Goal: Task Accomplishment & Management: Manage account settings

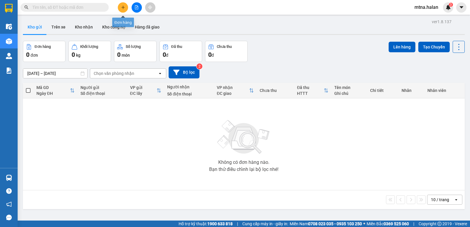
click at [122, 9] on icon "plus" at bounding box center [123, 7] width 4 height 4
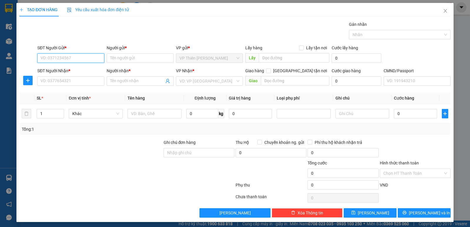
click at [80, 59] on input "SĐT Người Gửi *" at bounding box center [70, 57] width 67 height 9
click at [63, 69] on div "0352232996 - huế" at bounding box center [70, 70] width 59 height 6
type input "0352232996"
type input "huế"
type input "0352232996"
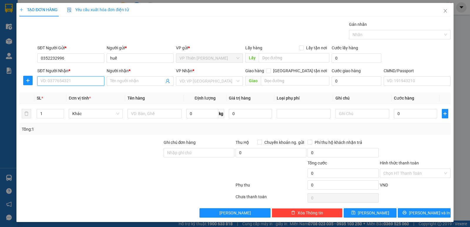
click at [75, 81] on input "SĐT Người Nhận *" at bounding box center [70, 80] width 67 height 9
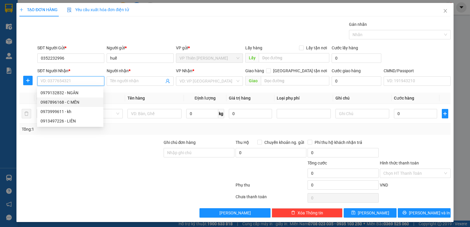
click at [69, 101] on div "0987896168 - C MẾN" at bounding box center [70, 102] width 59 height 6
type input "0987896168"
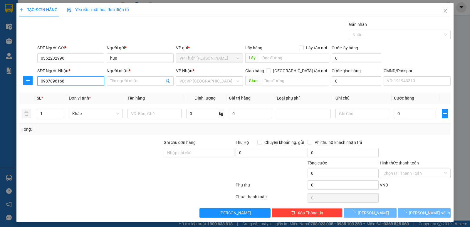
type input "C MẾN"
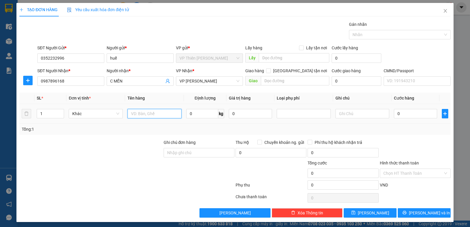
click at [164, 114] on input "text" at bounding box center [154, 113] width 54 height 9
type input "t"
type input "hộp nấm"
click at [192, 112] on input "0" at bounding box center [202, 113] width 32 height 9
type input "16"
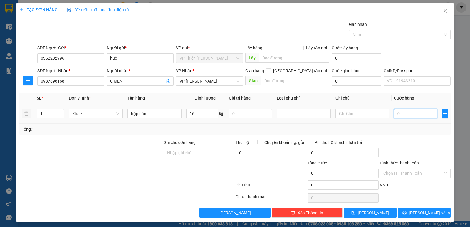
click at [406, 112] on input "0" at bounding box center [415, 113] width 43 height 9
type input "6"
type input "60"
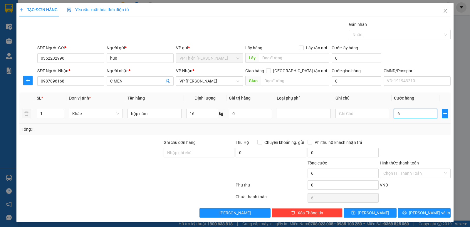
type input "60"
type input "600"
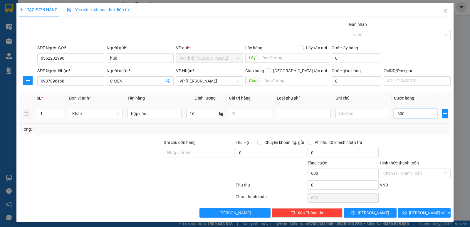
type input "6.000"
type input "60.000"
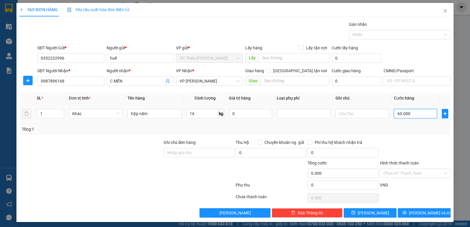
type input "60.000"
click at [427, 211] on span "[PERSON_NAME] và In" at bounding box center [429, 213] width 41 height 6
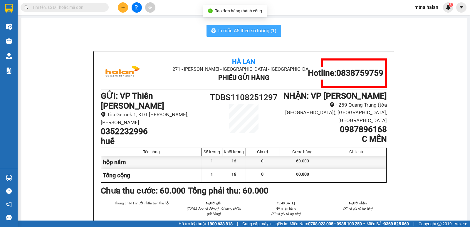
click at [246, 28] on span "In mẫu A5 theo số lượng (1)" at bounding box center [247, 30] width 58 height 7
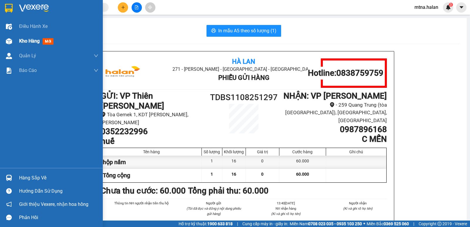
click at [8, 39] on img at bounding box center [9, 41] width 6 height 6
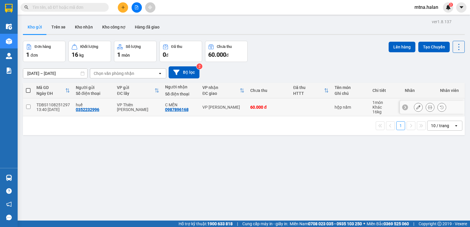
click at [28, 107] on input "checkbox" at bounding box center [28, 107] width 4 height 4
checkbox input "true"
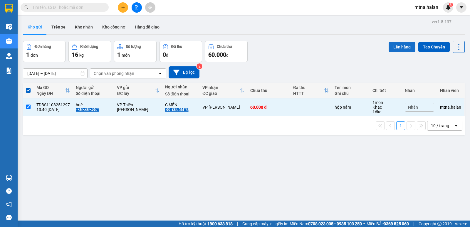
click at [394, 45] on button "Lên hàng" at bounding box center [401, 47] width 27 height 11
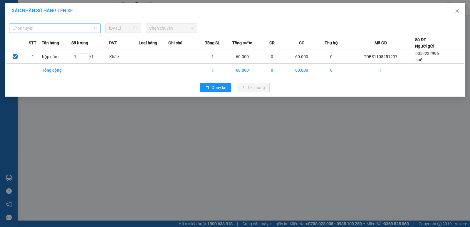
click at [65, 29] on span "Chọn tuyến" at bounding box center [55, 28] width 85 height 9
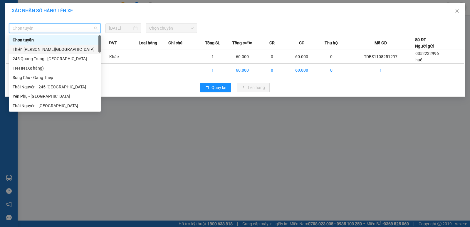
click at [49, 49] on div "Thiên Đường Bảo Sơn - Thái Nguyên" at bounding box center [55, 49] width 85 height 6
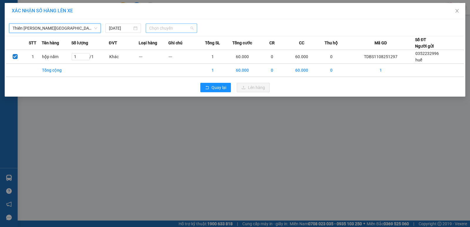
click at [176, 26] on span "Chọn chuyến" at bounding box center [171, 28] width 44 height 9
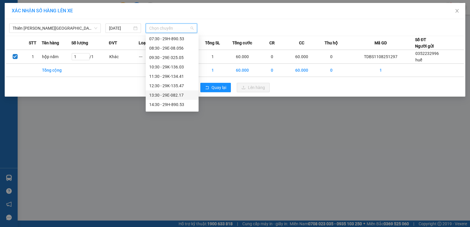
scroll to position [59, 0]
click at [178, 74] on div "14:30 - 29H-890.53" at bounding box center [172, 75] width 46 height 6
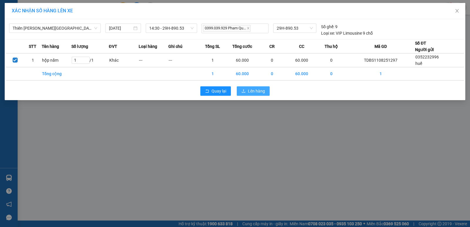
click at [252, 93] on span "Lên hàng" at bounding box center [256, 91] width 17 height 6
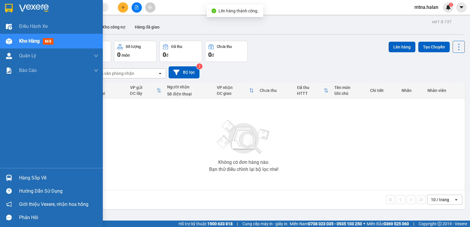
click at [13, 176] on div at bounding box center [9, 178] width 10 height 10
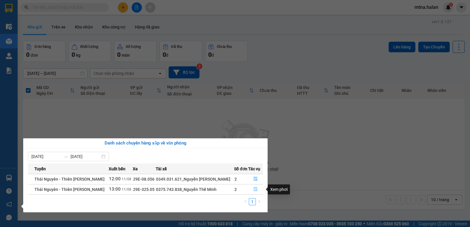
click at [255, 188] on icon "file-done" at bounding box center [255, 189] width 4 height 4
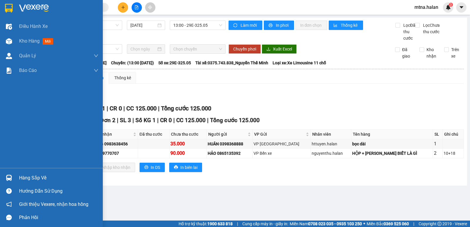
click at [9, 176] on img at bounding box center [9, 178] width 6 height 6
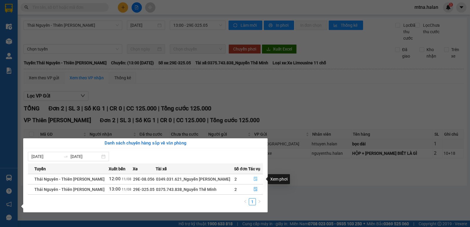
click at [254, 178] on icon "file-done" at bounding box center [255, 179] width 4 height 4
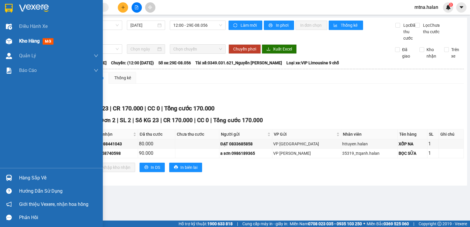
click at [8, 41] on img at bounding box center [9, 41] width 6 height 6
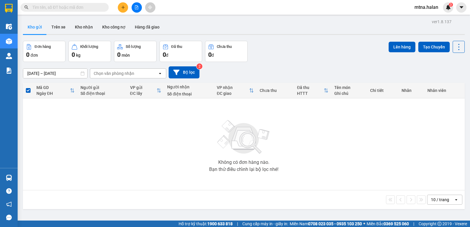
click at [30, 112] on div "Không có đơn hàng nào. Bạn thử điều chỉnh lại bộ lọc nhé!" at bounding box center [244, 144] width 436 height 88
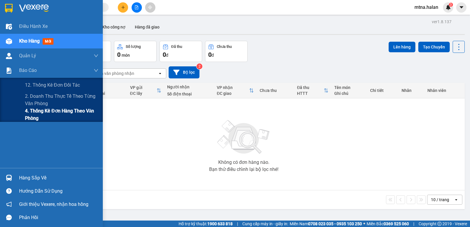
click at [27, 111] on span "4. Thống kê đơn hàng theo văn phòng" at bounding box center [61, 114] width 73 height 15
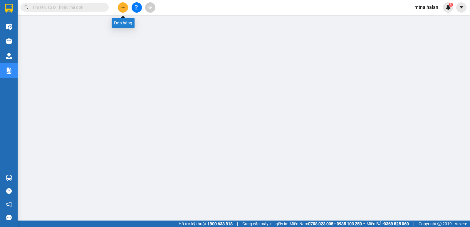
click at [124, 7] on icon "plus" at bounding box center [122, 7] width 3 height 0
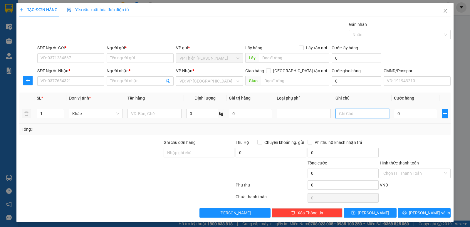
click at [349, 113] on input "text" at bounding box center [362, 113] width 54 height 9
type input "11+24"
click at [47, 113] on input "1" at bounding box center [50, 113] width 27 height 9
type input "2"
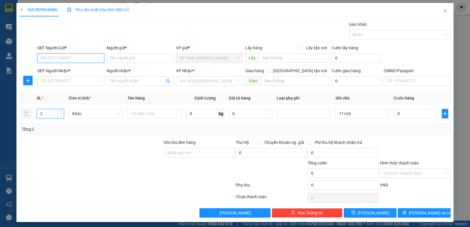
click at [82, 56] on input "SĐT Người Gửi *" at bounding box center [70, 57] width 67 height 9
type input "0385542345"
click at [51, 69] on div "0385542345 - LONG" at bounding box center [70, 70] width 59 height 6
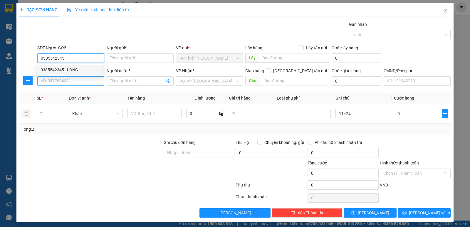
type input "LONG"
type input "0385542345"
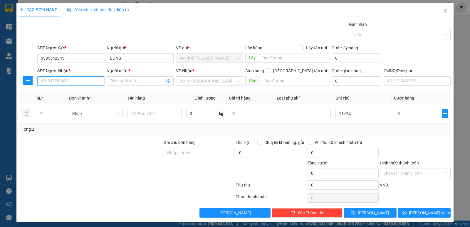
click at [87, 82] on input "SĐT Người Nhận *" at bounding box center [70, 80] width 67 height 9
click at [72, 110] on div "0396066646 - QUYÊN" at bounding box center [70, 111] width 59 height 6
type input "0396066646"
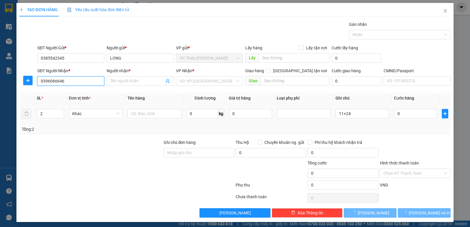
type input "QUYÊN"
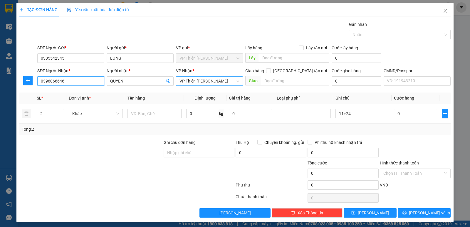
click at [226, 80] on span "VP Thiên [PERSON_NAME]" at bounding box center [209, 81] width 60 height 9
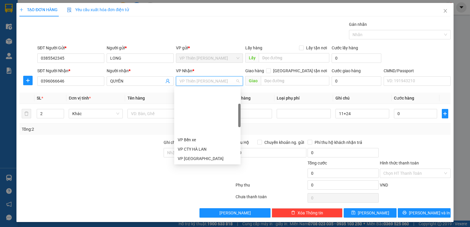
scroll to position [56, 0]
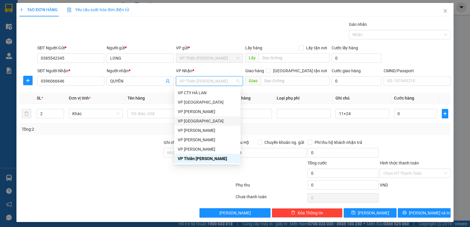
click at [190, 119] on div "VP [GEOGRAPHIC_DATA]" at bounding box center [207, 121] width 59 height 6
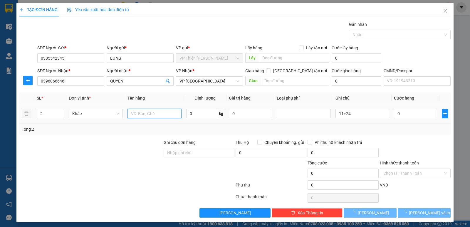
click at [165, 115] on input "text" at bounding box center [154, 113] width 54 height 9
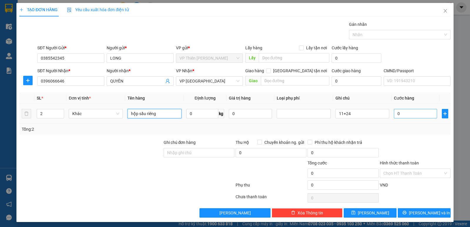
type input "hộp sầu riêng"
click at [406, 112] on input "0" at bounding box center [415, 113] width 43 height 9
type input "1"
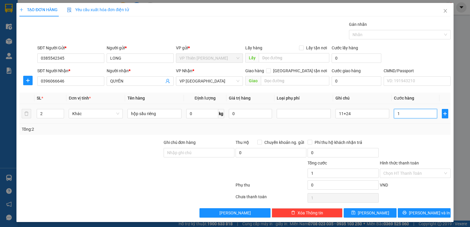
type input "10"
type input "105"
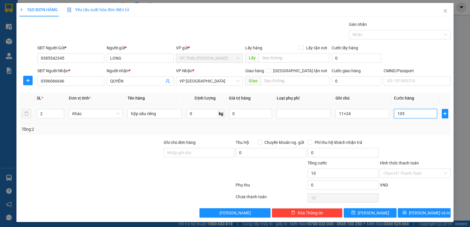
type input "105"
type input "1.050"
type input "10.500"
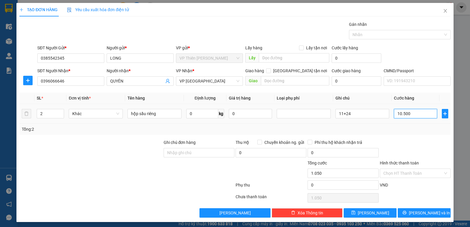
type input "10.500"
type input "105.000"
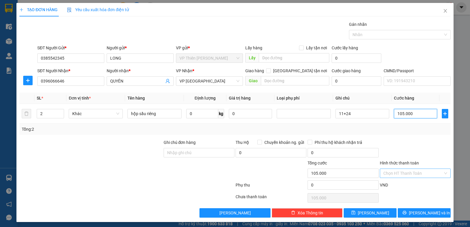
type input "105.000"
click at [398, 172] on input "Hình thức thanh toán" at bounding box center [413, 173] width 60 height 9
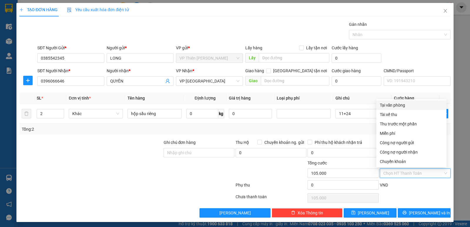
click at [387, 105] on div "Tại văn phòng" at bounding box center [411, 105] width 63 height 6
type input "0"
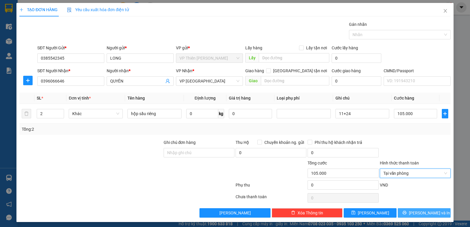
click at [426, 215] on span "[PERSON_NAME] và In" at bounding box center [429, 213] width 41 height 6
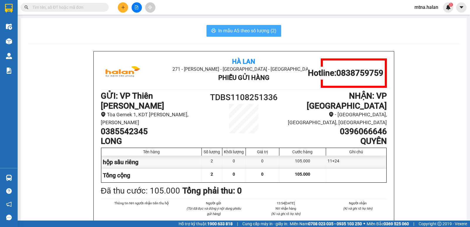
click at [246, 31] on span "In mẫu A5 theo số lượng (2)" at bounding box center [247, 30] width 58 height 7
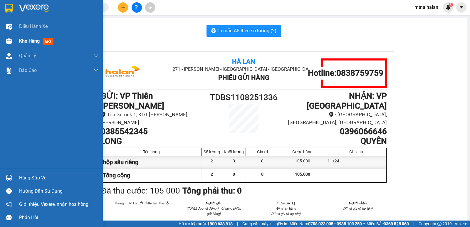
click at [8, 41] on img at bounding box center [9, 41] width 6 height 6
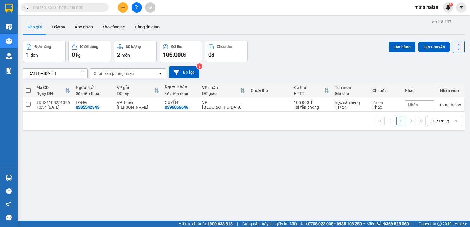
click at [94, 6] on input "text" at bounding box center [66, 7] width 69 height 6
type input "0"
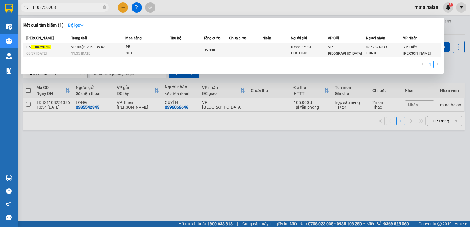
type input "1108250208"
click at [257, 49] on td at bounding box center [245, 50] width 33 height 14
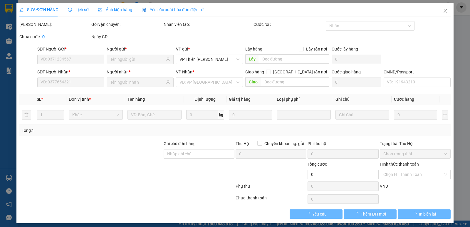
type input "0399935981"
type input "PHƯƠNG"
type input "0852324039"
type input "DŨNG"
type input "35.000"
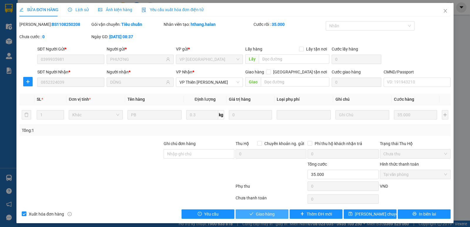
click at [259, 216] on span "Giao hàng" at bounding box center [265, 214] width 19 height 6
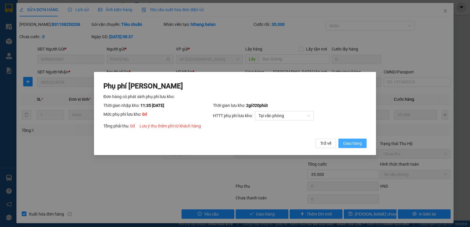
click at [357, 143] on span "Giao hàng" at bounding box center [352, 143] width 19 height 6
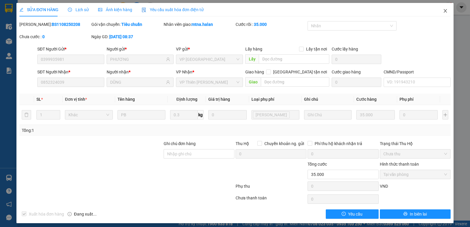
click at [443, 10] on icon "close" at bounding box center [445, 11] width 5 height 5
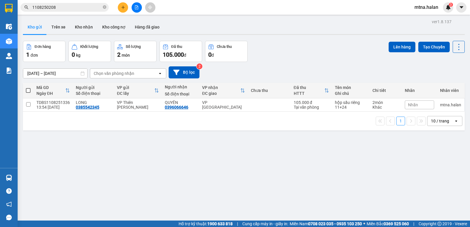
click at [35, 116] on div "1 10 / trang open" at bounding box center [243, 121] width 437 height 10
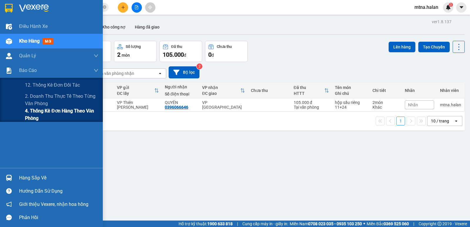
click at [31, 112] on span "4. Thống kê đơn hàng theo văn phòng" at bounding box center [61, 114] width 73 height 15
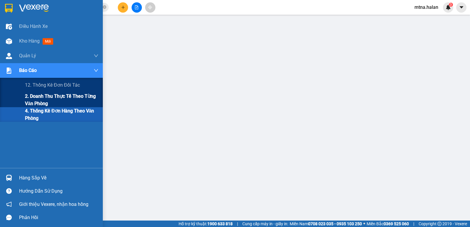
click at [48, 95] on span "2. Doanh thu thực tế theo từng văn phòng" at bounding box center [61, 99] width 73 height 15
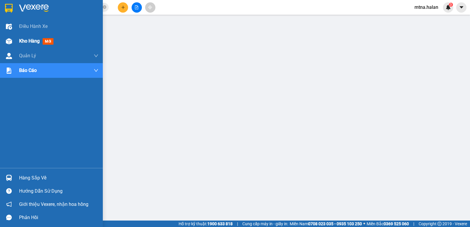
click at [8, 42] on img at bounding box center [9, 41] width 6 height 6
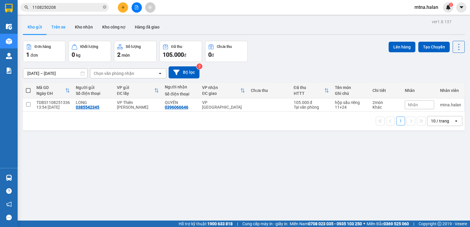
click at [60, 27] on button "Trên xe" at bounding box center [58, 27] width 23 height 14
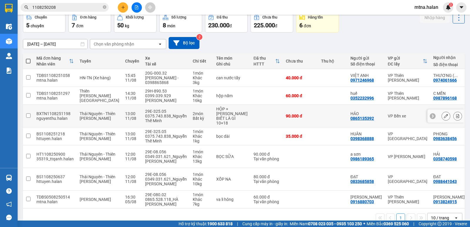
scroll to position [53, 0]
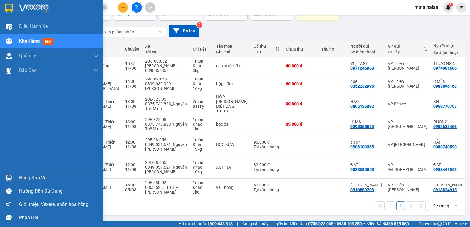
click at [11, 41] on img at bounding box center [9, 41] width 6 height 6
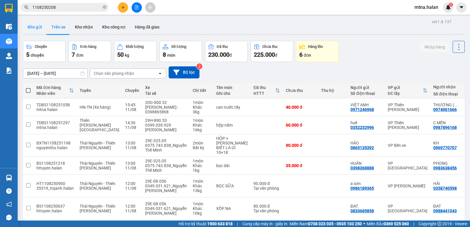
click at [34, 27] on button "Kho gửi" at bounding box center [35, 27] width 24 height 14
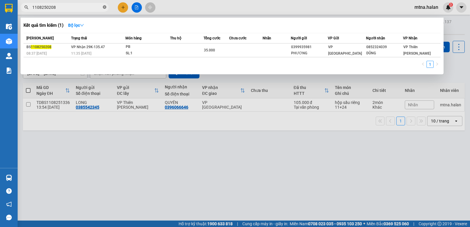
click at [106, 6] on icon "close-circle" at bounding box center [105, 7] width 4 height 4
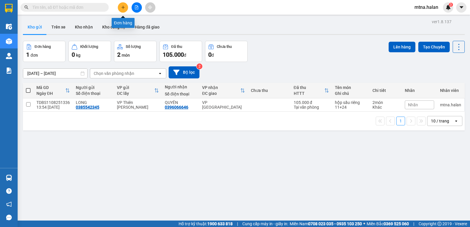
click at [122, 7] on icon "plus" at bounding box center [122, 7] width 3 height 0
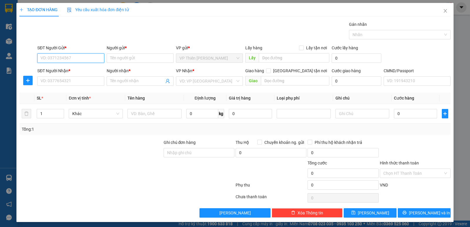
click at [79, 55] on input "SĐT Người Gửi *" at bounding box center [70, 57] width 67 height 9
type input "0985290087"
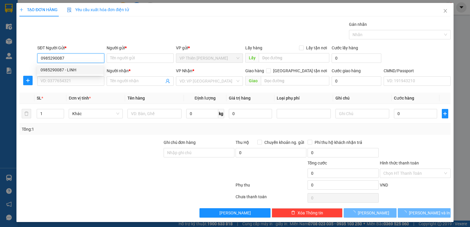
click at [55, 69] on div "0985290087 - LINH" at bounding box center [70, 70] width 59 height 6
type input "LINH"
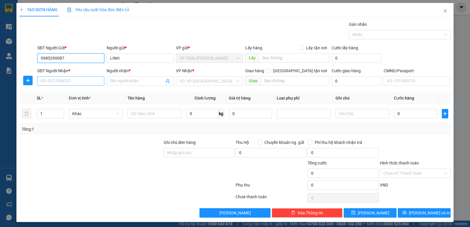
type input "0985290087"
click at [73, 81] on input "SĐT Người Nhận *" at bounding box center [70, 80] width 67 height 9
type input "0987800867"
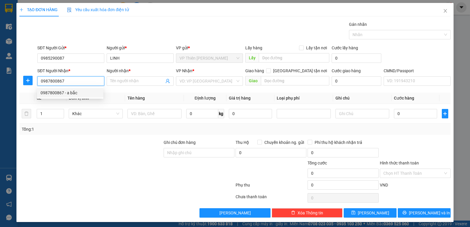
click at [58, 91] on div "0987800867 - a bắc" at bounding box center [70, 93] width 59 height 6
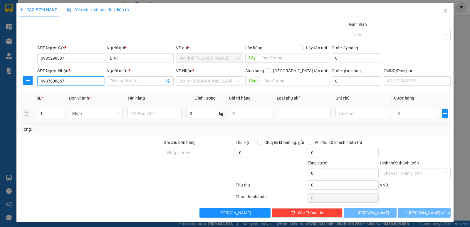
type input "a bắc"
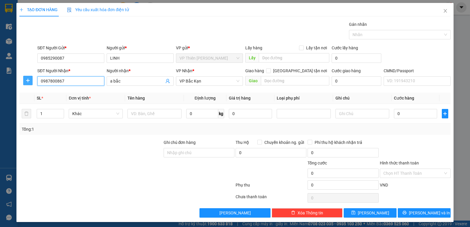
type input "0987800867"
click at [26, 79] on icon "plus" at bounding box center [28, 80] width 5 height 5
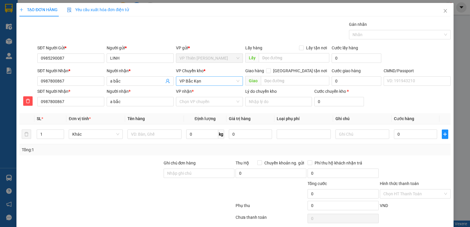
click at [218, 83] on span "VP Bắc Kạn" at bounding box center [209, 81] width 60 height 9
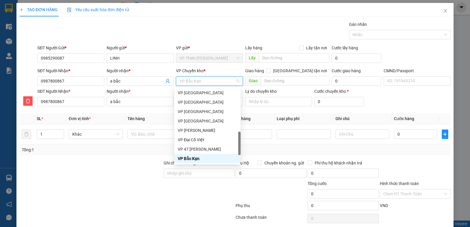
type input "g"
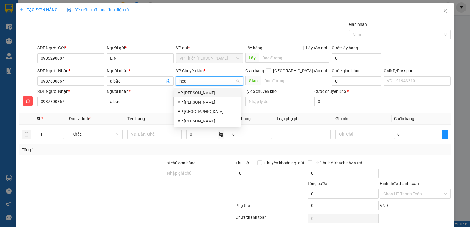
type input "hoan"
click at [193, 101] on div "VP [PERSON_NAME]" at bounding box center [207, 102] width 59 height 6
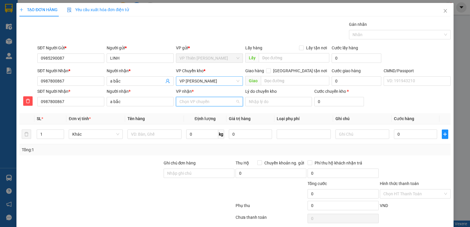
click at [210, 103] on input "VP nhận *" at bounding box center [207, 101] width 56 height 9
type input "băc"
click at [185, 122] on div "VP Bắc Kạn" at bounding box center [207, 122] width 59 height 6
click at [164, 134] on input "text" at bounding box center [154, 133] width 54 height 9
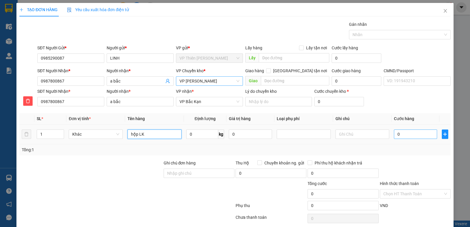
type input "hộp LK"
click at [408, 137] on input "0" at bounding box center [415, 133] width 43 height 9
click at [201, 135] on input "0" at bounding box center [202, 133] width 32 height 9
type input "9"
click at [403, 133] on input "0" at bounding box center [415, 133] width 43 height 9
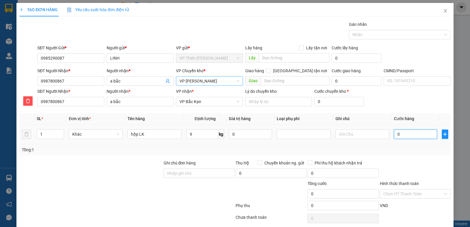
type input "5"
type input "55"
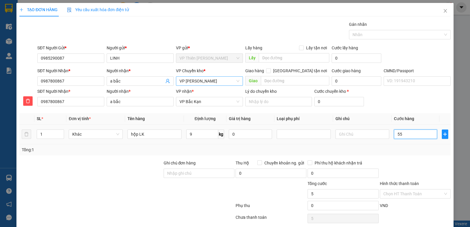
type input "55"
type input "550"
type input "5.500"
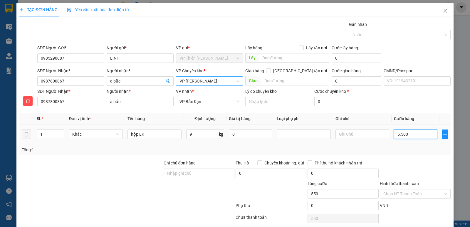
type input "5.500"
type input "55.000"
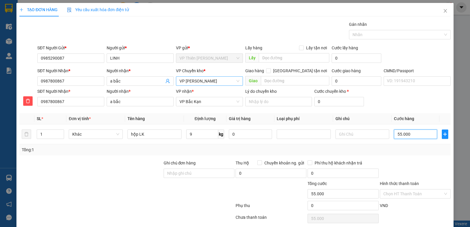
scroll to position [23, 0]
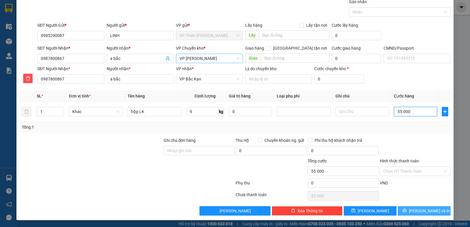
type input "55.000"
click at [424, 210] on span "[PERSON_NAME] và In" at bounding box center [429, 211] width 41 height 6
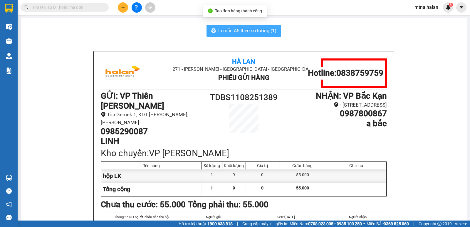
click at [235, 31] on span "In mẫu A5 theo số lượng (1)" at bounding box center [247, 30] width 58 height 7
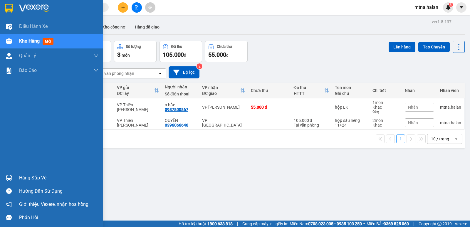
click at [6, 177] on img at bounding box center [9, 178] width 6 height 6
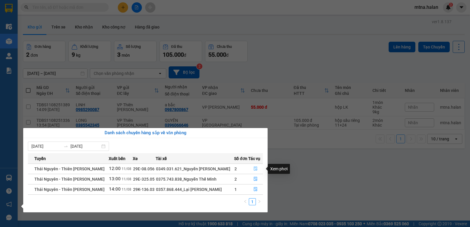
click at [257, 168] on icon "file-done" at bounding box center [255, 168] width 4 height 4
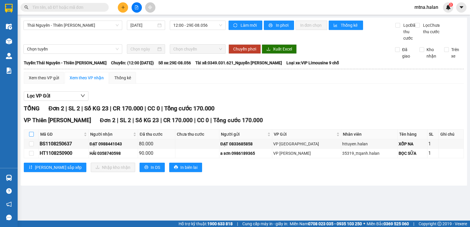
click at [31, 137] on input "checkbox" at bounding box center [31, 134] width 5 height 5
checkbox input "true"
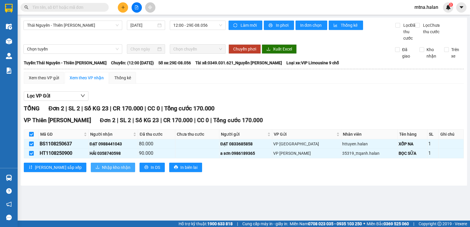
click at [102, 171] on span "Nhập kho nhận" at bounding box center [116, 167] width 28 height 6
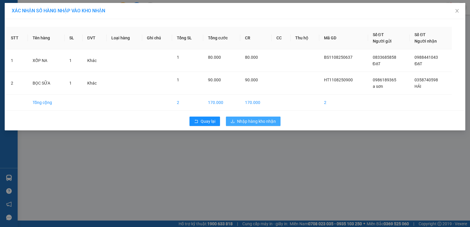
click at [258, 120] on span "Nhập hàng kho nhận" at bounding box center [256, 121] width 39 height 6
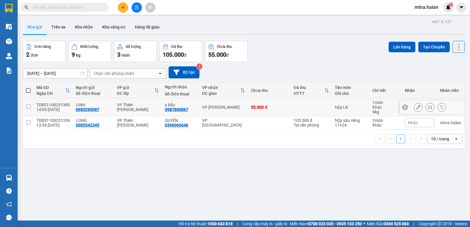
click at [28, 107] on input "checkbox" at bounding box center [28, 107] width 4 height 4
checkbox input "true"
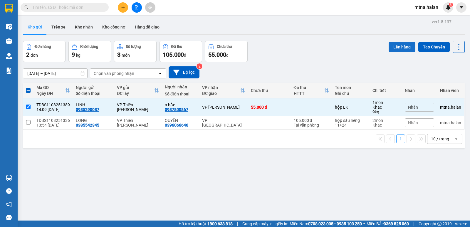
click at [395, 44] on button "Lên hàng" at bounding box center [401, 47] width 27 height 11
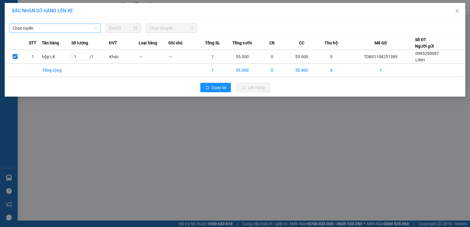
click at [59, 31] on span "Chọn tuyến" at bounding box center [55, 28] width 85 height 9
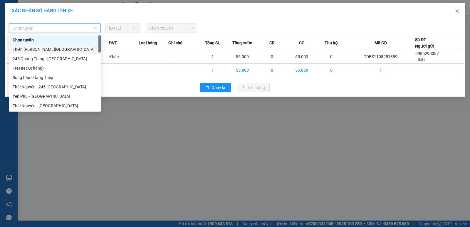
click at [47, 50] on div "Thiên Đường Bảo Sơn - Thái Nguyên" at bounding box center [55, 49] width 85 height 6
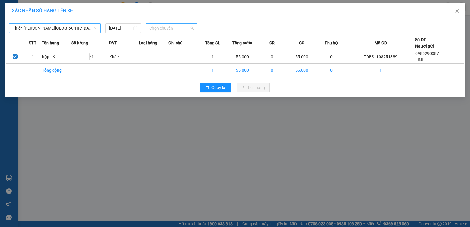
click at [179, 27] on span "Chọn chuyến" at bounding box center [171, 28] width 44 height 9
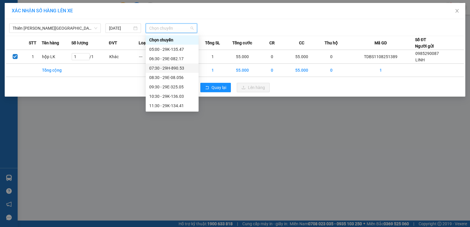
scroll to position [85, 0]
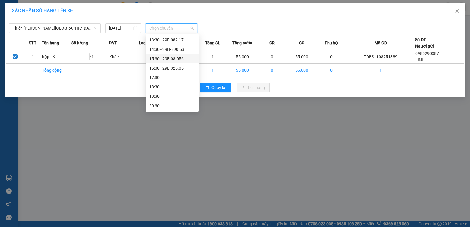
click at [177, 59] on div "15:30 - 29E-08.056" at bounding box center [172, 58] width 46 height 6
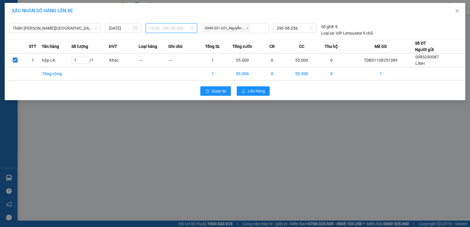
click at [185, 27] on span "15:30 - 29E-08.056" at bounding box center [171, 28] width 44 height 9
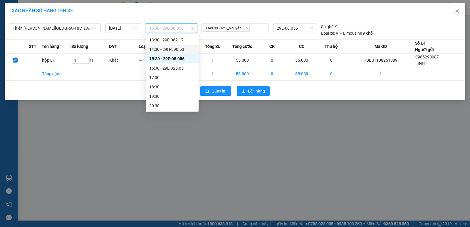
click at [176, 49] on div "14:30 - 29H-890.53" at bounding box center [172, 49] width 46 height 6
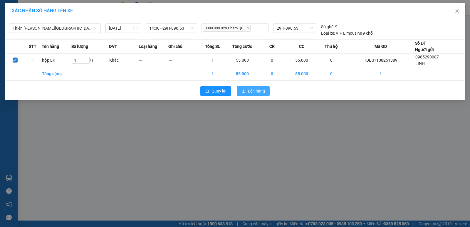
click at [256, 88] on span "Lên hàng" at bounding box center [256, 91] width 17 height 6
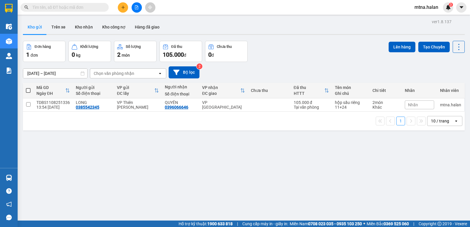
click at [91, 6] on input "text" at bounding box center [66, 7] width 69 height 6
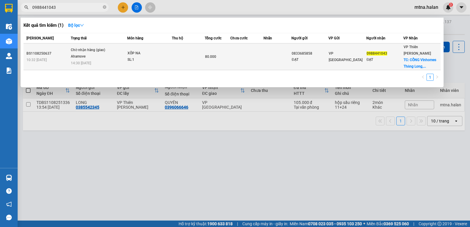
type input "0988441043"
click at [263, 59] on td at bounding box center [246, 56] width 33 height 27
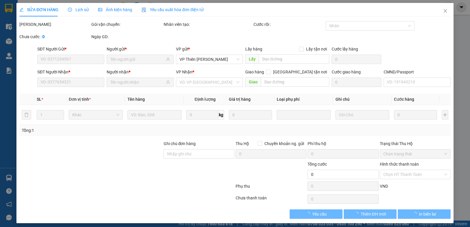
type input "0833685858"
type input "ĐẠT"
type input "0988441043"
type input "ĐẠT"
checkbox input "true"
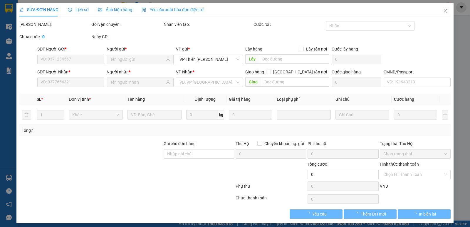
type input "CỔNG Vinhomes Thăng Long, An Khánh, Hoài Đức, Hà Nội, Việt Nam"
type input "40.000"
type input "80.000"
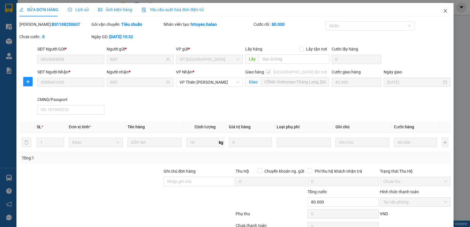
click at [443, 10] on icon "close" at bounding box center [445, 11] width 5 height 5
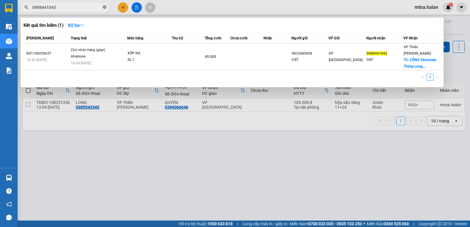
click at [105, 9] on icon "close-circle" at bounding box center [105, 7] width 4 height 4
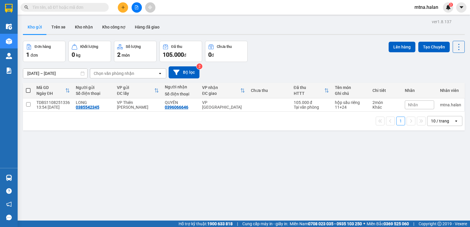
click at [92, 8] on input "text" at bounding box center [66, 7] width 69 height 6
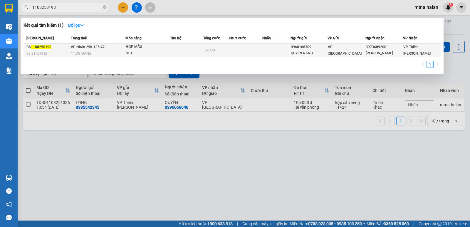
type input "1108250198"
click at [233, 52] on td at bounding box center [245, 50] width 33 height 14
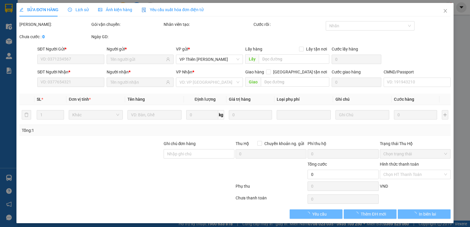
type input "0968166309"
type input "QUYỀN RĂNG"
type input "0973689200"
type input "VŨ GIA"
type input "35.000"
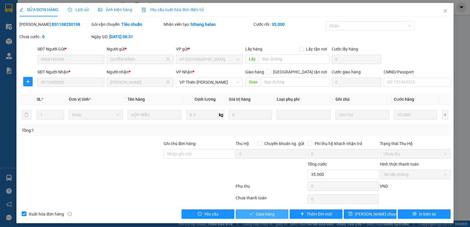
click at [259, 215] on span "Giao hàng" at bounding box center [265, 214] width 19 height 6
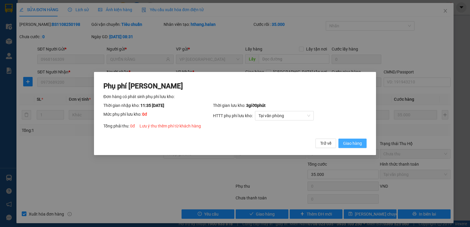
click at [346, 144] on span "Giao hàng" at bounding box center [352, 143] width 19 height 6
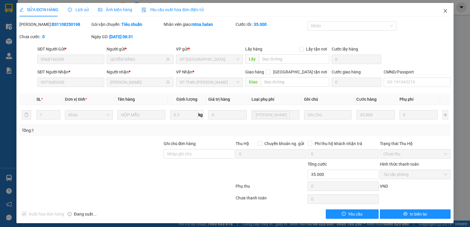
click at [443, 11] on icon "close" at bounding box center [445, 11] width 5 height 5
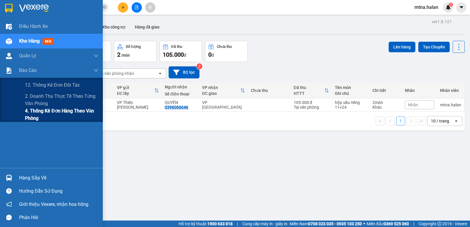
click at [33, 115] on span "4. Thống kê đơn hàng theo văn phòng" at bounding box center [61, 114] width 73 height 15
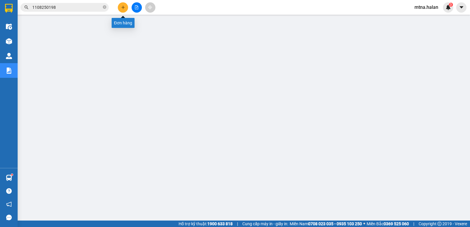
click at [124, 2] on button at bounding box center [123, 7] width 10 height 10
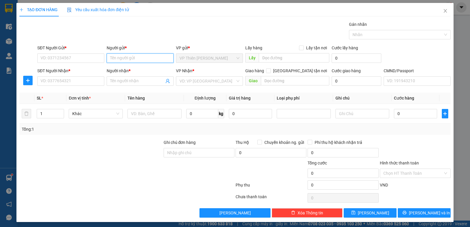
click at [142, 58] on input "Người gửi *" at bounding box center [140, 57] width 67 height 9
click at [193, 116] on input "0" at bounding box center [202, 113] width 32 height 9
type input "21"
click at [77, 58] on input "SĐT Người Gửi *" at bounding box center [70, 57] width 67 height 9
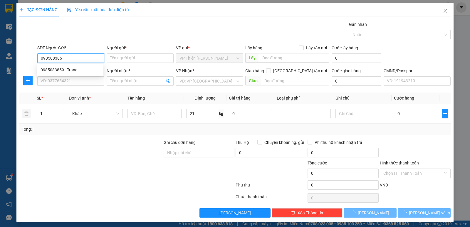
type input "0985083859"
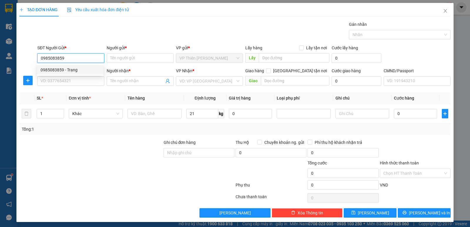
click at [52, 68] on div "0985083859 - Trang" at bounding box center [70, 70] width 59 height 6
type input "Trang"
type input "0985083859"
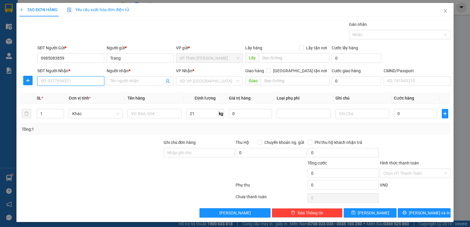
click at [77, 79] on input "SĐT Người Nhận *" at bounding box center [70, 80] width 67 height 9
click at [66, 91] on div "0394193823 - HÀ PB" at bounding box center [70, 93] width 59 height 6
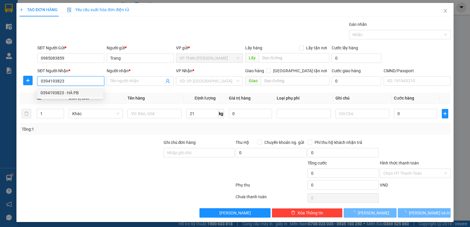
type input "0394193823"
type input "HÀ PB"
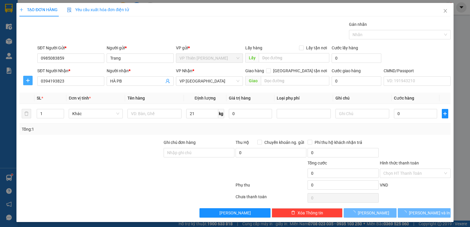
click at [26, 80] on icon "plus" at bounding box center [28, 80] width 5 height 5
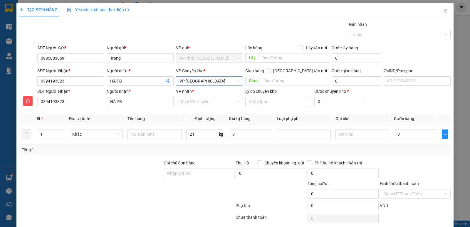
click at [208, 79] on span "VP Phú Bình" at bounding box center [209, 81] width 60 height 9
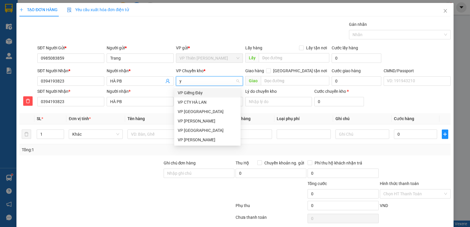
type input "ye"
click at [190, 93] on div "VP [GEOGRAPHIC_DATA]" at bounding box center [207, 93] width 59 height 6
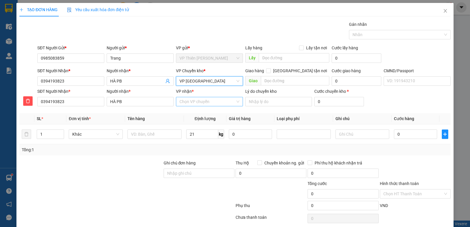
click at [211, 101] on input "VP nhận *" at bounding box center [207, 101] width 56 height 9
type input "phú"
click at [193, 111] on div "VP Phú Bình" at bounding box center [207, 113] width 59 height 6
click at [166, 136] on input "text" at bounding box center [154, 133] width 54 height 9
type input "hộp mp"
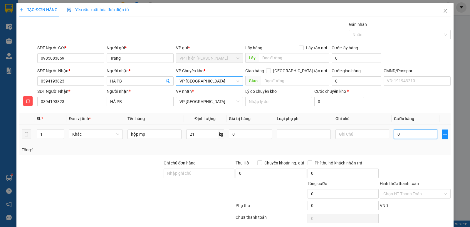
click at [407, 132] on input "0" at bounding box center [415, 133] width 43 height 9
type input "6"
type input "65"
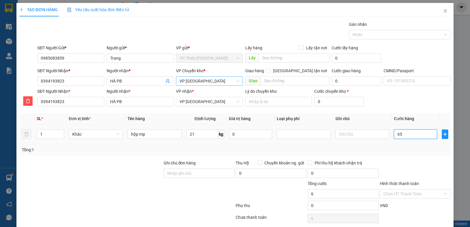
type input "65"
type input "650"
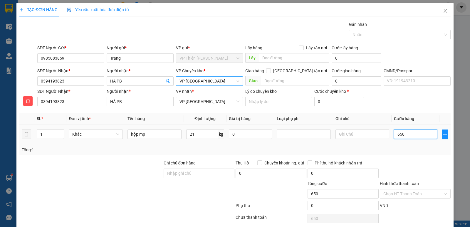
type input "6.500"
type input "65.000"
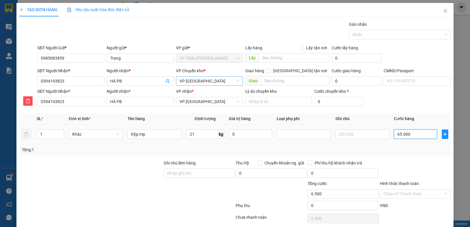
type input "65.000"
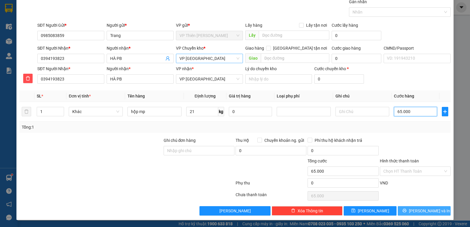
type input "65.000"
click at [427, 212] on span "Lưu và In" at bounding box center [429, 211] width 41 height 6
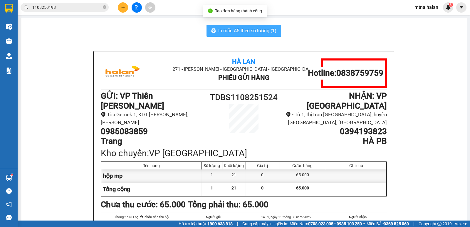
click at [243, 31] on span "In mẫu A5 theo số lượng (1)" at bounding box center [247, 30] width 58 height 7
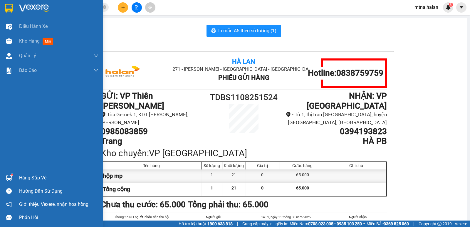
click at [6, 177] on img at bounding box center [9, 178] width 6 height 6
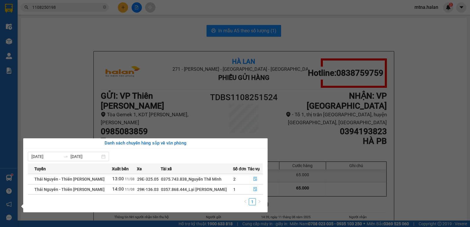
drag, startPoint x: 47, startPoint y: 51, endPoint x: 47, endPoint y: 54, distance: 3.0
click at [47, 51] on section "Kết quả tìm kiếm ( 1 ) Bộ lọc Mã ĐH Trạng thái Món hàng Thu hộ Tổng cước Chưa c…" at bounding box center [235, 113] width 470 height 227
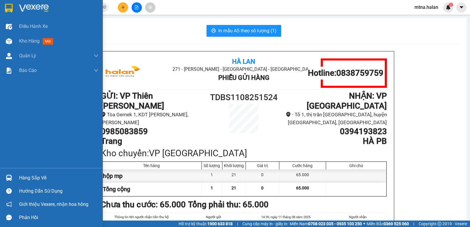
click at [11, 177] on img at bounding box center [9, 178] width 6 height 6
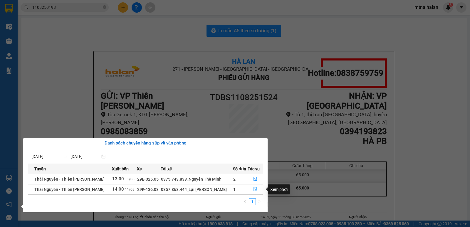
click at [257, 187] on button "button" at bounding box center [255, 189] width 15 height 9
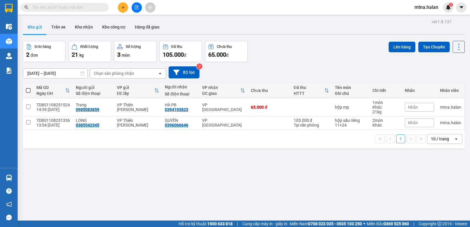
click at [89, 7] on input "text" at bounding box center [66, 7] width 69 height 6
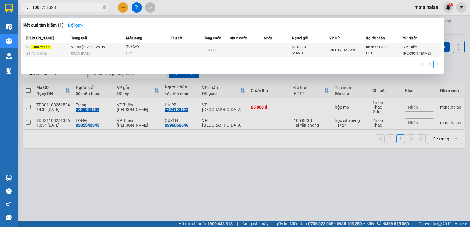
type input "1008251328"
click at [229, 49] on div "35.000" at bounding box center [216, 50] width 25 height 6
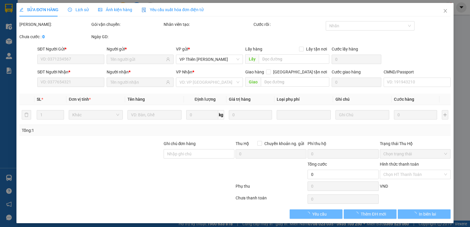
type input "0818881111"
type input "MẠNH"
type input "0838321200"
type input "LỢI"
type input "35.000"
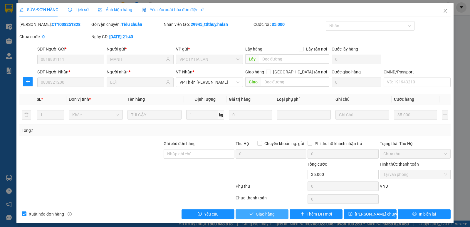
click at [264, 213] on span "Giao hàng" at bounding box center [265, 214] width 19 height 6
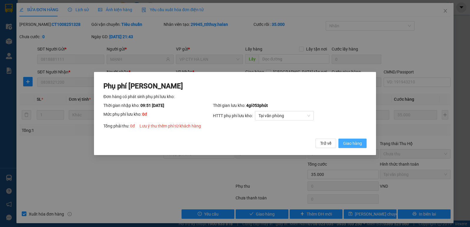
click at [345, 144] on span "Giao hàng" at bounding box center [352, 143] width 19 height 6
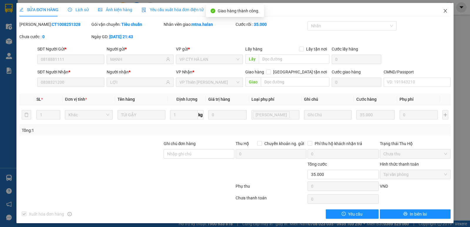
click at [443, 11] on icon "close" at bounding box center [444, 11] width 3 height 4
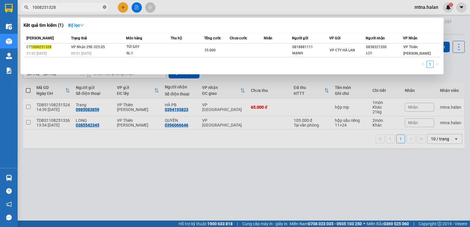
click at [104, 7] on icon "close-circle" at bounding box center [105, 7] width 4 height 4
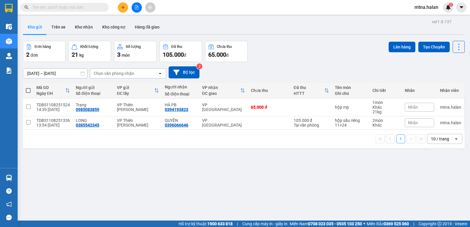
click at [97, 7] on input "text" at bounding box center [66, 7] width 69 height 6
click at [93, 6] on input "text" at bounding box center [66, 7] width 69 height 6
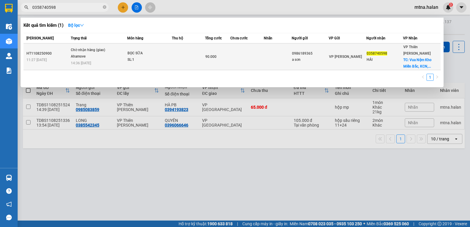
type input "0358740598"
click at [240, 59] on td at bounding box center [246, 56] width 33 height 27
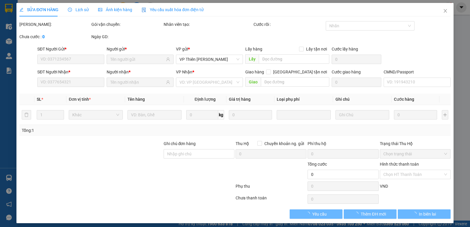
type input "0986189365"
type input "a sơn"
type input "0358740598"
type input "HẢI"
checkbox input "true"
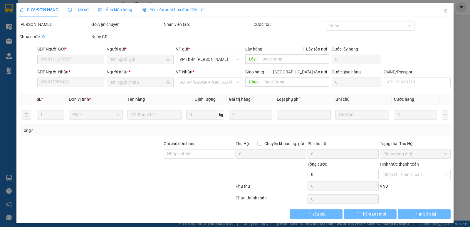
type input "Vua Nệm Kho Miền Bắc, KCN, Lại Yên, Hoài Đức, Hà Nội 100000, Việt Nam"
type input "40.000"
type input "SHIP TRƯỚC 16H"
type input "90.000"
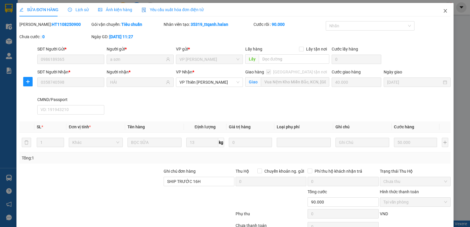
click at [443, 13] on icon "close" at bounding box center [445, 11] width 5 height 5
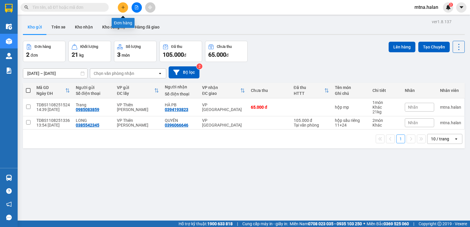
click at [124, 8] on icon "plus" at bounding box center [123, 7] width 4 height 4
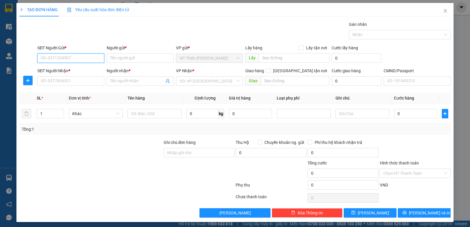
click at [81, 59] on input "SĐT Người Gửi *" at bounding box center [70, 57] width 67 height 9
type input "0349831475"
click at [63, 70] on div "0349831475 - TST" at bounding box center [70, 70] width 59 height 6
type input "TST"
type input "0349831475"
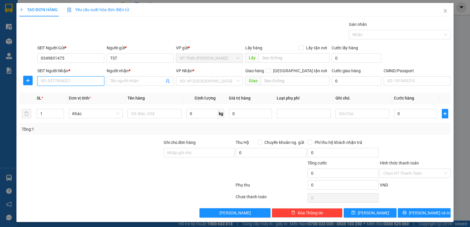
click at [80, 80] on input "SĐT Người Nhận *" at bounding box center [70, 80] width 67 height 9
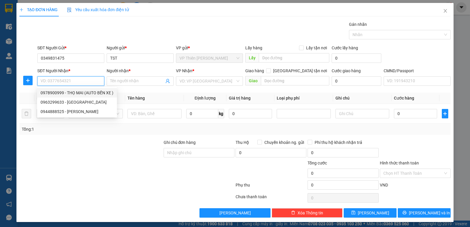
click at [79, 91] on div "0978900999 - THỌ MAI (AUTO BẾN XE )" at bounding box center [77, 93] width 73 height 6
type input "0978900999"
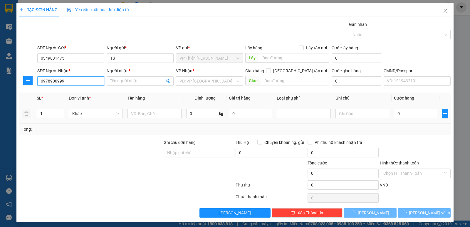
type input "THỌ MAI (AUTO BẾN XE )"
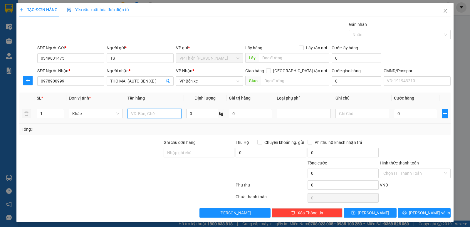
click at [156, 114] on input "text" at bounding box center [154, 113] width 54 height 9
type input "hộp vòng bi"
click at [197, 115] on input "0" at bounding box center [202, 113] width 32 height 9
type input "13"
click at [403, 111] on input "0" at bounding box center [415, 113] width 43 height 9
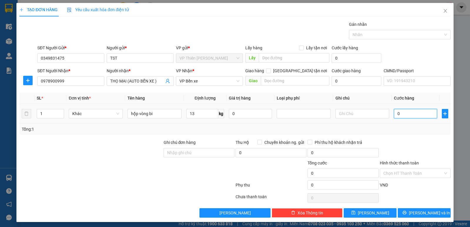
type input "5"
type input "50"
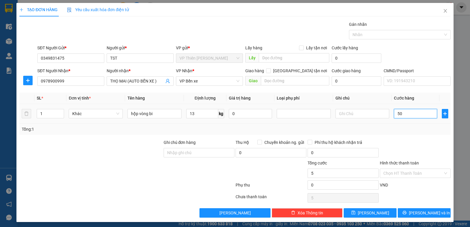
type input "50"
type input "500"
type input "5.000"
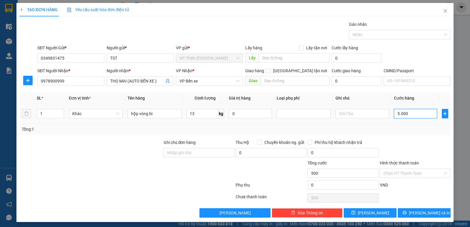
type input "5.000"
type input "50.000"
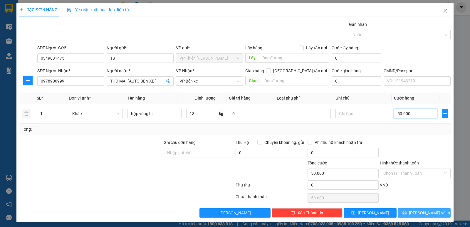
type input "50.000"
click at [420, 214] on span "[PERSON_NAME] và In" at bounding box center [429, 213] width 41 height 6
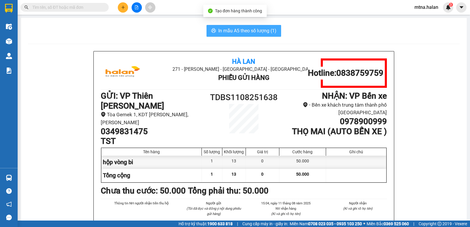
click at [240, 32] on span "In mẫu A5 theo số lượng (1)" at bounding box center [247, 30] width 58 height 7
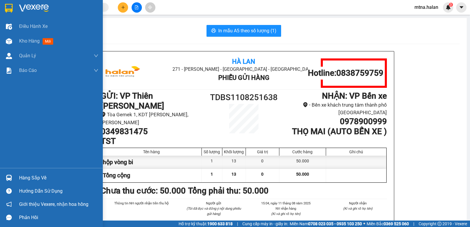
click at [8, 177] on img at bounding box center [9, 178] width 6 height 6
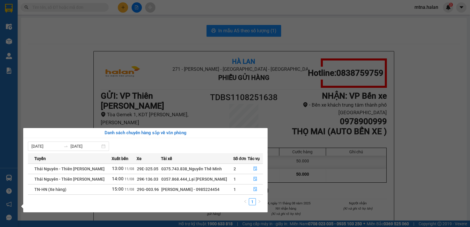
click at [186, 191] on div "[PERSON_NAME] - 0985224454" at bounding box center [196, 189] width 71 height 6
click at [224, 190] on div "[PERSON_NAME] - 0985224454" at bounding box center [196, 189] width 71 height 6
click at [256, 188] on icon "file-done" at bounding box center [255, 189] width 4 height 4
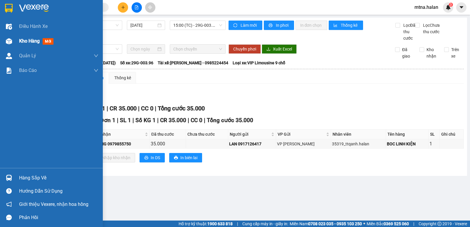
click at [11, 39] on img at bounding box center [9, 41] width 6 height 6
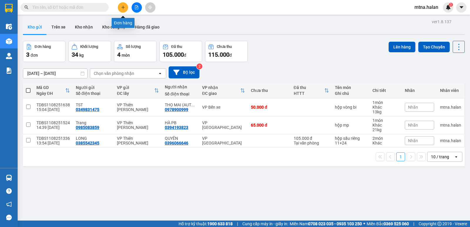
click at [125, 9] on icon "plus" at bounding box center [123, 7] width 4 height 4
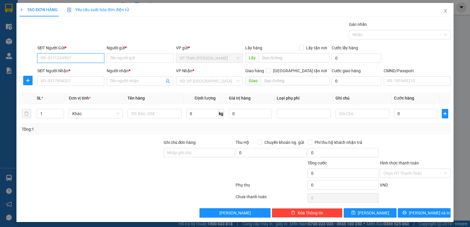
click at [75, 56] on input "SĐT Người Gửi *" at bounding box center [70, 57] width 67 height 9
click at [81, 57] on input "SĐT Người Gửi *" at bounding box center [70, 57] width 67 height 9
type input "0989813647"
click at [61, 70] on div "0989813647 - HẰNG" at bounding box center [70, 70] width 59 height 6
type input "HẰNG"
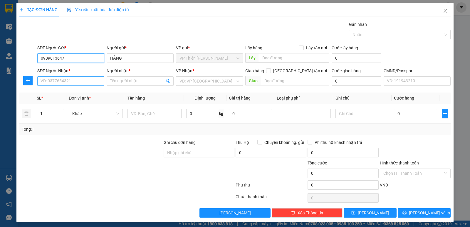
type input "0989813647"
click at [83, 81] on input "SĐT Người Nhận *" at bounding box center [70, 80] width 67 height 9
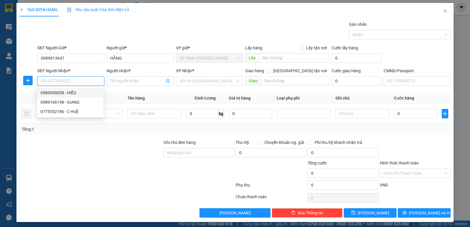
click at [72, 92] on div "0989950058 - HIẾU" at bounding box center [70, 93] width 59 height 6
type input "0989950058"
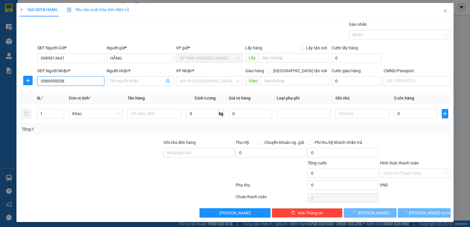
type input "HIẾU"
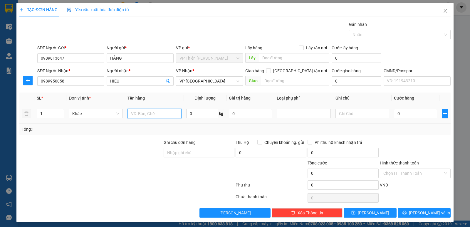
click at [157, 114] on input "text" at bounding box center [154, 113] width 54 height 9
type input "pb"
click at [193, 112] on input "0" at bounding box center [202, 113] width 32 height 9
type input "1"
click at [406, 114] on input "0" at bounding box center [415, 113] width 43 height 9
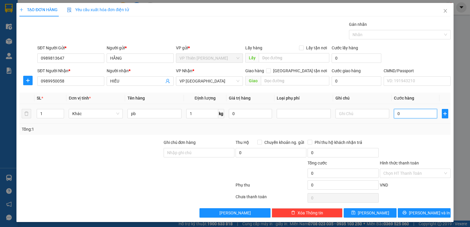
type input "3"
type input "35"
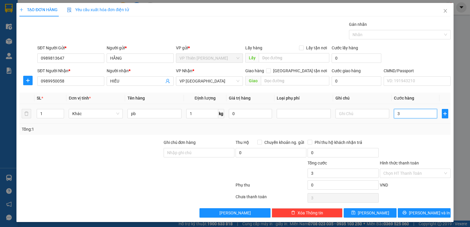
type input "35"
type input "350"
type input "3.500"
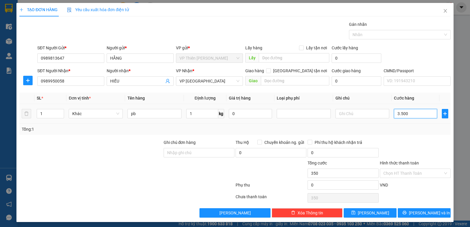
type input "3.500"
type input "35.000"
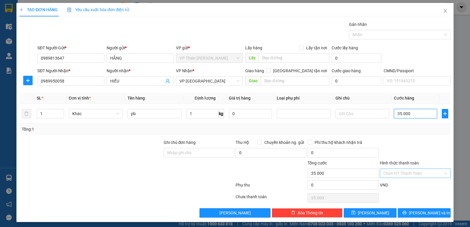
type input "35.000"
click at [413, 171] on input "Hình thức thanh toán" at bounding box center [413, 173] width 60 height 9
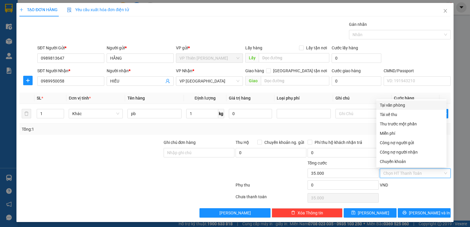
click at [394, 106] on div "Tại văn phòng" at bounding box center [411, 105] width 63 height 6
type input "0"
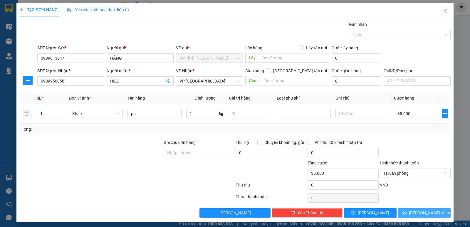
click at [425, 211] on span "[PERSON_NAME] và In" at bounding box center [429, 213] width 41 height 6
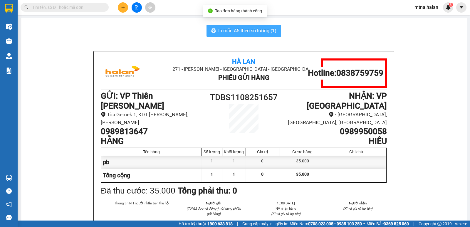
click at [242, 28] on span "In mẫu A5 theo số lượng (1)" at bounding box center [247, 30] width 58 height 7
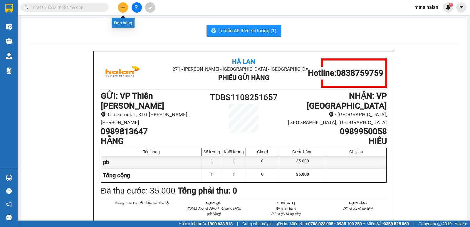
click at [124, 6] on icon "plus" at bounding box center [123, 7] width 4 height 4
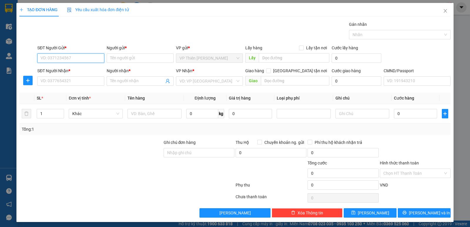
click at [90, 59] on input "SĐT Người Gửi *" at bounding box center [70, 57] width 67 height 9
type input "0969839279"
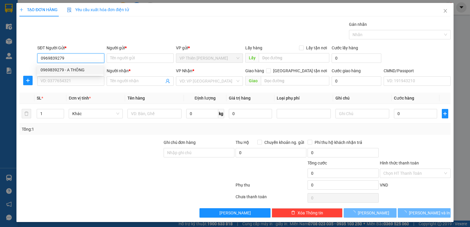
click at [77, 71] on div "0969839279 - A THÔNG" at bounding box center [70, 70] width 59 height 6
type input "A THÔNG"
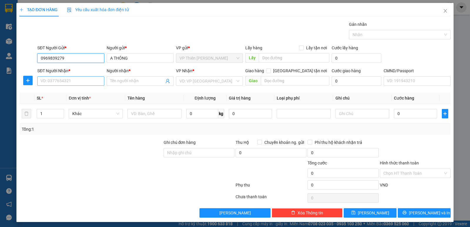
type input "0969839279"
click at [81, 83] on input "SĐT Người Nhận *" at bounding box center [70, 80] width 67 height 9
type input "0974114282"
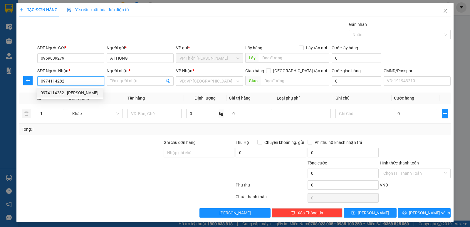
click at [76, 92] on div "0974114282 - ĐOAN" at bounding box center [70, 93] width 59 height 6
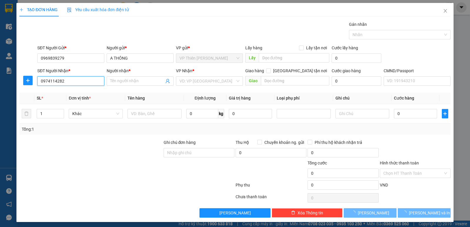
type input "ĐOAN"
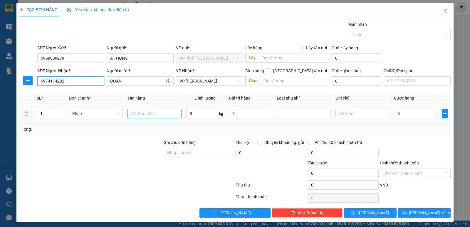
type input "0974114282"
click at [157, 112] on input "text" at bounding box center [154, 113] width 54 height 9
type input "bọc thảm"
click at [193, 112] on input "0" at bounding box center [202, 113] width 32 height 9
type input "3"
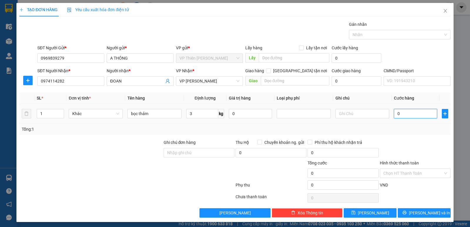
click at [414, 115] on input "0" at bounding box center [415, 113] width 43 height 9
type input "4"
type input "40"
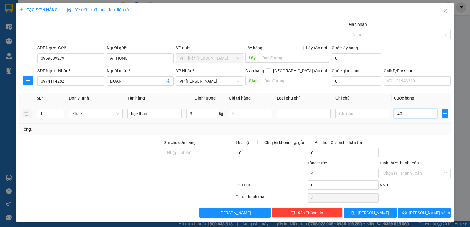
type input "40"
type input "400"
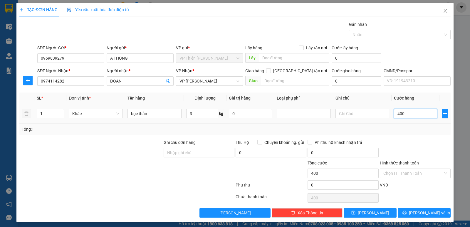
type input "4.000"
type input "40.000"
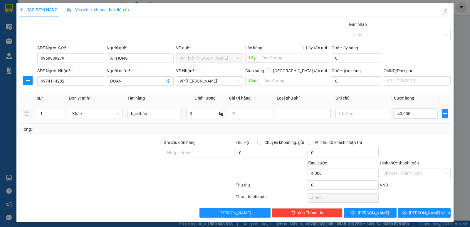
type input "40.000"
click at [424, 213] on span "[PERSON_NAME] và In" at bounding box center [429, 213] width 41 height 6
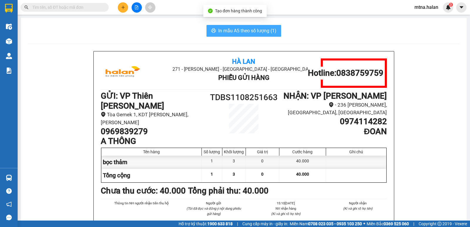
click at [225, 28] on span "In mẫu A5 theo số lượng (1)" at bounding box center [247, 30] width 58 height 7
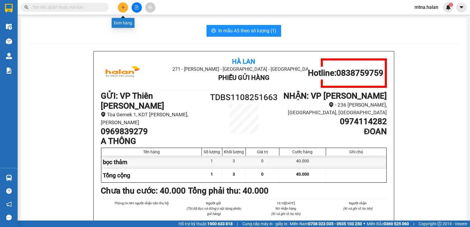
click at [122, 5] on button at bounding box center [123, 7] width 10 height 10
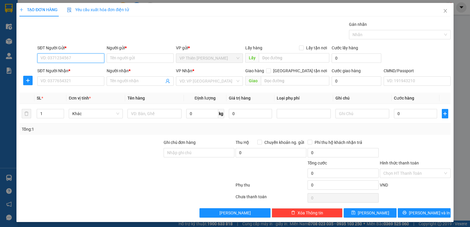
click at [75, 58] on input "SĐT Người Gửi *" at bounding box center [70, 57] width 67 height 9
click at [62, 69] on div "0969839279 - A THÔNG" at bounding box center [70, 70] width 59 height 6
type input "0969839279"
type input "A THÔNG"
type input "0969839279"
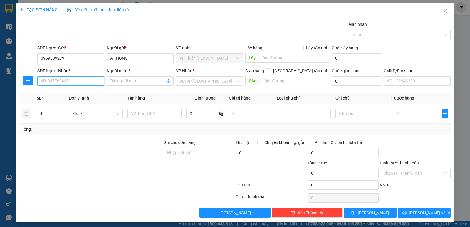
click at [72, 81] on input "SĐT Người Nhận *" at bounding box center [70, 80] width 67 height 9
type input "0989667602"
click at [73, 92] on div "0989667602 - LIÊN" at bounding box center [70, 93] width 59 height 6
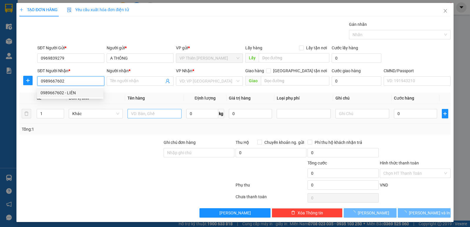
type input "LIÊN"
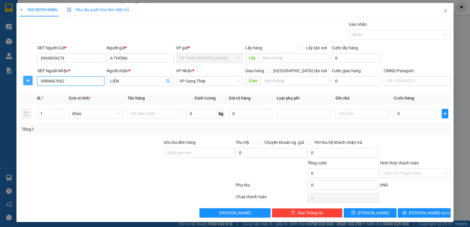
type input "0989667602"
click at [28, 80] on icon "plus" at bounding box center [28, 80] width 4 height 0
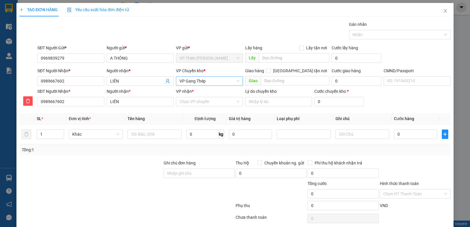
click at [216, 80] on span "VP Gang Thép" at bounding box center [209, 81] width 60 height 9
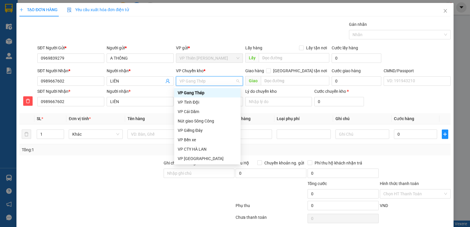
type input "t"
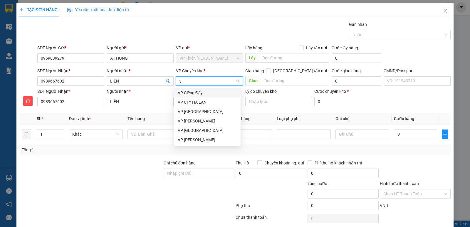
type input "ye"
click at [188, 93] on div "VP [GEOGRAPHIC_DATA]" at bounding box center [207, 93] width 59 height 6
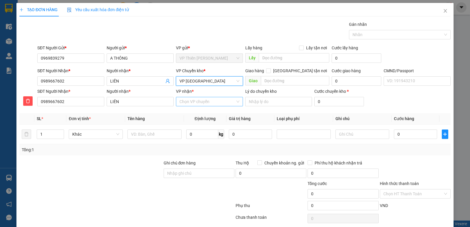
click at [201, 100] on input "VP nhận *" at bounding box center [207, 101] width 56 height 9
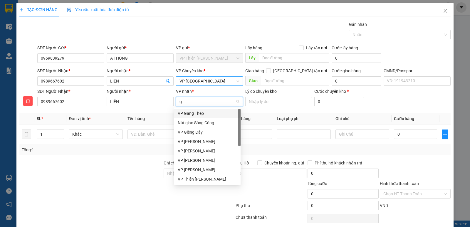
type input "ga"
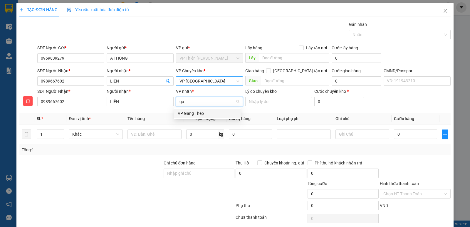
click at [193, 112] on div "VP Gang Thép" at bounding box center [207, 113] width 59 height 6
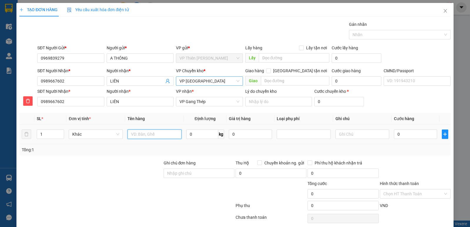
click at [158, 134] on input "text" at bounding box center [154, 133] width 54 height 9
type input "tải xanh thảm"
click at [198, 135] on input "0" at bounding box center [202, 133] width 32 height 9
type input "9"
click at [413, 137] on input "0" at bounding box center [415, 133] width 43 height 9
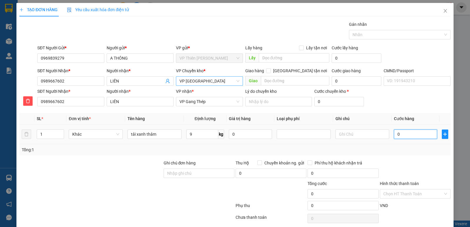
type input "4"
type input "40"
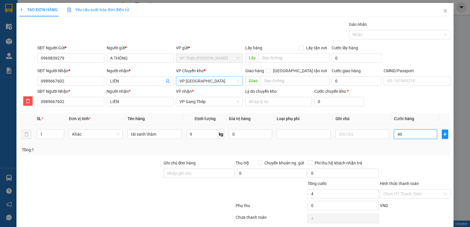
type input "40"
type input "400"
type input "4.000"
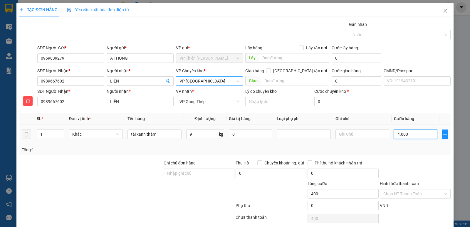
type input "4.000"
type input "40.000"
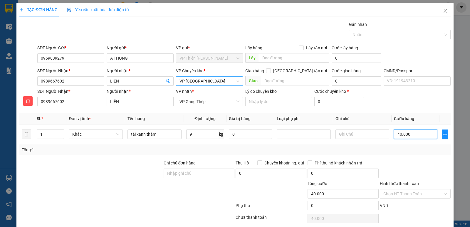
scroll to position [23, 0]
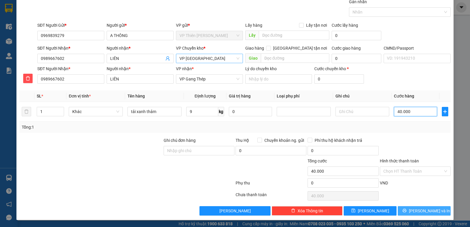
type input "40.000"
click at [417, 213] on span "[PERSON_NAME] và In" at bounding box center [429, 211] width 41 height 6
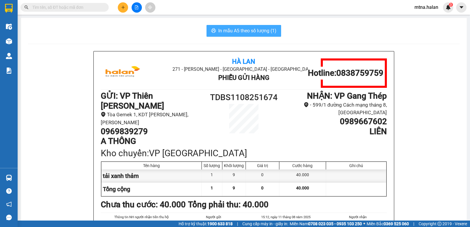
click at [248, 30] on span "In mẫu A5 theo số lượng (1)" at bounding box center [247, 30] width 58 height 7
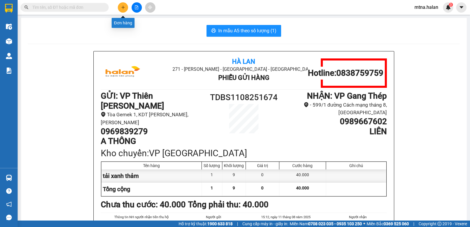
click at [123, 5] on icon "plus" at bounding box center [123, 7] width 4 height 4
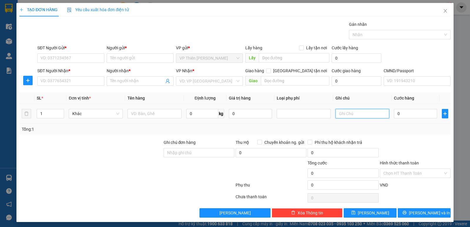
click at [366, 115] on input "text" at bounding box center [362, 113] width 54 height 9
type input "48+66"
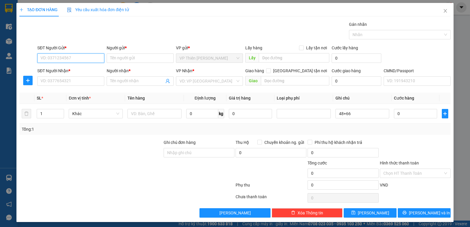
click at [79, 56] on input "SĐT Người Gửi *" at bounding box center [70, 57] width 67 height 9
type input "0971404842"
click at [55, 70] on div "0971404842 - MAI" at bounding box center [70, 70] width 59 height 6
type input "MAI"
type input "0971404842"
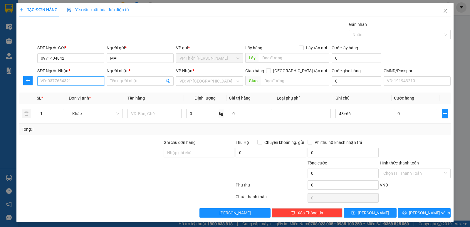
click at [73, 80] on input "SĐT Người Nhận *" at bounding box center [70, 80] width 67 height 9
click at [57, 93] on div "0836888686 - NHUNG" at bounding box center [70, 93] width 59 height 6
type input "0836888686"
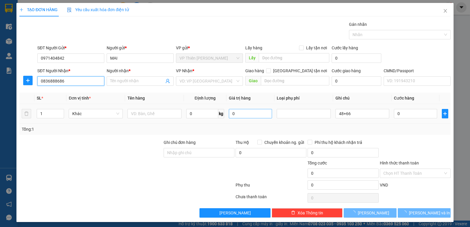
type input "NHUNG"
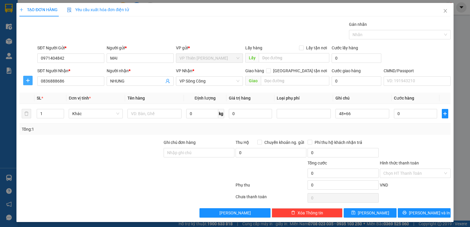
click at [27, 81] on icon "plus" at bounding box center [28, 80] width 5 height 5
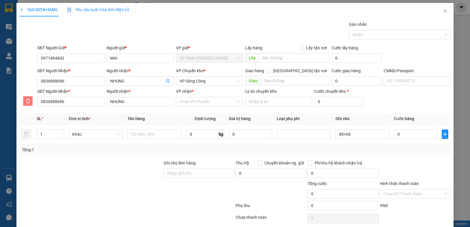
click at [28, 100] on icon "delete" at bounding box center [28, 101] width 5 height 5
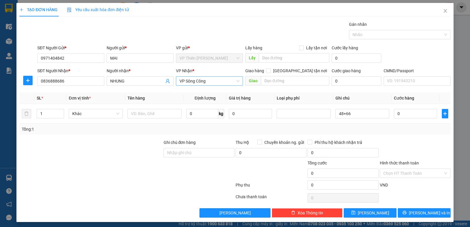
click at [211, 79] on span "VP Sông Công" at bounding box center [209, 81] width 60 height 9
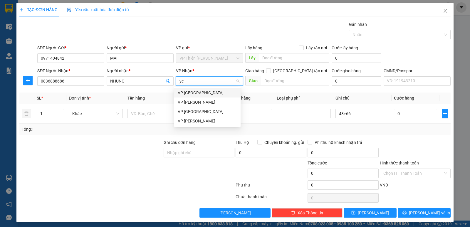
type input "yen"
click at [191, 90] on div "VP [GEOGRAPHIC_DATA]" at bounding box center [207, 93] width 59 height 6
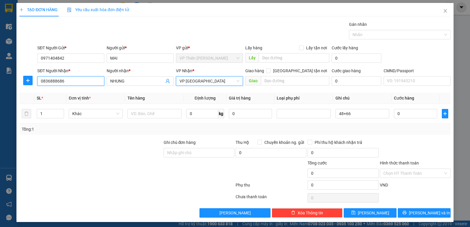
click at [67, 80] on input "0836888686" at bounding box center [70, 80] width 67 height 9
type input "0979186636"
click at [50, 93] on div "0979186636 - SỸ" at bounding box center [70, 93] width 59 height 6
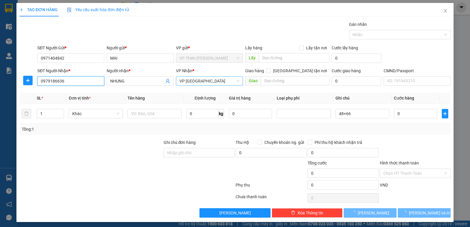
type input "SỸ"
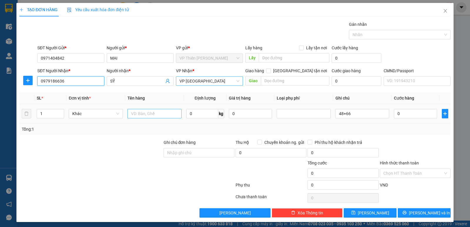
type input "0979186636"
click at [163, 115] on input "text" at bounding box center [154, 113] width 54 height 9
click at [47, 114] on input "1" at bounding box center [50, 113] width 27 height 9
type input "2"
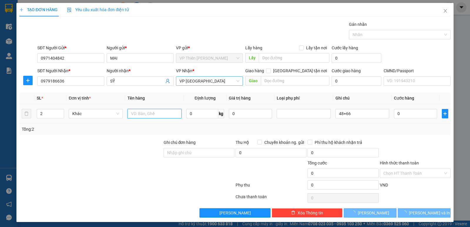
click at [154, 114] on input "text" at bounding box center [154, 113] width 54 height 9
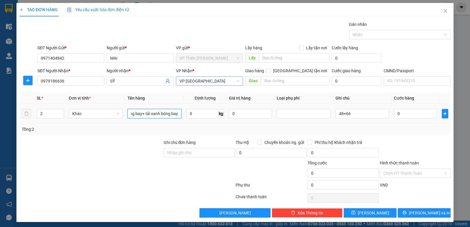
scroll to position [0, 17]
type input "hộp bóng bay+ tải xanh bóng bay"
click at [405, 112] on input "0" at bounding box center [415, 113] width 43 height 9
type input "1"
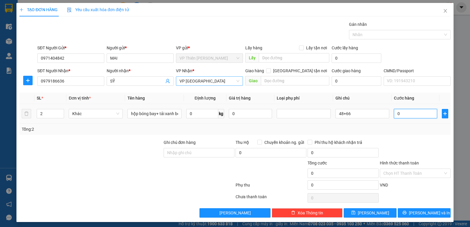
type input "1"
type input "17"
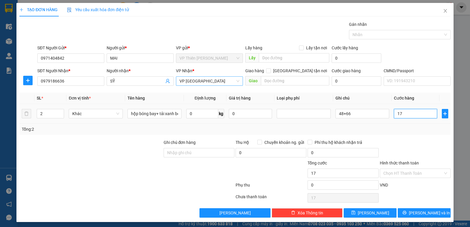
type input "175"
type input "1.750"
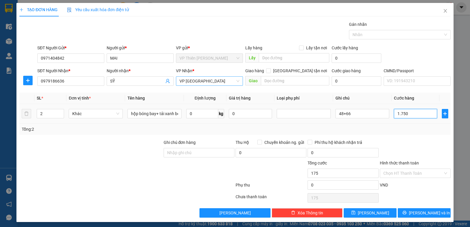
type input "1.750"
type input "17.500"
type input "175.000"
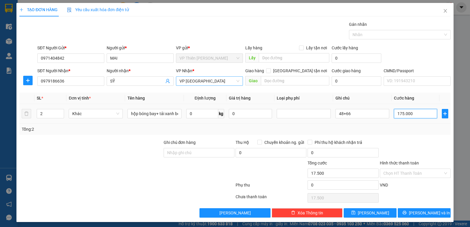
type input "175.000"
click at [424, 213] on span "[PERSON_NAME] và In" at bounding box center [429, 213] width 41 height 6
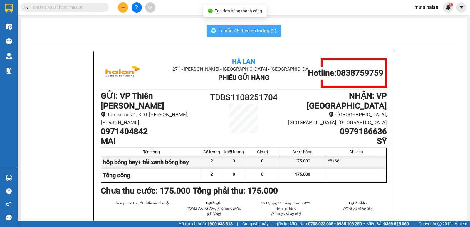
click at [243, 28] on span "In mẫu A5 theo số lượng (2)" at bounding box center [247, 30] width 58 height 7
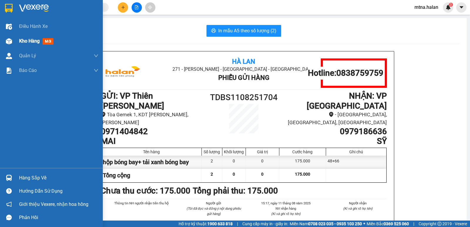
click at [8, 40] on img at bounding box center [9, 41] width 6 height 6
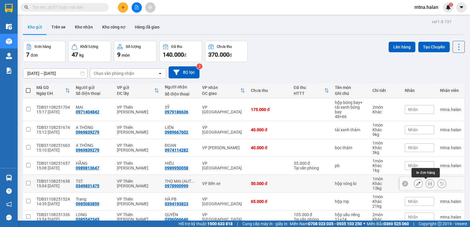
click at [428, 182] on icon at bounding box center [430, 183] width 4 height 4
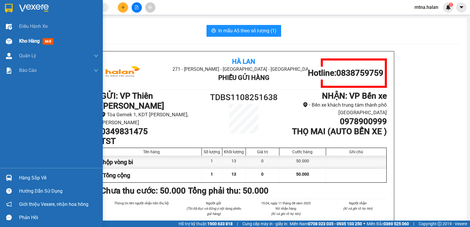
click at [9, 40] on img at bounding box center [9, 41] width 6 height 6
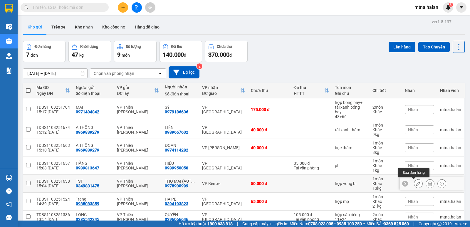
click at [416, 182] on icon at bounding box center [418, 183] width 4 height 4
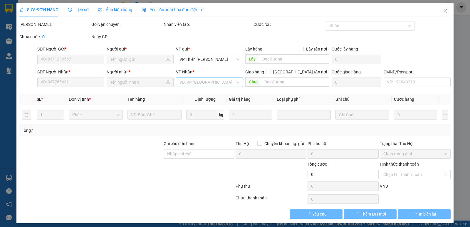
type input "0349831475"
type input "0978900999"
type input "50.000"
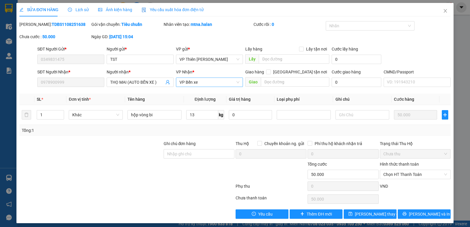
click at [201, 83] on span "VP Bến xe" at bounding box center [209, 82] width 60 height 9
type input "hoang"
click at [194, 101] on div "VP [PERSON_NAME]" at bounding box center [207, 103] width 59 height 6
click at [443, 11] on icon "close" at bounding box center [444, 11] width 3 height 4
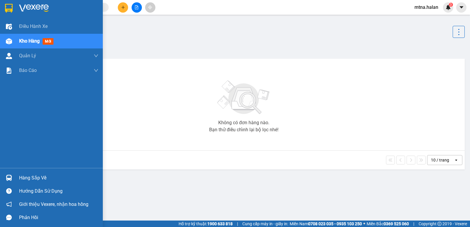
click at [7, 175] on img at bounding box center [9, 178] width 6 height 6
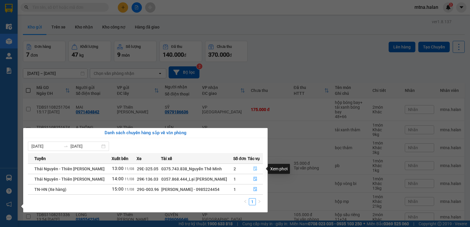
click at [254, 167] on icon "file-done" at bounding box center [255, 168] width 4 height 4
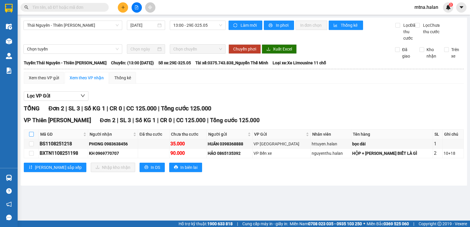
click at [31, 137] on input "checkbox" at bounding box center [31, 134] width 5 height 5
checkbox input "true"
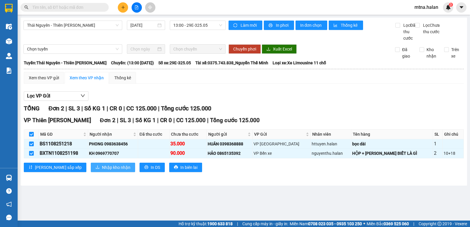
click at [102, 171] on span "Nhập kho nhận" at bounding box center [116, 167] width 28 height 6
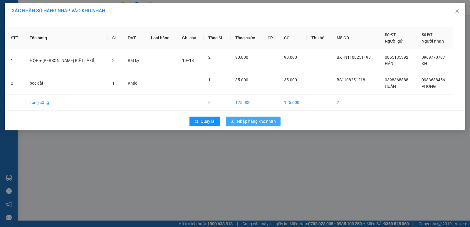
click at [258, 121] on span "Nhập hàng kho nhận" at bounding box center [256, 121] width 39 height 6
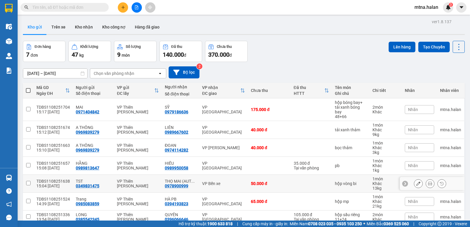
drag, startPoint x: 412, startPoint y: 182, endPoint x: 396, endPoint y: 183, distance: 15.9
click at [416, 182] on icon at bounding box center [418, 183] width 4 height 4
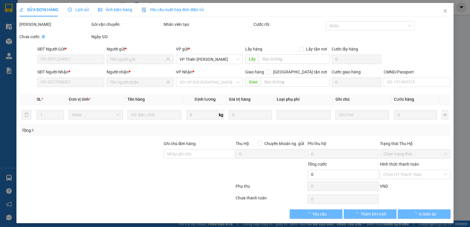
type input "0349831475"
type input "0978900999"
type input "50.000"
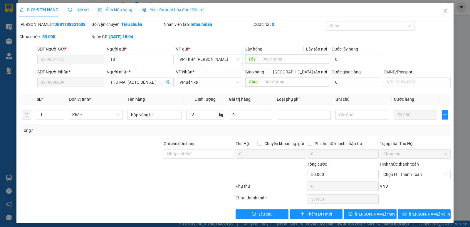
click at [225, 58] on span "VP Thiên [PERSON_NAME]" at bounding box center [209, 59] width 60 height 9
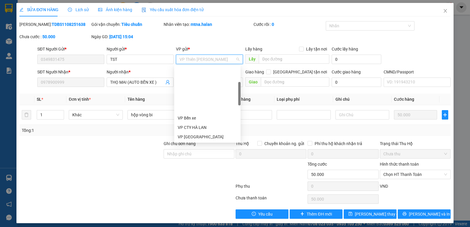
scroll to position [56, 0]
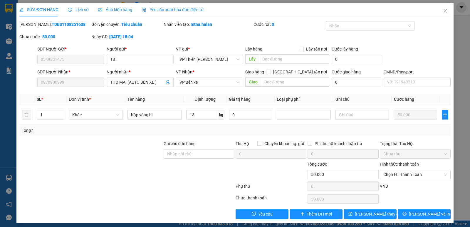
click at [188, 188] on div at bounding box center [127, 187] width 216 height 12
click at [203, 83] on span "VP Bến xe" at bounding box center [209, 82] width 60 height 9
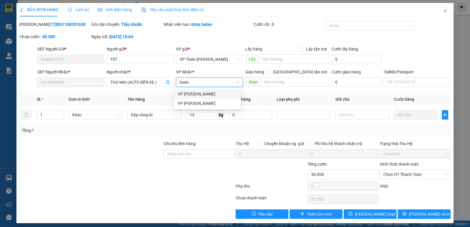
type input "hoàng"
click at [191, 102] on div "VP [PERSON_NAME]" at bounding box center [207, 103] width 59 height 6
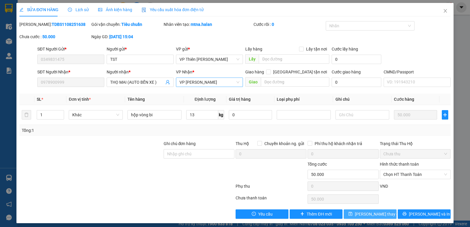
click at [376, 213] on span "[PERSON_NAME] thay đổi" at bounding box center [378, 214] width 47 height 6
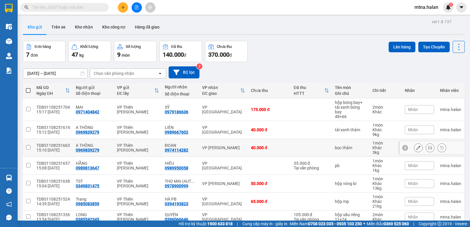
scroll to position [27, 0]
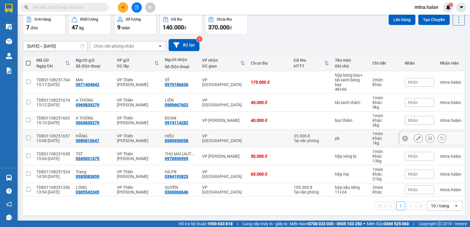
click at [30, 138] on input "checkbox" at bounding box center [28, 138] width 4 height 4
checkbox input "true"
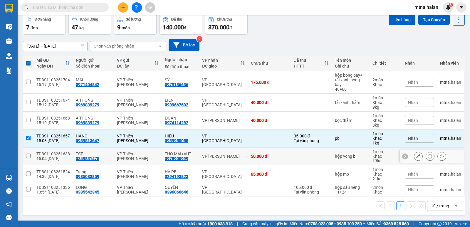
click at [28, 155] on input "checkbox" at bounding box center [28, 156] width 4 height 4
checkbox input "true"
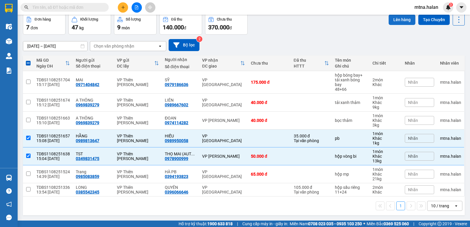
click at [393, 19] on button "Lên hàng" at bounding box center [401, 19] width 27 height 11
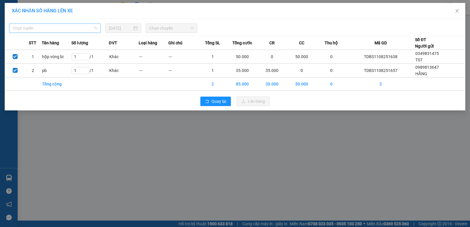
click at [46, 26] on span "Chọn tuyến" at bounding box center [55, 28] width 85 height 9
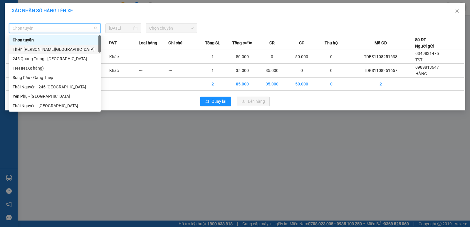
click at [41, 49] on div "Thiên [PERSON_NAME][GEOGRAPHIC_DATA]" at bounding box center [55, 49] width 85 height 6
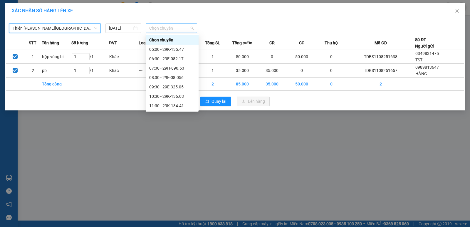
click at [179, 30] on span "Chọn chuyến" at bounding box center [171, 28] width 44 height 9
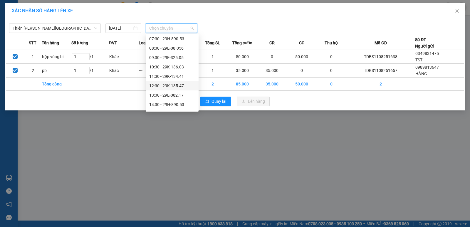
scroll to position [59, 0]
click at [172, 83] on div "15:30 - 29E-08.056" at bounding box center [172, 84] width 46 height 6
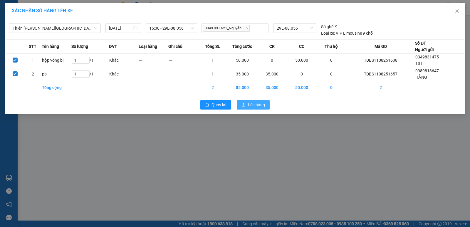
click at [251, 105] on span "Lên hàng" at bounding box center [256, 105] width 17 height 6
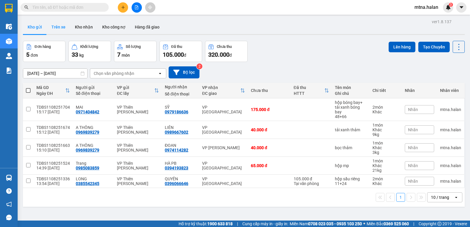
click at [55, 28] on button "Trên xe" at bounding box center [58, 27] width 23 height 14
click at [126, 9] on button at bounding box center [123, 7] width 10 height 10
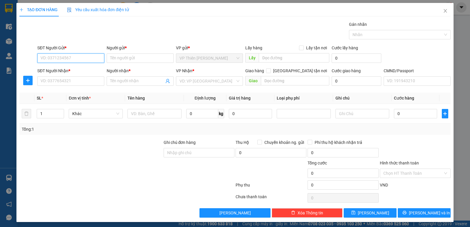
click at [75, 55] on input "SĐT Người Gửi *" at bounding box center [70, 57] width 67 height 9
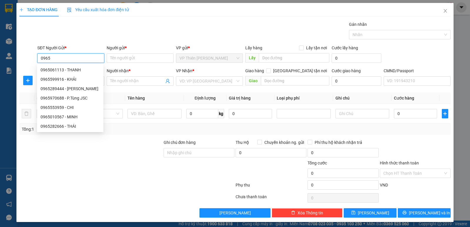
type input "09657"
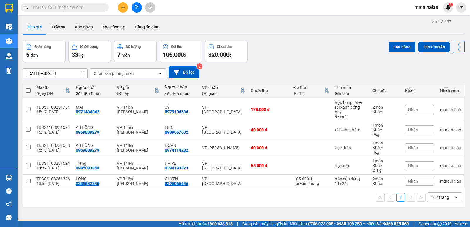
click at [101, 6] on input "text" at bounding box center [66, 7] width 69 height 6
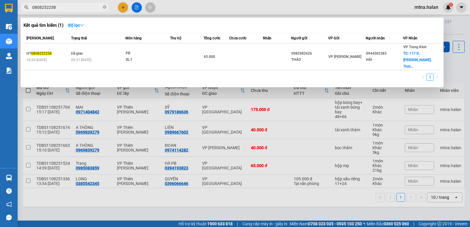
click at [37, 6] on input "0808252258" at bounding box center [66, 7] width 69 height 6
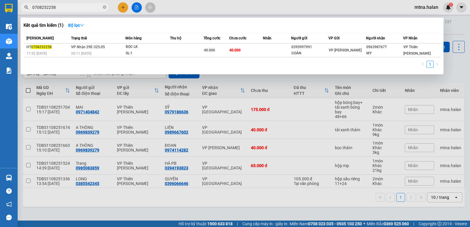
click at [82, 5] on input "0708252258" at bounding box center [66, 7] width 69 height 6
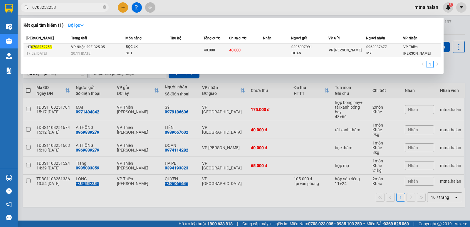
type input "0708252258"
click at [259, 48] on td "40.000" at bounding box center [246, 50] width 34 height 14
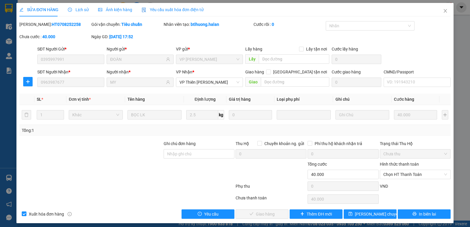
type input "0395997991"
type input "ĐOÀN"
type input "0963987677"
type input "MY"
type input "40.000"
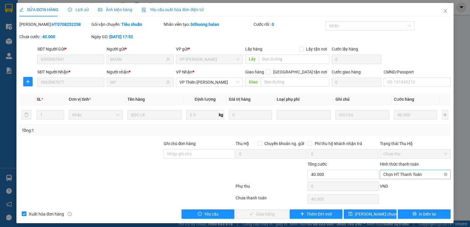
scroll to position [3, 0]
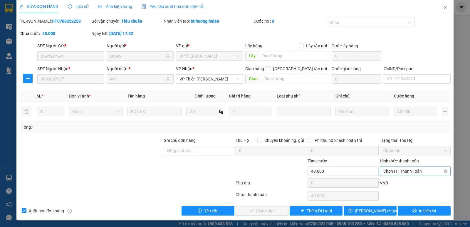
click at [404, 170] on span "Chọn HT Thanh Toán" at bounding box center [415, 171] width 64 height 9
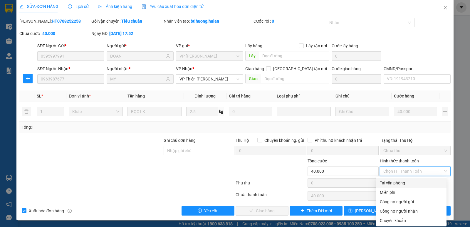
click at [394, 182] on div "Tại văn phòng" at bounding box center [411, 183] width 63 height 6
type input "0"
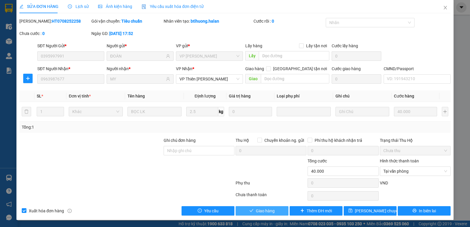
click at [258, 211] on span "Giao hàng" at bounding box center [265, 211] width 19 height 6
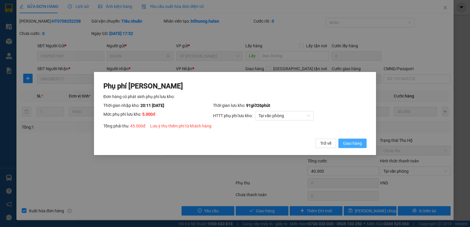
click at [352, 141] on span "Giao hàng" at bounding box center [352, 143] width 19 height 6
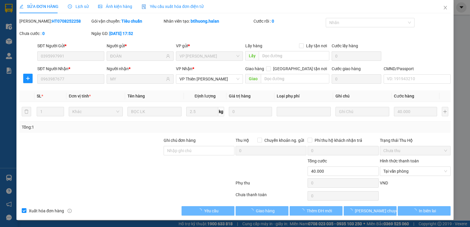
type input "45.000"
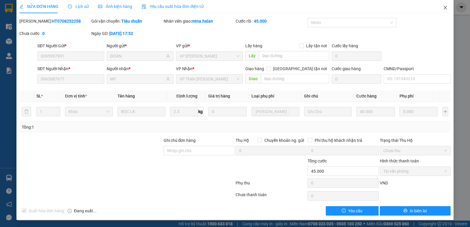
click at [443, 7] on icon "close" at bounding box center [445, 7] width 5 height 5
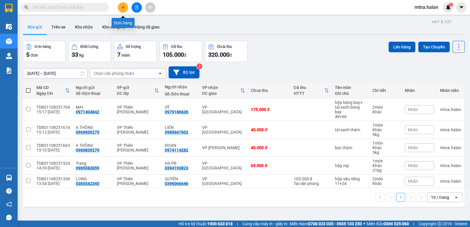
click at [123, 6] on icon "plus" at bounding box center [123, 7] width 4 height 4
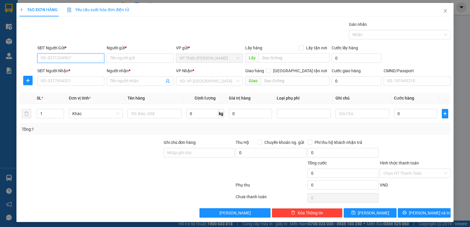
click at [73, 57] on input "SĐT Người Gửi *" at bounding box center [70, 57] width 67 height 9
type input "0965758677"
click at [54, 69] on div "0965758677 - NHI." at bounding box center [70, 70] width 59 height 6
type input "NHI."
type input "0965758677"
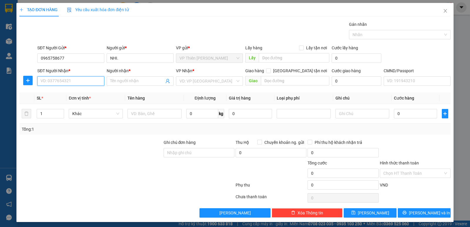
click at [75, 81] on input "SĐT Người Nhận *" at bounding box center [70, 80] width 67 height 9
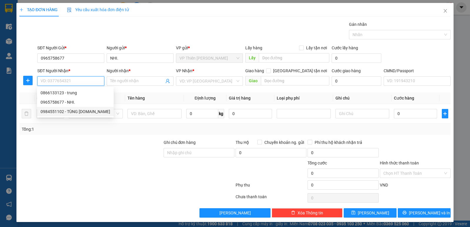
click at [80, 112] on div "0984551102 - TÙNG [DOMAIN_NAME]" at bounding box center [76, 111] width 70 height 6
type input "0984551102"
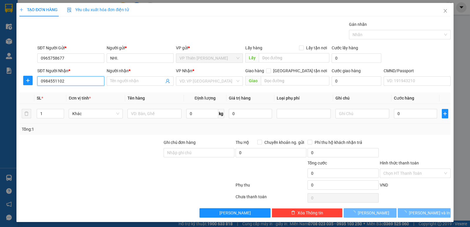
type input "TÙNG [DOMAIN_NAME]"
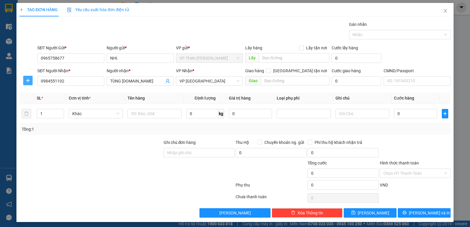
click at [28, 80] on icon "plus" at bounding box center [28, 81] width 0 height 4
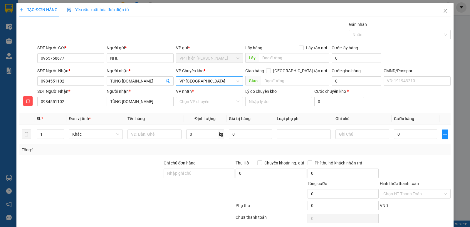
click at [215, 83] on span "VP [GEOGRAPHIC_DATA]" at bounding box center [209, 81] width 60 height 9
type input "hoang"
click at [193, 102] on div "VP [PERSON_NAME]" at bounding box center [207, 102] width 59 height 6
click at [207, 103] on input "VP nhận *" at bounding box center [207, 101] width 56 height 9
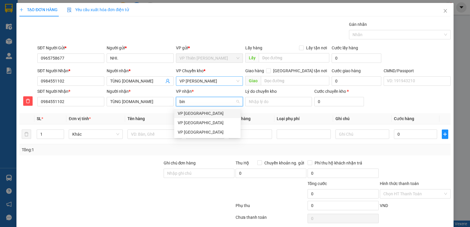
type input "binh"
click at [191, 132] on div "VP [GEOGRAPHIC_DATA]" at bounding box center [207, 132] width 59 height 6
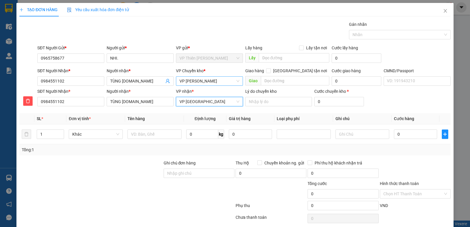
click at [208, 101] on span "VP [GEOGRAPHIC_DATA]" at bounding box center [209, 101] width 60 height 9
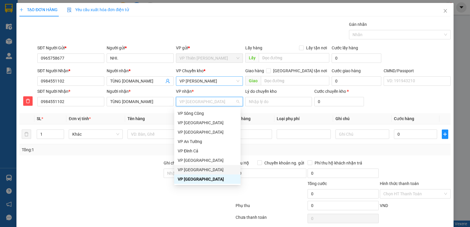
click at [195, 169] on div "VP [GEOGRAPHIC_DATA]" at bounding box center [207, 169] width 59 height 6
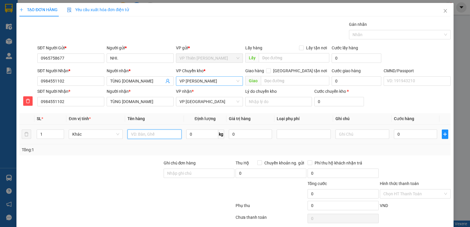
click at [161, 133] on input "text" at bounding box center [154, 133] width 54 height 9
type input "hộp lk"
click at [200, 132] on input "0" at bounding box center [202, 133] width 32 height 9
type input "2"
click at [415, 137] on input "0" at bounding box center [415, 133] width 43 height 9
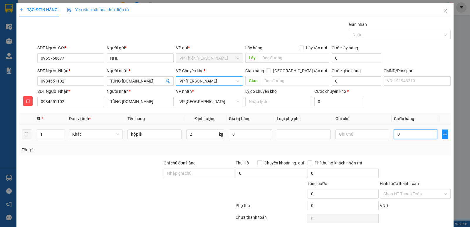
type input "3"
type input "35"
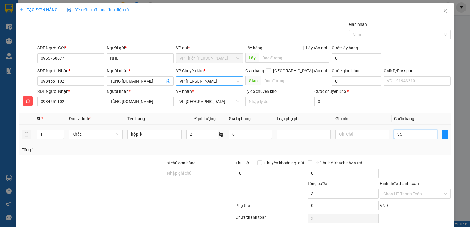
type input "35"
type input "350"
type input "3.500"
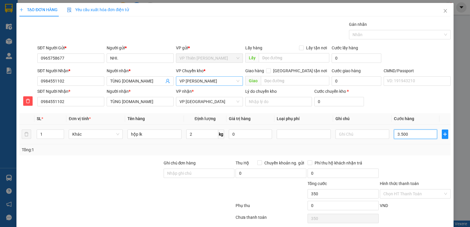
type input "3.500"
type input "35.000"
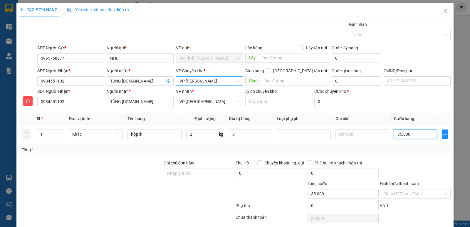
scroll to position [23, 0]
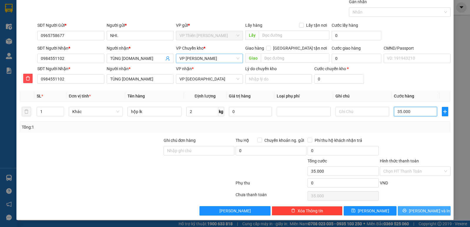
type input "35.000"
click at [423, 208] on span "[PERSON_NAME] và In" at bounding box center [429, 211] width 41 height 6
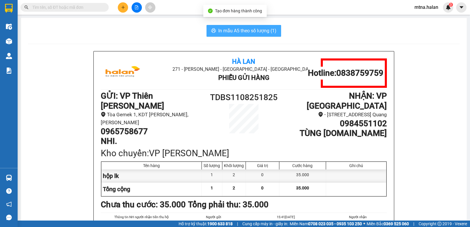
click at [241, 28] on span "In mẫu A5 theo số lượng (1)" at bounding box center [247, 30] width 58 height 7
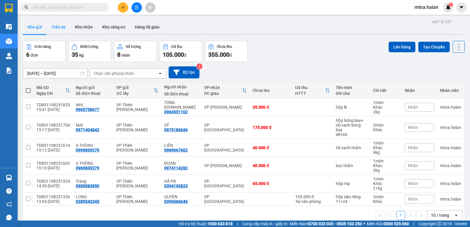
click at [60, 26] on button "Trên xe" at bounding box center [58, 27] width 23 height 14
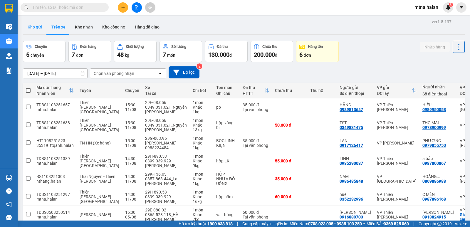
click at [41, 25] on button "Kho gửi" at bounding box center [35, 27] width 24 height 14
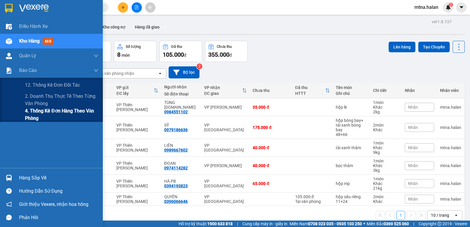
click at [39, 112] on span "4. Thống kê đơn hàng theo văn phòng" at bounding box center [61, 114] width 73 height 15
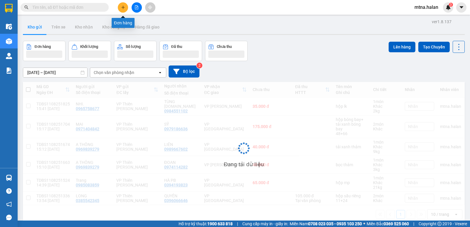
click at [124, 8] on icon "plus" at bounding box center [123, 7] width 4 height 4
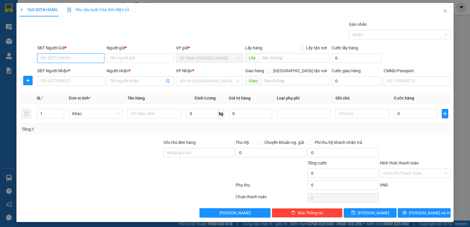
click at [90, 58] on input "SĐT Người Gửi *" at bounding box center [70, 57] width 67 height 9
type input "0979601390"
click at [75, 70] on div "0979601390 - NGUYỆT" at bounding box center [70, 70] width 59 height 6
type input "NGUYỆT"
type input "0979601390"
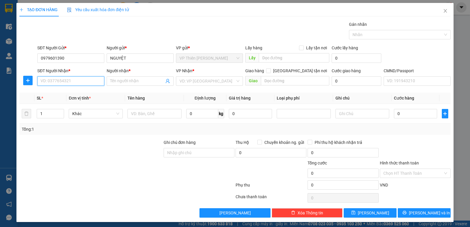
click at [77, 77] on input "SĐT Người Nhận *" at bounding box center [70, 80] width 67 height 9
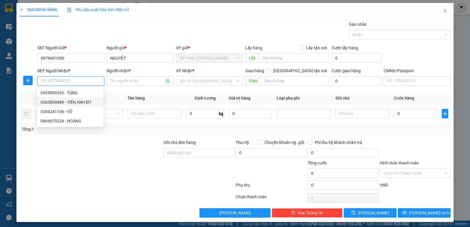
click at [88, 101] on div "0363854489 - TIẾN ANH ĐT" at bounding box center [70, 102] width 59 height 6
type input "0363854489"
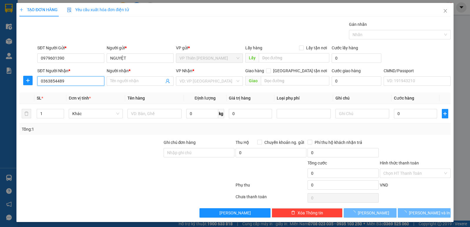
type input "TIẾN ANH ĐT"
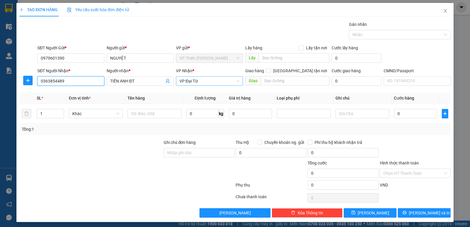
click at [204, 79] on span "VP Đại Từ" at bounding box center [209, 81] width 60 height 9
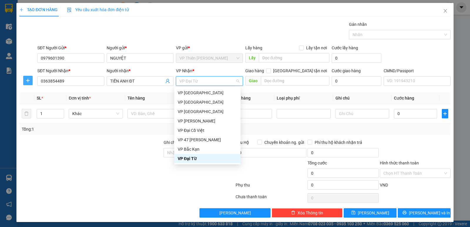
click at [30, 81] on icon "plus" at bounding box center [28, 80] width 5 height 5
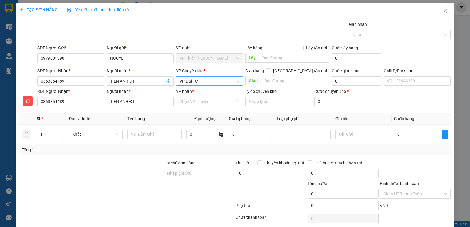
click at [207, 81] on span "VP Đại Từ" at bounding box center [209, 81] width 60 height 9
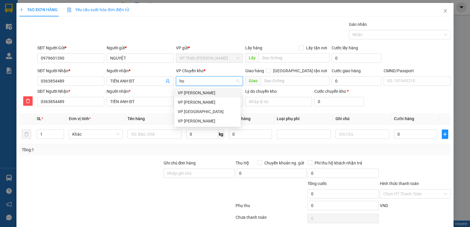
scroll to position [0, 0]
type input "hoa"
click at [193, 112] on div "VP [PERSON_NAME]" at bounding box center [207, 111] width 59 height 6
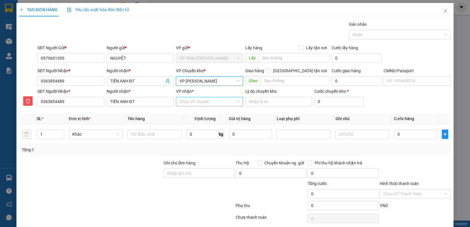
click at [210, 104] on input "VP nhận *" at bounding box center [207, 101] width 56 height 9
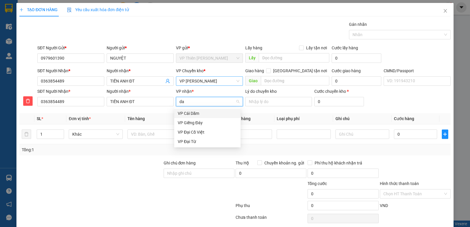
type input "dai"
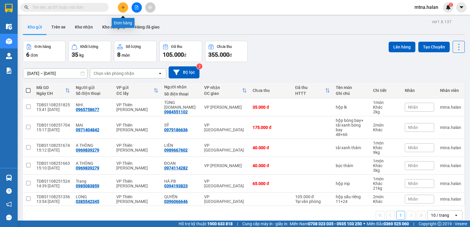
click at [123, 7] on icon "plus" at bounding box center [123, 7] width 4 height 4
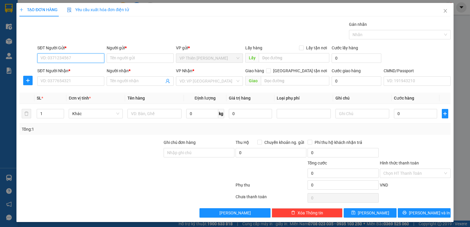
click at [82, 59] on input "SĐT Người Gửi *" at bounding box center [70, 57] width 67 height 9
type input "0979601390"
click at [57, 70] on div "0979601390 - NGUYỆT" at bounding box center [70, 70] width 59 height 6
type input "NGUYỆT"
type input "0979601390"
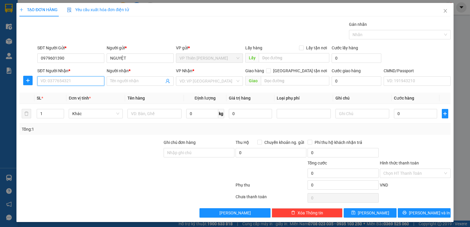
click at [70, 79] on input "SĐT Người Nhận *" at bounding box center [70, 80] width 67 height 9
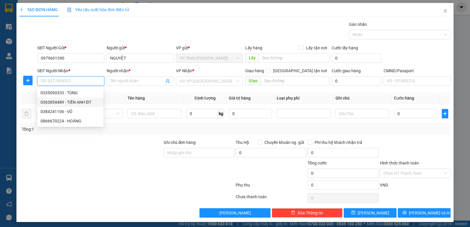
click at [76, 102] on div "0363854489 - TIẾN ANH ĐT" at bounding box center [70, 102] width 59 height 6
type input "0363854489"
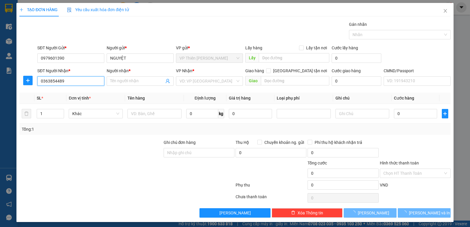
type input "TIẾN ANH ĐT"
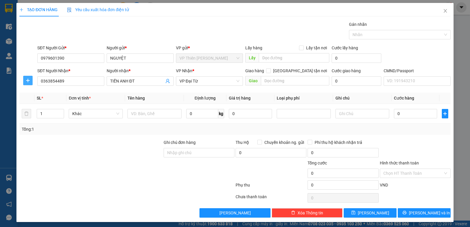
click at [26, 80] on icon "plus" at bounding box center [28, 80] width 5 height 5
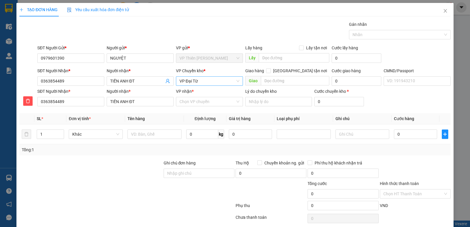
click at [207, 83] on span "VP Đại Từ" at bounding box center [209, 81] width 60 height 9
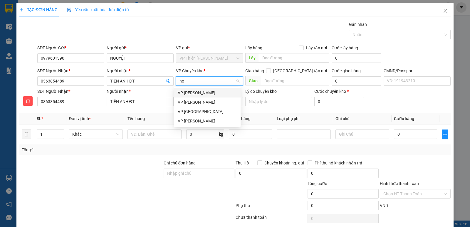
type input "hoa"
click at [196, 110] on div "VP [PERSON_NAME]" at bounding box center [207, 111] width 59 height 6
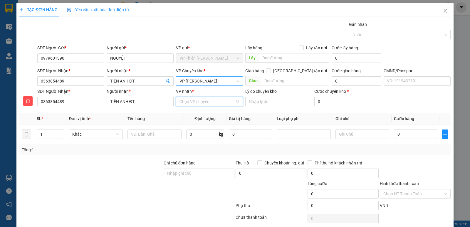
click at [212, 102] on input "VP nhận *" at bounding box center [207, 101] width 56 height 9
type input "dai"
click at [191, 123] on div "VP Đại Từ" at bounding box center [207, 122] width 59 height 6
click at [161, 134] on input "text" at bounding box center [154, 133] width 54 height 9
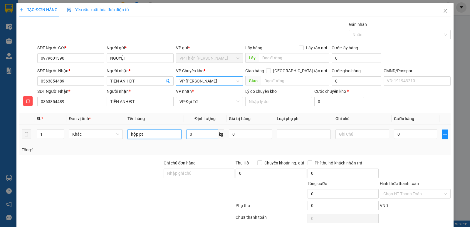
type input "hộp pt"
click at [205, 132] on input "0" at bounding box center [202, 133] width 32 height 9
type input "1.5"
click at [403, 133] on input "0" at bounding box center [415, 133] width 43 height 9
type input "4"
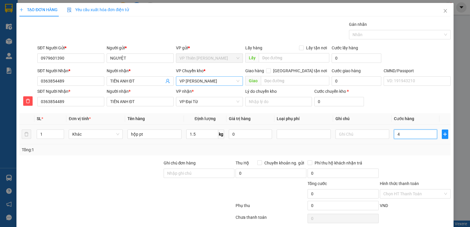
type input "4"
type input "40"
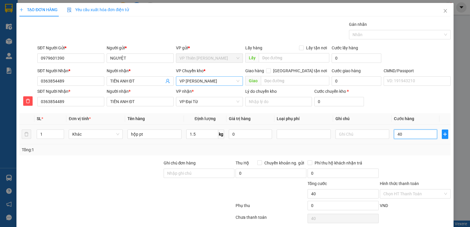
type input "400"
type input "4.000"
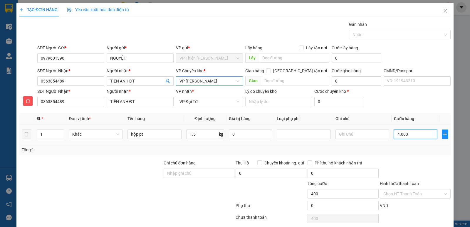
type input "4.000"
type input "40.000"
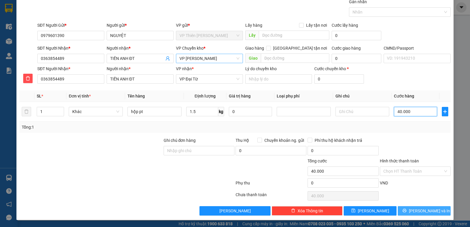
type input "40.000"
click at [416, 208] on span "[PERSON_NAME] và In" at bounding box center [429, 211] width 41 height 6
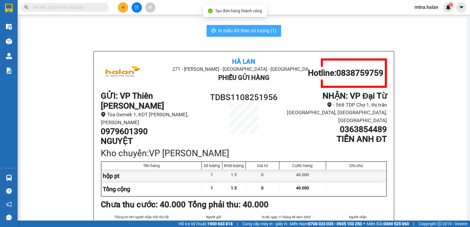
click at [234, 31] on span "In mẫu A5 theo số lượng (1)" at bounding box center [247, 30] width 58 height 7
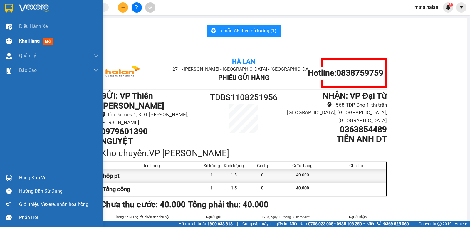
click at [8, 40] on img at bounding box center [9, 41] width 6 height 6
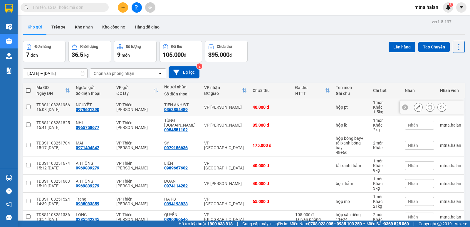
click at [32, 107] on td at bounding box center [28, 107] width 11 height 18
checkbox input "true"
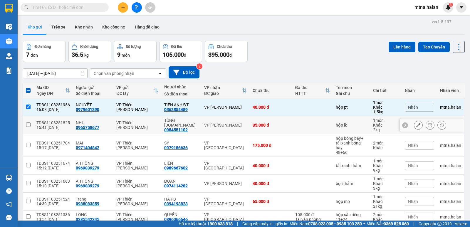
click at [27, 124] on input "checkbox" at bounding box center [28, 124] width 4 height 4
checkbox input "true"
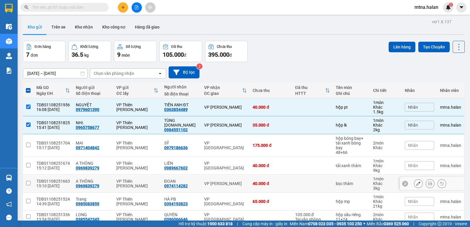
click at [26, 183] on input "checkbox" at bounding box center [28, 183] width 4 height 4
checkbox input "true"
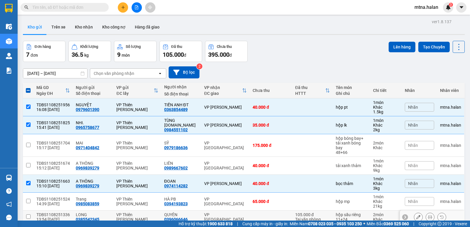
scroll to position [27, 0]
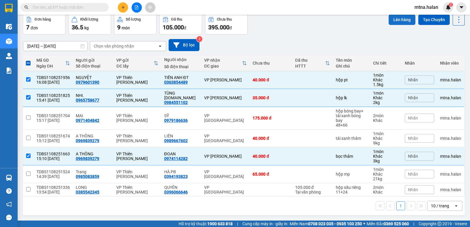
click at [397, 18] on button "Lên hàng" at bounding box center [401, 19] width 27 height 11
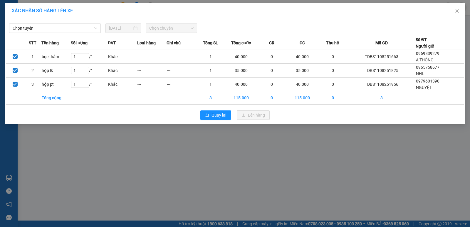
click at [49, 23] on div "Chọn tuyến 11/08/2025 Chọn chuyến" at bounding box center [234, 27] width 457 height 12
click at [49, 27] on span "Chọn tuyến" at bounding box center [55, 28] width 85 height 9
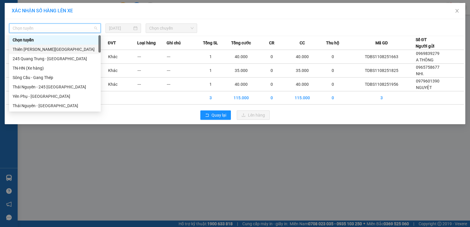
click at [41, 48] on div "Thiên [PERSON_NAME][GEOGRAPHIC_DATA]" at bounding box center [55, 49] width 85 height 6
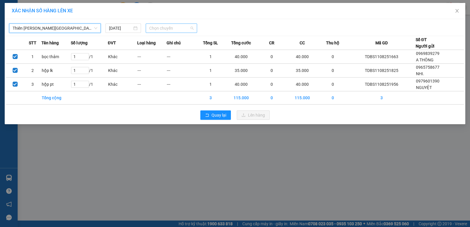
click at [176, 27] on span "Chọn chuyến" at bounding box center [171, 28] width 44 height 9
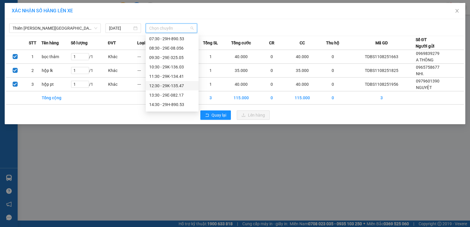
scroll to position [59, 0]
click at [171, 93] on div "16:30 - 29E-325.05" at bounding box center [172, 94] width 46 height 6
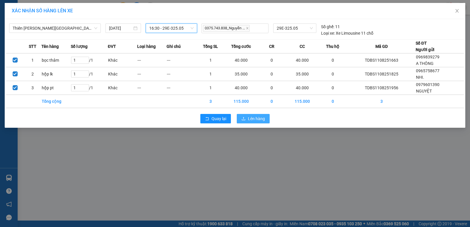
click at [256, 119] on span "Lên hàng" at bounding box center [256, 118] width 17 height 6
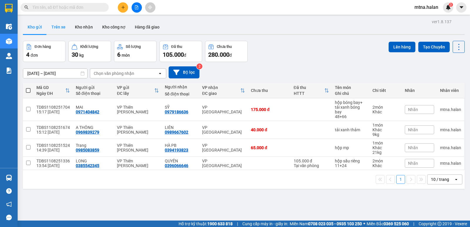
click at [59, 27] on button "Trên xe" at bounding box center [58, 27] width 23 height 14
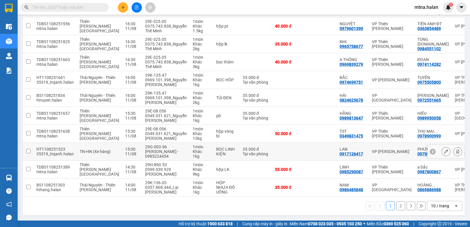
scroll to position [117, 0]
click at [397, 210] on button "2" at bounding box center [400, 205] width 9 height 9
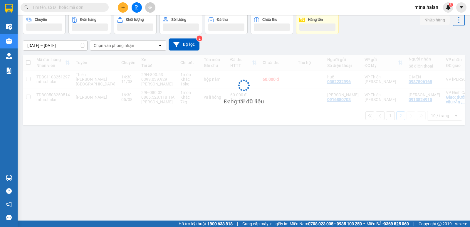
scroll to position [27, 0]
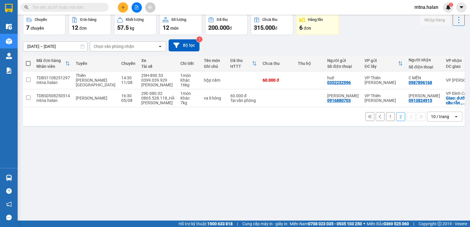
click at [386, 121] on button "1" at bounding box center [390, 116] width 9 height 9
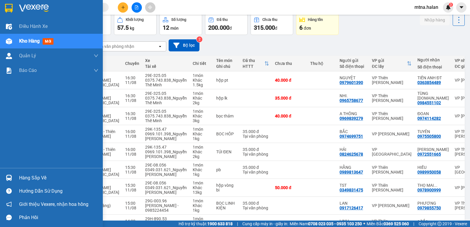
click at [10, 177] on img at bounding box center [9, 178] width 6 height 6
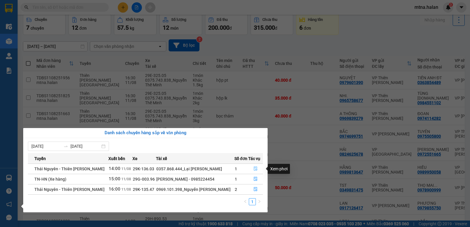
click at [253, 168] on icon "file-done" at bounding box center [255, 168] width 4 height 4
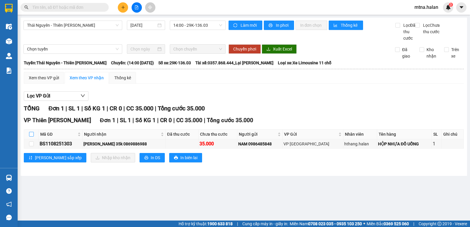
drag, startPoint x: 31, startPoint y: 139, endPoint x: 35, endPoint y: 143, distance: 5.2
click at [31, 137] on input "checkbox" at bounding box center [31, 134] width 5 height 5
checkbox input "true"
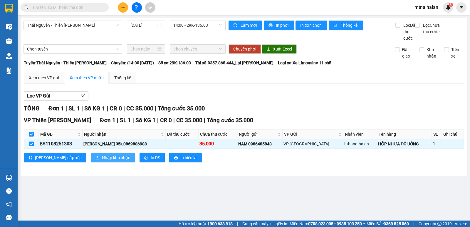
click at [104, 161] on span "Nhập kho nhận" at bounding box center [116, 157] width 28 height 6
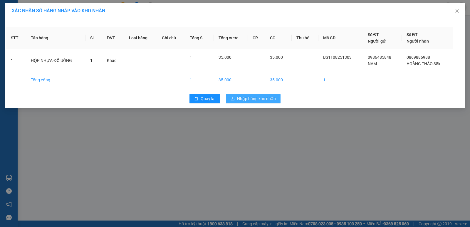
click at [261, 98] on span "Nhập hàng kho nhận" at bounding box center [256, 98] width 39 height 6
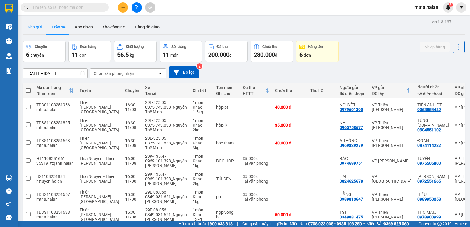
click at [33, 28] on button "Kho gửi" at bounding box center [35, 27] width 24 height 14
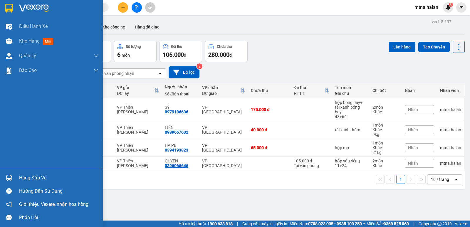
click at [9, 179] on img at bounding box center [9, 178] width 6 height 6
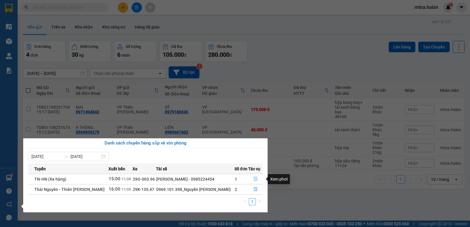
click at [255, 177] on icon "file-done" at bounding box center [256, 179] width 4 height 4
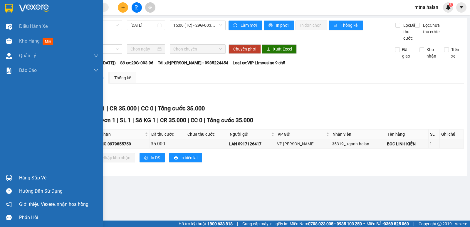
click at [7, 176] on img at bounding box center [9, 178] width 6 height 6
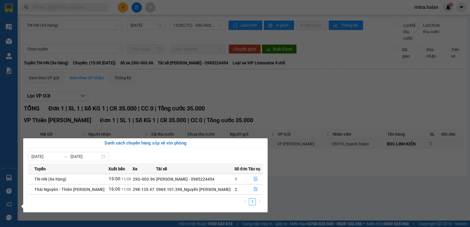
click at [320, 194] on section "Kết quả tìm kiếm ( 0 ) Bộ lọc No Data mtna.halan 3 Điều hành xe Kho hàng mới Qu…" at bounding box center [235, 113] width 470 height 227
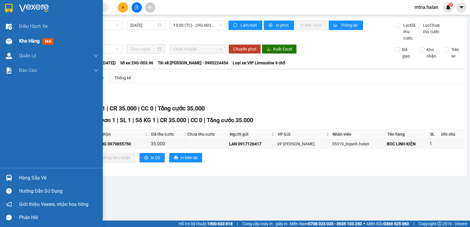
click at [10, 41] on img at bounding box center [9, 41] width 6 height 6
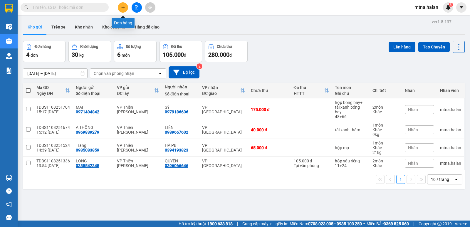
click at [122, 9] on icon "plus" at bounding box center [123, 7] width 4 height 4
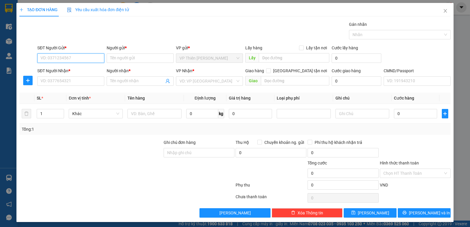
click at [85, 58] on input "SĐT Người Gửi *" at bounding box center [70, 57] width 67 height 9
click at [193, 113] on input "0" at bounding box center [202, 113] width 32 height 9
type input "2"
click at [69, 59] on input "SĐT Người Gửi *" at bounding box center [70, 57] width 67 height 9
type input "0964809998"
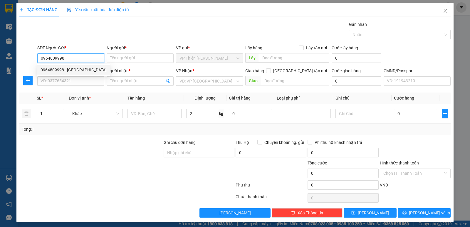
click at [60, 72] on div "0964809998 - [GEOGRAPHIC_DATA]" at bounding box center [74, 70] width 66 height 6
type input "ĐỨC"
type input "0964809998"
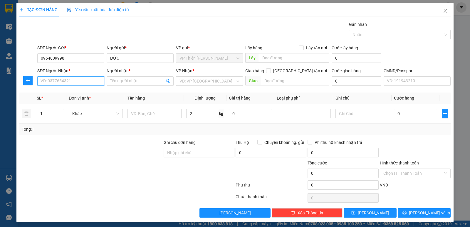
click at [68, 79] on input "SĐT Người Nhận *" at bounding box center [70, 80] width 67 height 9
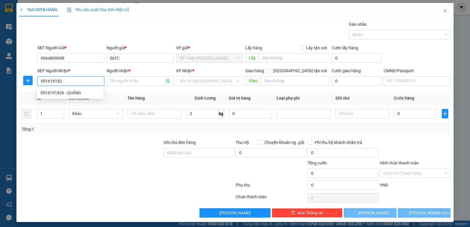
type input "0916191826"
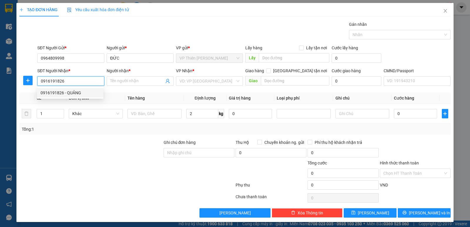
click at [72, 93] on div "0916191826 - QUẢNG" at bounding box center [70, 93] width 59 height 6
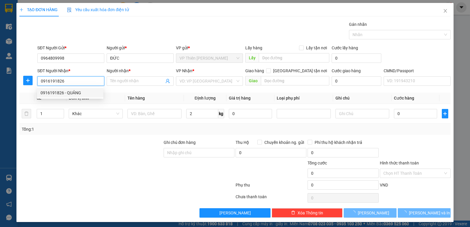
type input "QUẢNG"
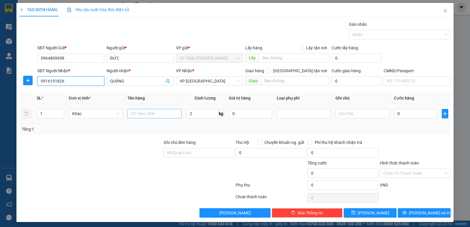
type input "0916191826"
click at [163, 113] on input "text" at bounding box center [154, 113] width 54 height 9
type input "hộp lk"
click at [415, 114] on input "0" at bounding box center [415, 113] width 43 height 9
type input "3"
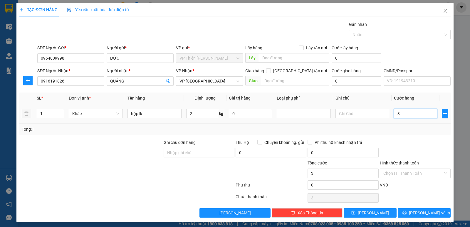
type input "3"
type input "35"
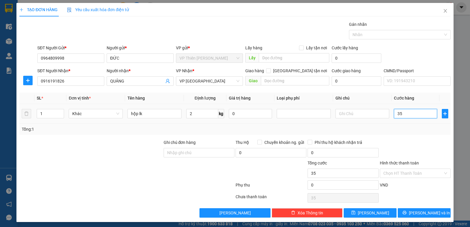
type input "350"
type input "3.500"
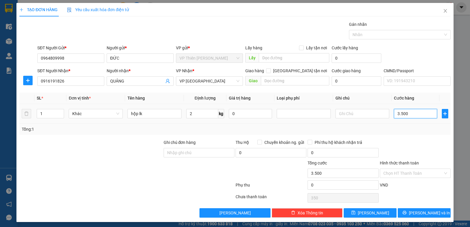
type input "3.500"
type input "35.000"
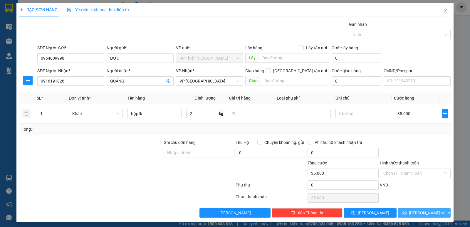
click at [420, 215] on span "[PERSON_NAME] và In" at bounding box center [429, 213] width 41 height 6
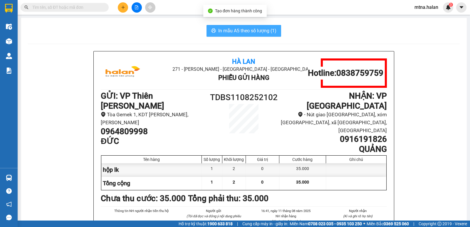
click at [243, 34] on span "In mẫu A5 theo số lượng (1)" at bounding box center [247, 30] width 58 height 7
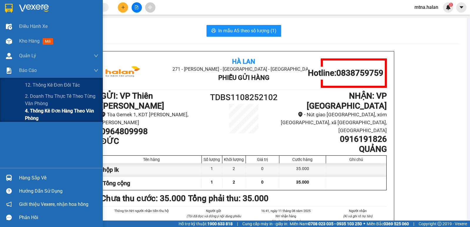
click at [40, 111] on span "4. Thống kê đơn hàng theo văn phòng" at bounding box center [61, 114] width 73 height 15
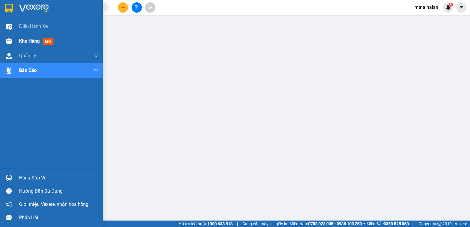
click at [9, 42] on img at bounding box center [9, 41] width 6 height 6
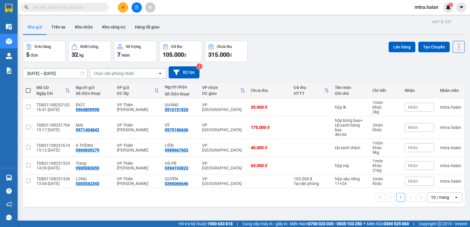
click at [29, 90] on span at bounding box center [28, 90] width 5 height 5
click at [28, 87] on input "checkbox" at bounding box center [28, 87] width 0 height 0
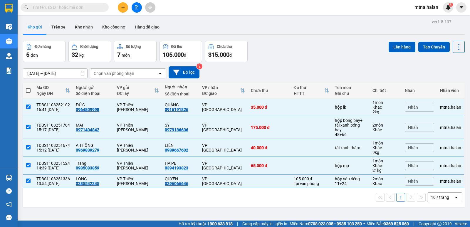
checkbox input "true"
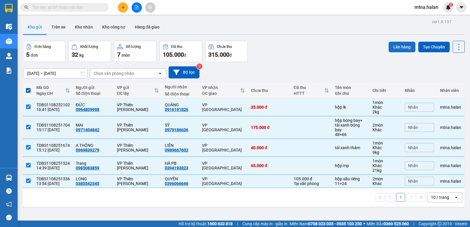
click at [399, 45] on button "Lên hàng" at bounding box center [401, 47] width 27 height 11
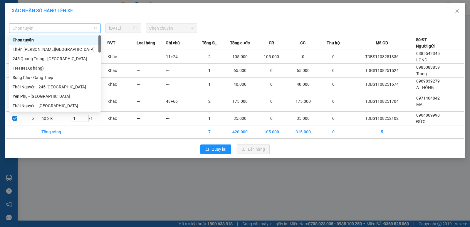
click at [46, 29] on span "Chọn tuyến" at bounding box center [55, 28] width 85 height 9
click at [32, 48] on div "Thiên [PERSON_NAME][GEOGRAPHIC_DATA]" at bounding box center [55, 49] width 85 height 6
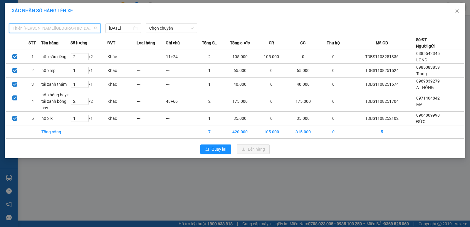
click at [85, 28] on span "Thiên [PERSON_NAME][GEOGRAPHIC_DATA]" at bounding box center [55, 28] width 85 height 9
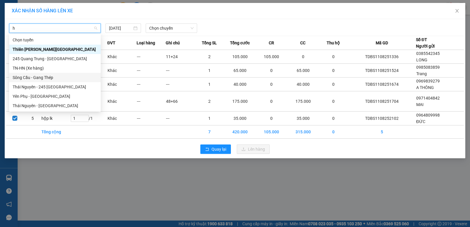
type input "hn"
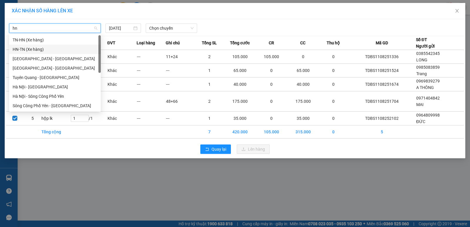
click at [25, 47] on div "HN-TN (Xe hàng)" at bounding box center [55, 49] width 85 height 6
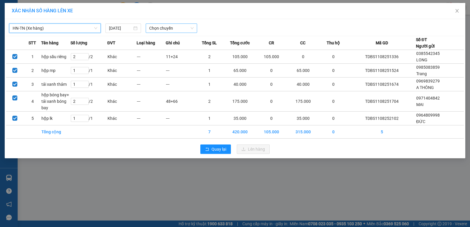
click at [182, 29] on span "Chọn chuyến" at bounding box center [171, 28] width 44 height 9
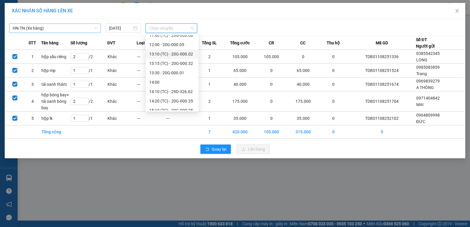
scroll to position [176, 0]
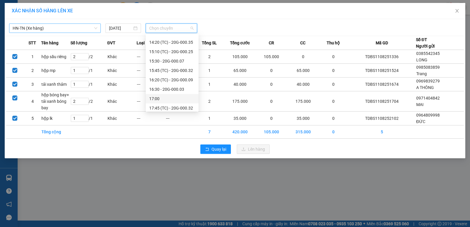
click at [157, 98] on div "17:00" at bounding box center [172, 98] width 46 height 6
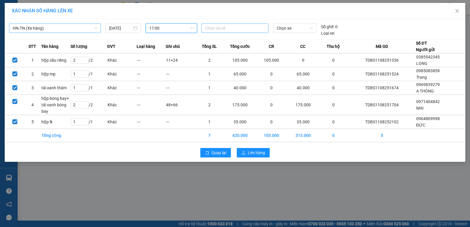
click at [232, 26] on div at bounding box center [235, 28] width 64 height 7
click at [296, 28] on span "Chọn xe" at bounding box center [295, 28] width 36 height 9
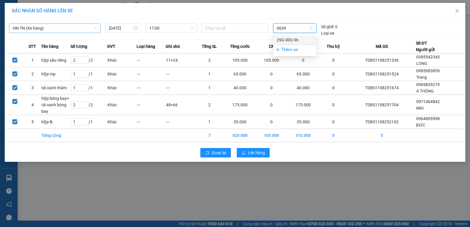
type input "00396"
click at [293, 38] on div "29G-003.96" at bounding box center [295, 40] width 36 height 6
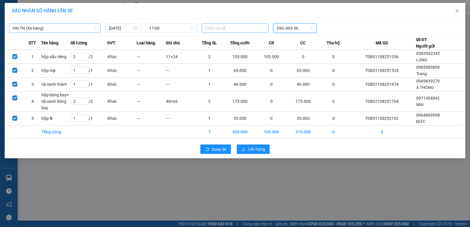
click at [232, 28] on div at bounding box center [235, 28] width 64 height 7
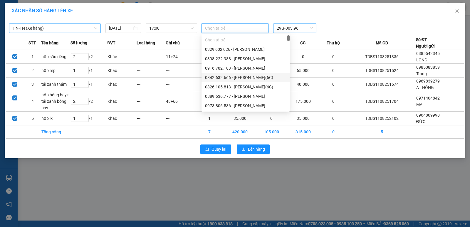
click at [237, 28] on div at bounding box center [235, 28] width 64 height 7
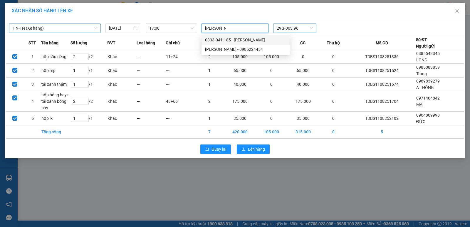
type input "[PERSON_NAME]"
click at [245, 39] on div "[PERSON_NAME] - 0985224454" at bounding box center [245, 40] width 81 height 6
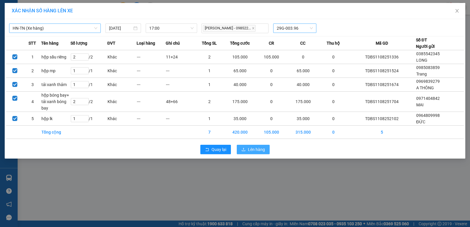
click at [255, 151] on span "Lên hàng" at bounding box center [256, 149] width 17 height 6
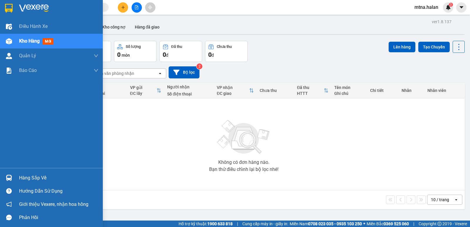
click at [11, 175] on img at bounding box center [9, 178] width 6 height 6
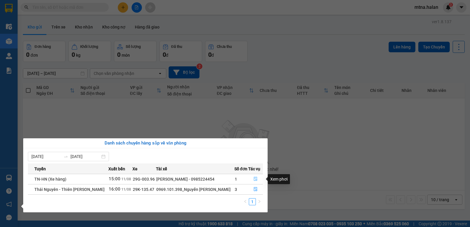
click at [255, 179] on icon "file-done" at bounding box center [255, 179] width 4 height 4
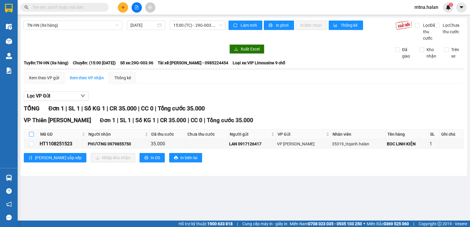
click at [31, 137] on input "checkbox" at bounding box center [31, 134] width 5 height 5
checkbox input "true"
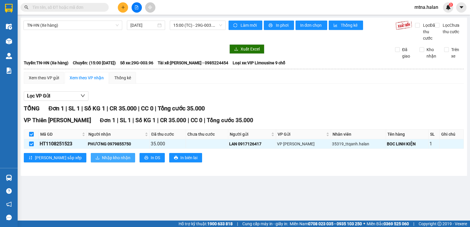
click at [102, 161] on span "Nhập kho nhận" at bounding box center [116, 157] width 28 height 6
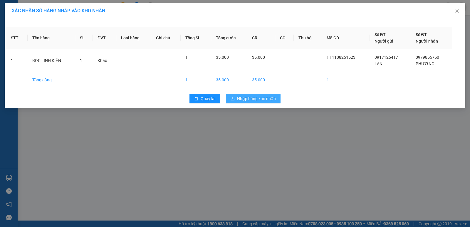
click at [247, 100] on span "Nhập hàng kho nhận" at bounding box center [256, 98] width 39 height 6
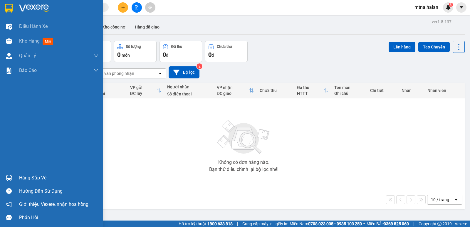
click at [7, 176] on img at bounding box center [9, 178] width 6 height 6
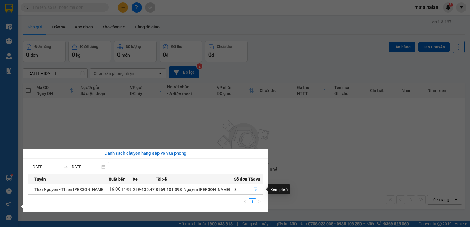
click at [254, 187] on icon "file-done" at bounding box center [256, 189] width 4 height 4
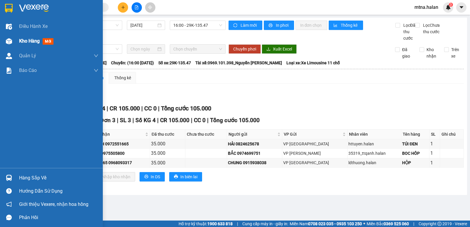
click at [9, 40] on img at bounding box center [9, 41] width 6 height 6
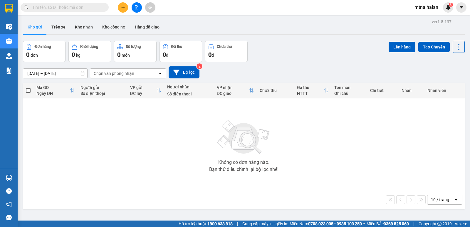
click at [92, 6] on input "text" at bounding box center [66, 7] width 69 height 6
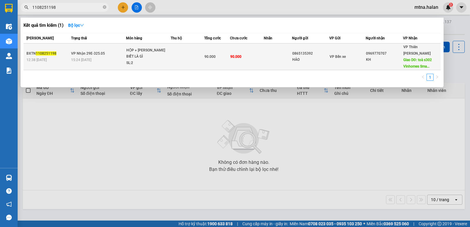
type input "1108251198"
click at [265, 55] on td at bounding box center [278, 56] width 28 height 27
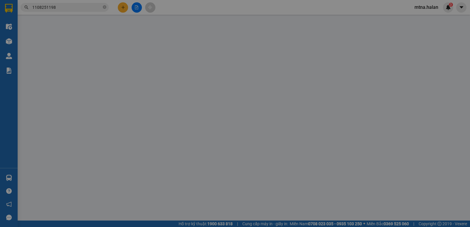
type input "0865135392"
type input "HẢO"
type input "0969770707"
type input "KH"
type input "toà s302 Vinhomes Smart City Tây Mỗ, Tây Mỗ, Nam Từ Liêm, Hà Nội"
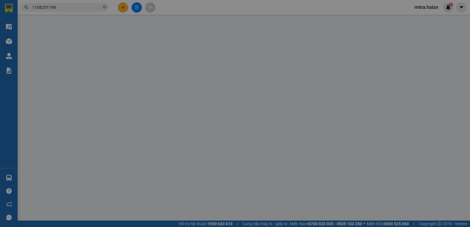
type input "k ship"
type input "90.000"
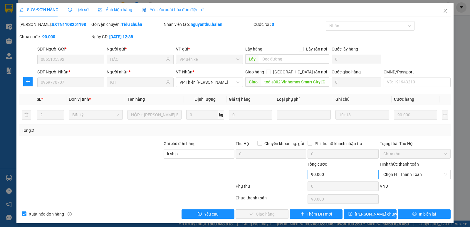
scroll to position [3, 0]
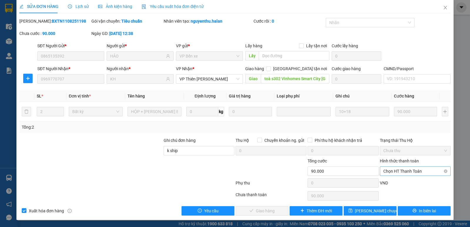
click at [399, 172] on span "Chọn HT Thanh Toán" at bounding box center [415, 171] width 64 height 9
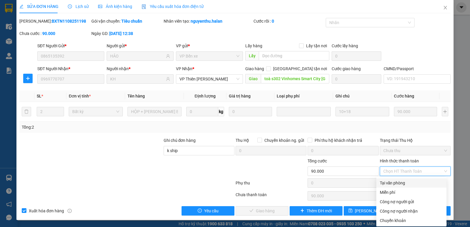
click at [398, 182] on div "Tại văn phòng" at bounding box center [411, 183] width 63 height 6
type input "0"
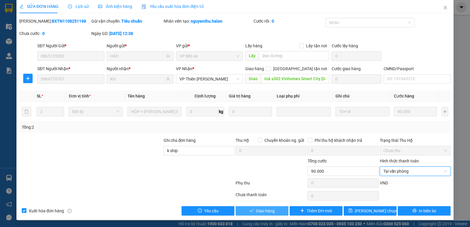
click at [256, 209] on span "Giao hàng" at bounding box center [265, 211] width 19 height 6
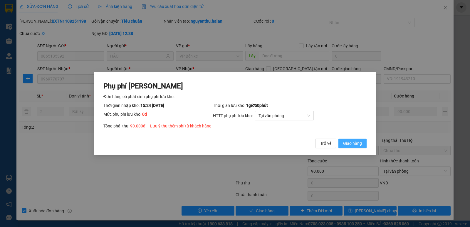
click at [345, 142] on span "Giao hàng" at bounding box center [352, 143] width 19 height 6
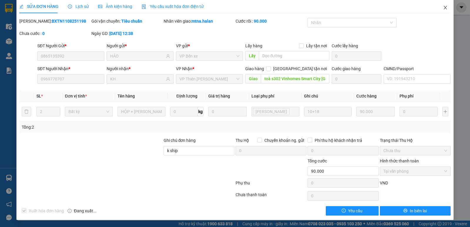
click at [443, 7] on icon "close" at bounding box center [445, 7] width 5 height 5
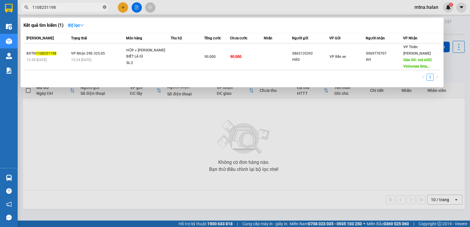
click at [104, 8] on icon "close-circle" at bounding box center [105, 7] width 4 height 4
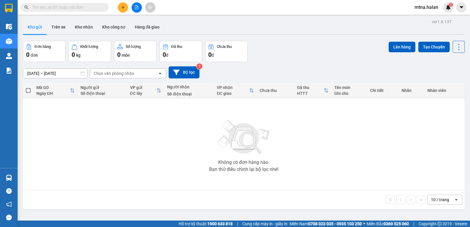
click at [88, 6] on input "text" at bounding box center [66, 7] width 69 height 6
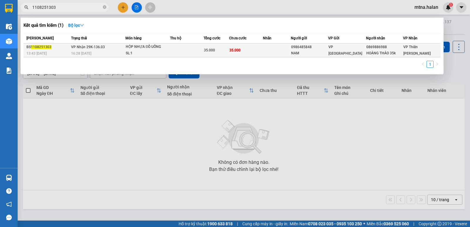
type input "1108251303"
click at [255, 50] on td "35.000" at bounding box center [246, 50] width 34 height 14
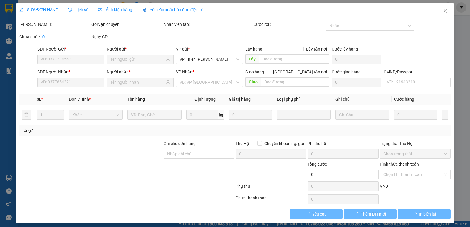
type input "0986485848"
type input "NAM"
type input "0869886988"
type input "HOÀNG THẢO 35k"
type input "35.000"
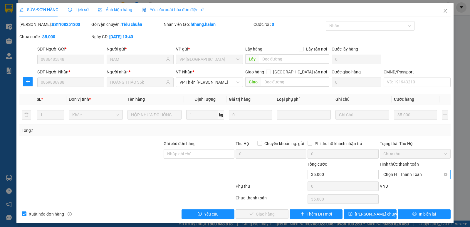
click at [403, 174] on span "Chọn HT Thanh Toán" at bounding box center [415, 174] width 64 height 9
click at [399, 152] on div "Công nợ người nhận" at bounding box center [411, 153] width 63 height 6
type input "0"
click at [268, 214] on span "Giao hàng" at bounding box center [265, 214] width 19 height 6
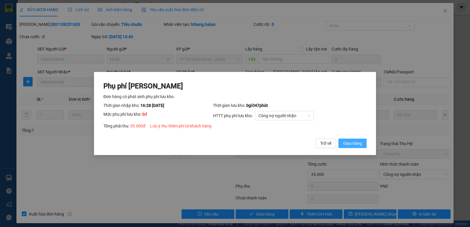
click at [356, 144] on span "Giao hàng" at bounding box center [352, 143] width 19 height 6
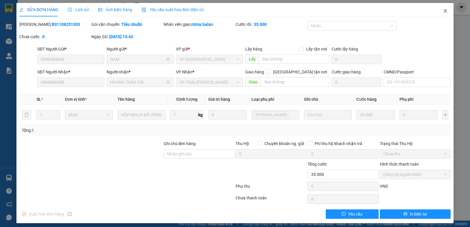
click at [443, 12] on icon "close" at bounding box center [445, 11] width 5 height 5
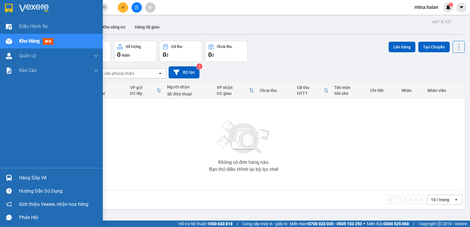
click at [9, 175] on img at bounding box center [9, 178] width 6 height 6
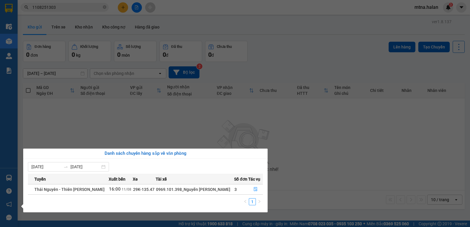
click at [42, 121] on section "Kết quả tìm kiếm ( 1 ) Bộ lọc Mã ĐH Trạng thái Món hàng Thu hộ Tổng cước Chưa c…" at bounding box center [235, 113] width 470 height 227
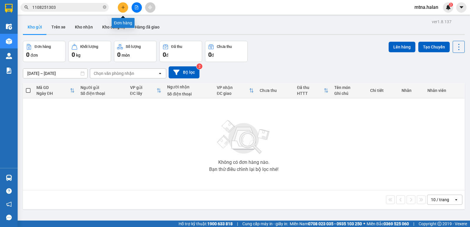
click at [121, 7] on icon "plus" at bounding box center [123, 7] width 4 height 4
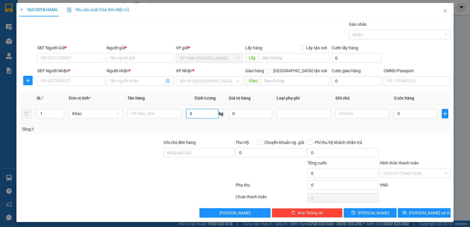
click at [193, 114] on input "0" at bounding box center [202, 113] width 32 height 9
type input "10"
click at [78, 59] on input "SĐT Người Gửi *" at bounding box center [70, 57] width 67 height 9
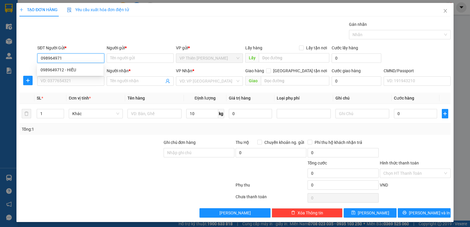
type input "0989649712"
click at [73, 67] on div "0989649712 - HIẾU" at bounding box center [70, 70] width 59 height 6
type input "HIẾU"
type input "K có"
type input "0989649712"
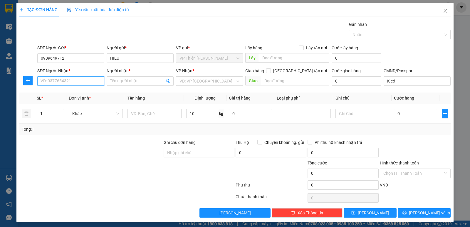
click at [74, 82] on input "SĐT Người Nhận *" at bounding box center [70, 80] width 67 height 9
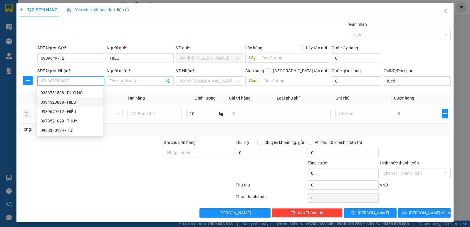
click at [72, 101] on div "0394323898 - HIẾU" at bounding box center [70, 102] width 59 height 6
type input "0394323898"
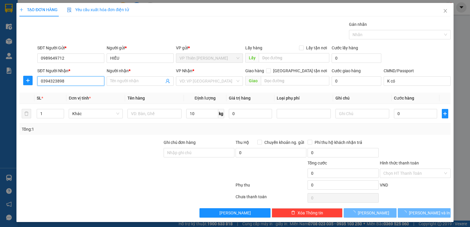
type input "HIẾU"
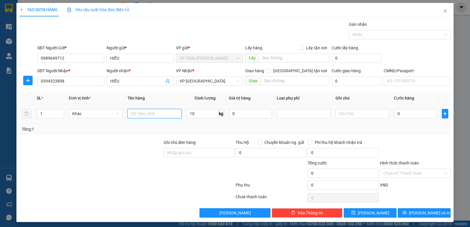
click at [163, 115] on input "text" at bounding box center [154, 113] width 54 height 9
type input "bọc hộp da bò bọc ghế"
click at [402, 115] on input "0" at bounding box center [415, 113] width 43 height 9
type input "4"
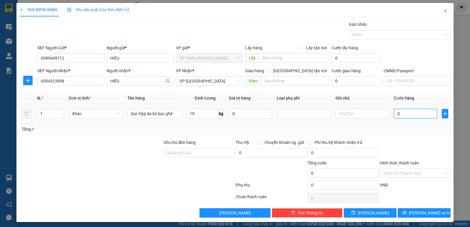
type input "4"
type input "40"
type input "400"
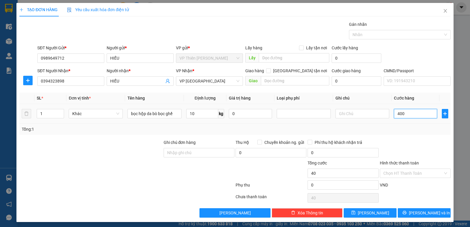
type input "400"
type input "4.000"
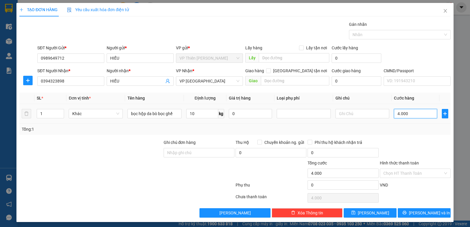
type input "40.000"
click at [427, 211] on span "Lưu và In" at bounding box center [429, 213] width 41 height 6
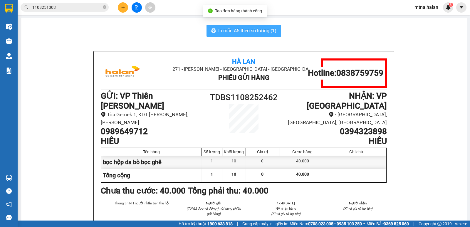
click at [240, 28] on span "In mẫu A5 theo số lượng (1)" at bounding box center [247, 30] width 58 height 7
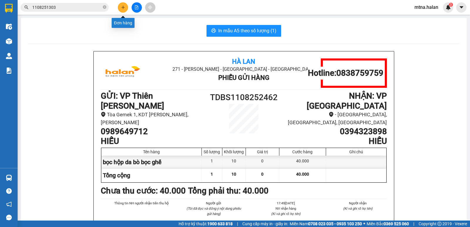
click at [123, 6] on icon "plus" at bounding box center [123, 7] width 4 height 4
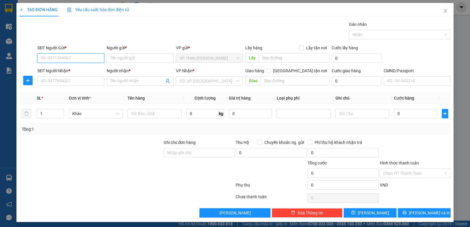
click at [77, 57] on input "SĐT Người Gửi *" at bounding box center [70, 57] width 67 height 9
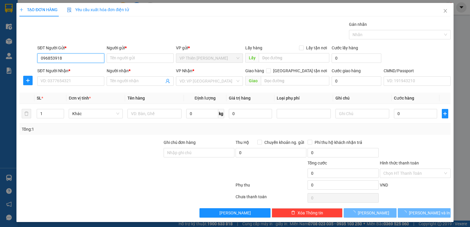
type input "0968539187"
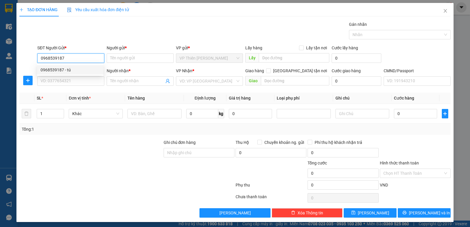
click at [49, 68] on div "0968539187 - tú" at bounding box center [70, 70] width 59 height 6
type input "tú"
type input "0968539187"
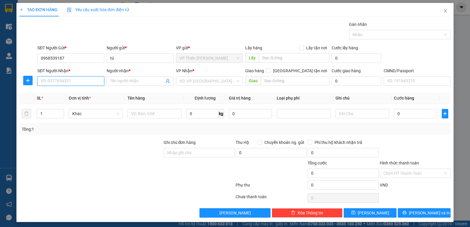
click at [78, 84] on input "SĐT Người Nhận *" at bounding box center [70, 80] width 67 height 9
click at [73, 91] on div "0338345555 - HẢI ANH" at bounding box center [74, 93] width 66 height 6
type input "0338345555"
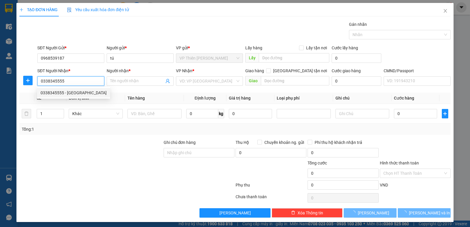
type input "HẢI ANH"
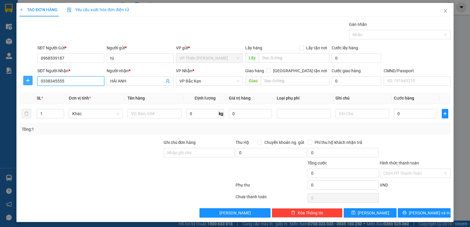
type input "0338345555"
click at [26, 81] on icon "plus" at bounding box center [28, 80] width 5 height 5
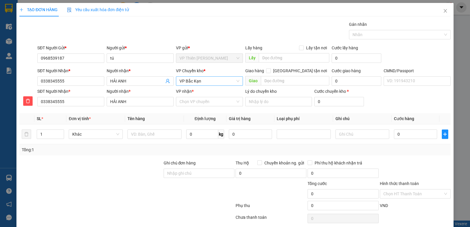
click at [204, 81] on span "VP Bắc Kạn" at bounding box center [209, 81] width 60 height 9
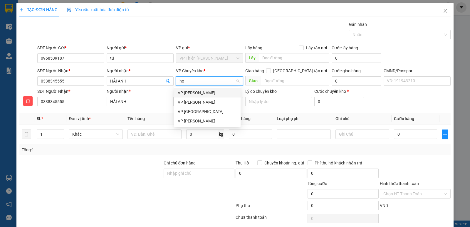
type input "hoa"
click at [188, 112] on div "VP Hoàng Gia" at bounding box center [207, 111] width 59 height 6
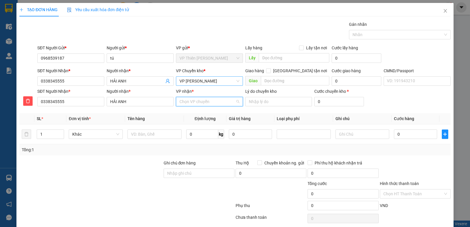
click at [207, 103] on input "VP nhận *" at bounding box center [207, 101] width 56 height 9
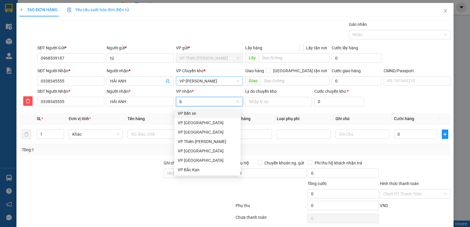
type input "ba"
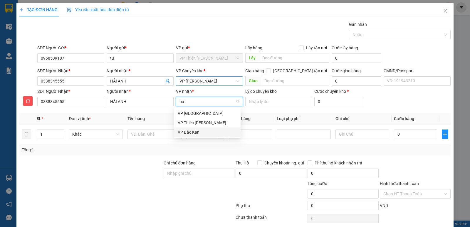
click at [188, 132] on div "VP Bắc Kạn" at bounding box center [207, 132] width 59 height 6
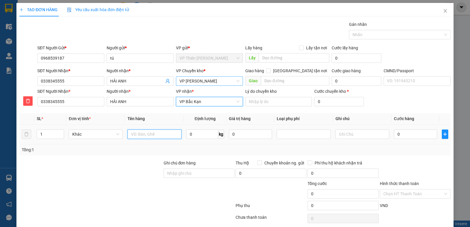
click at [154, 135] on input "text" at bounding box center [154, 133] width 54 height 9
type input "hộp mp"
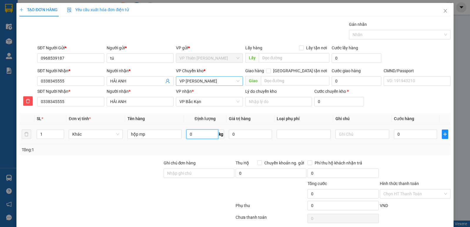
click at [198, 134] on input "0" at bounding box center [202, 133] width 32 height 9
type input "22"
click at [419, 134] on input "0" at bounding box center [415, 133] width 43 height 9
type input "8"
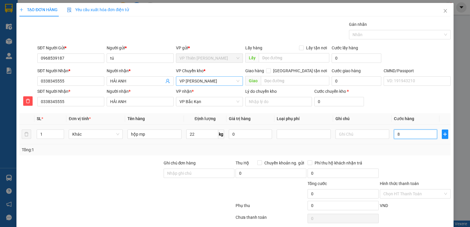
type input "8"
type input "80"
type input "800"
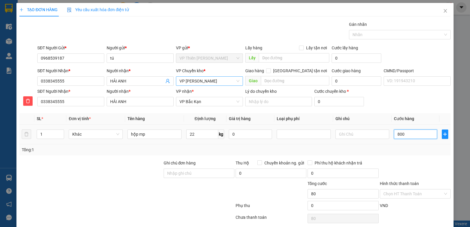
type input "800"
type input "8.000"
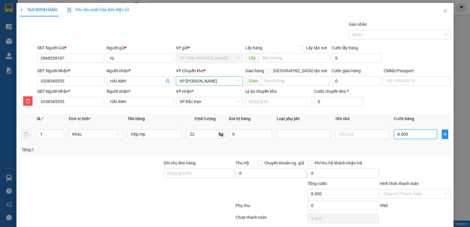
type input "80.000"
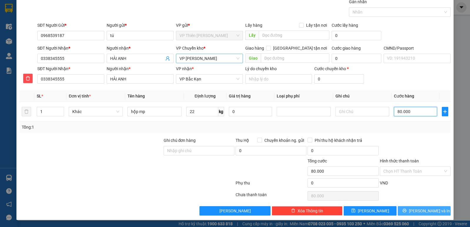
type input "80.000"
click at [423, 210] on span "Lưu và In" at bounding box center [429, 211] width 41 height 6
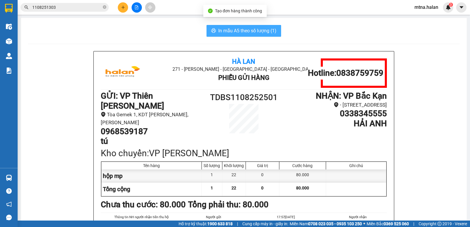
click at [231, 31] on span "In mẫu A5 theo số lượng (1)" at bounding box center [247, 30] width 58 height 7
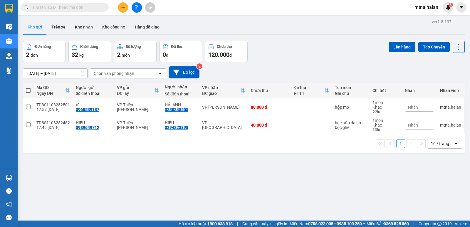
click at [28, 90] on span at bounding box center [28, 90] width 5 height 5
click at [28, 87] on input "checkbox" at bounding box center [28, 87] width 0 height 0
checkbox input "true"
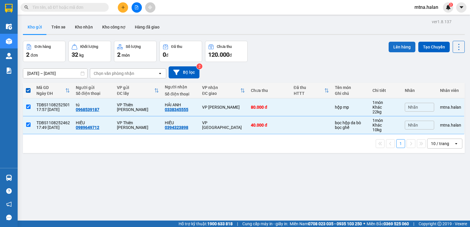
click at [396, 46] on button "Lên hàng" at bounding box center [401, 47] width 27 height 11
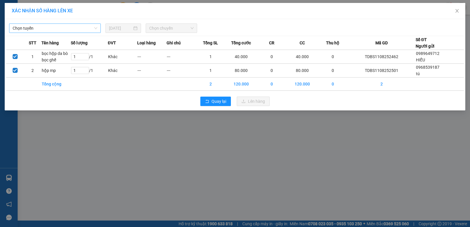
click at [83, 28] on span "Chọn tuyến" at bounding box center [55, 28] width 85 height 9
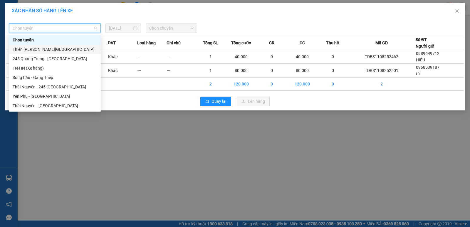
click at [58, 48] on div "Thiên [PERSON_NAME][GEOGRAPHIC_DATA]" at bounding box center [55, 49] width 85 height 6
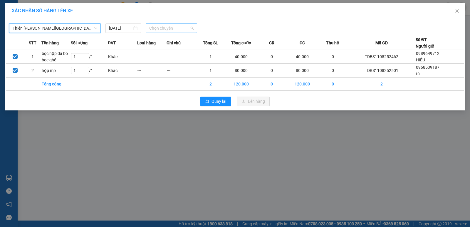
click at [179, 27] on span "Chọn chuyến" at bounding box center [171, 28] width 44 height 9
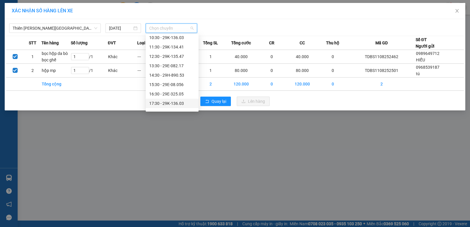
scroll to position [88, 0]
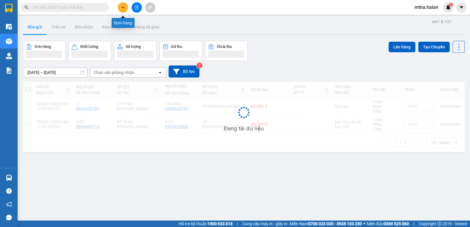
click at [123, 8] on icon "plus" at bounding box center [123, 7] width 0 height 3
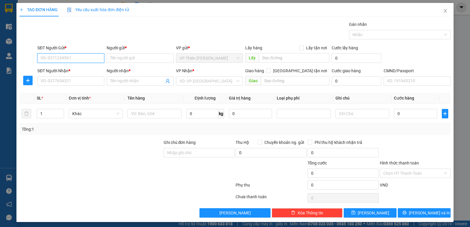
click at [81, 58] on input "SĐT Người Gửi *" at bounding box center [70, 57] width 67 height 9
click at [132, 53] on input "Người gửi *" at bounding box center [140, 57] width 67 height 9
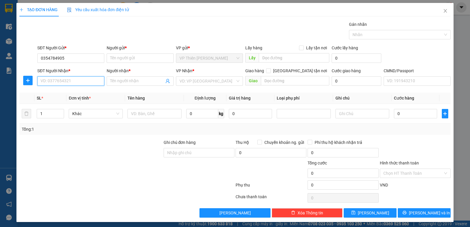
click at [76, 82] on input "SĐT Người Nhận *" at bounding box center [70, 80] width 67 height 9
click at [80, 59] on input "0354784905" at bounding box center [70, 57] width 67 height 9
click at [51, 56] on input "0354784905" at bounding box center [70, 57] width 67 height 9
click at [49, 57] on input "0354784905" at bounding box center [70, 57] width 67 height 9
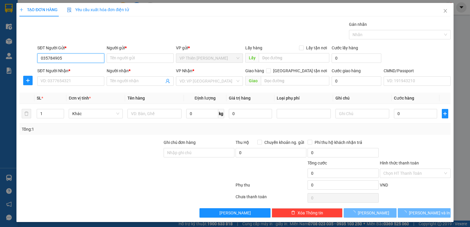
type input "0359784905"
click at [76, 57] on input "0359784905" at bounding box center [70, 57] width 67 height 9
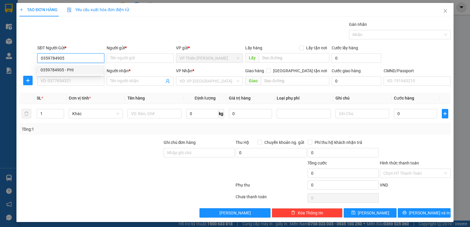
click at [67, 69] on div "0359784905 - PHI" at bounding box center [70, 70] width 59 height 6
type input "PHI"
type input "0359784905"
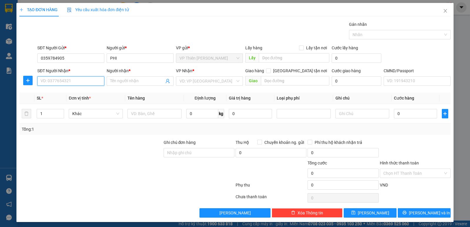
click at [68, 80] on input "SĐT Người Nhận *" at bounding box center [70, 80] width 67 height 9
click at [62, 102] on div "0967634307 - LINH" at bounding box center [70, 102] width 59 height 6
type input "0967634307"
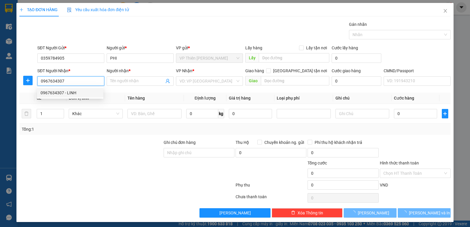
type input "LINH"
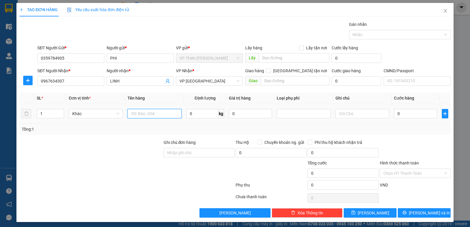
click at [165, 114] on input "text" at bounding box center [154, 113] width 54 height 9
type input "củ sạc"
click at [205, 114] on input "0" at bounding box center [202, 113] width 32 height 9
type input "2"
click at [402, 113] on input "0" at bounding box center [415, 113] width 43 height 9
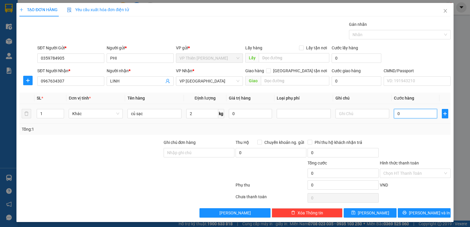
type input "3"
type input "35"
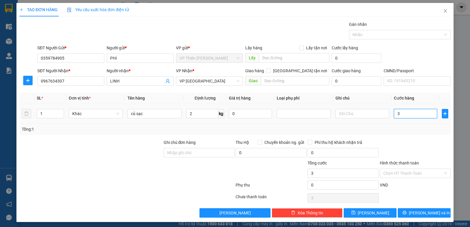
type input "35"
type input "350"
type input "3.500"
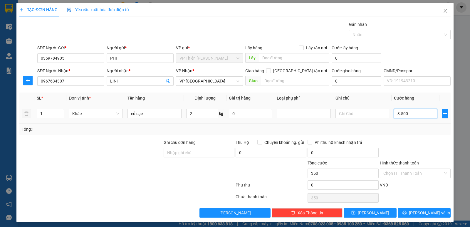
type input "3.500"
type input "35.000"
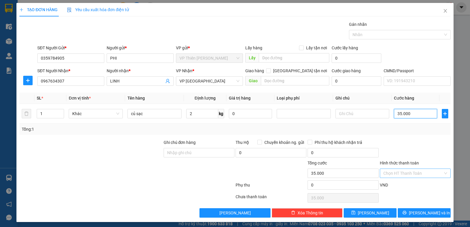
type input "35.000"
click at [407, 173] on input "Hình thức thanh toán" at bounding box center [413, 173] width 60 height 9
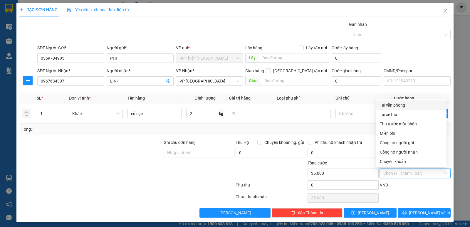
click at [391, 105] on div "Tại văn phòng" at bounding box center [411, 105] width 63 height 6
type input "0"
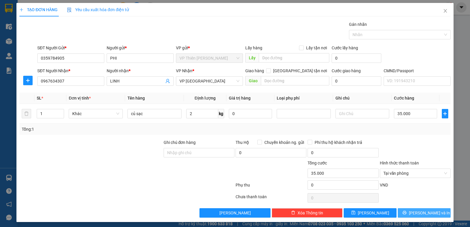
click at [424, 211] on span "Lưu và In" at bounding box center [429, 213] width 41 height 6
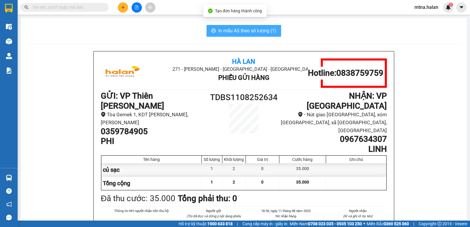
click at [238, 31] on span "In mẫu A5 theo số lượng (1)" at bounding box center [247, 30] width 58 height 7
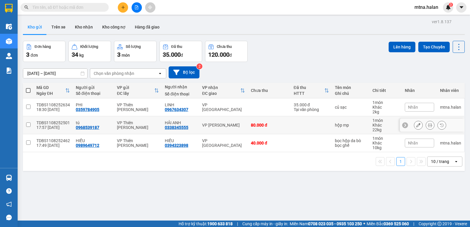
click at [30, 125] on input "checkbox" at bounding box center [28, 124] width 4 height 4
checkbox input "true"
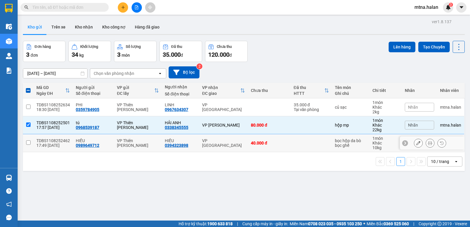
click at [29, 142] on input "checkbox" at bounding box center [28, 142] width 4 height 4
checkbox input "true"
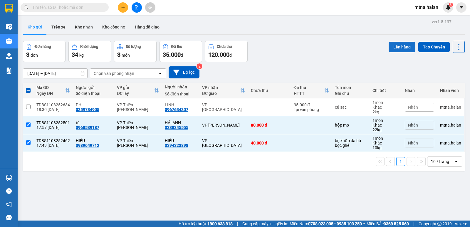
click at [398, 46] on button "Lên hàng" at bounding box center [401, 47] width 27 height 11
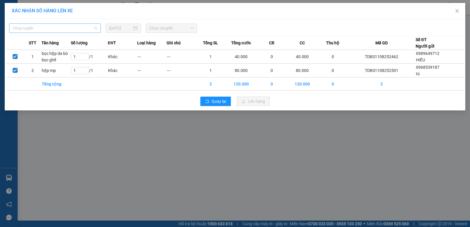
click at [50, 27] on span "Chọn tuyến" at bounding box center [55, 28] width 85 height 9
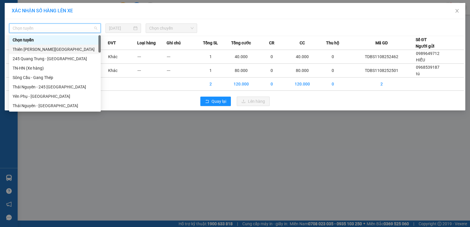
click at [41, 49] on div "Thiên [PERSON_NAME][GEOGRAPHIC_DATA]" at bounding box center [55, 49] width 85 height 6
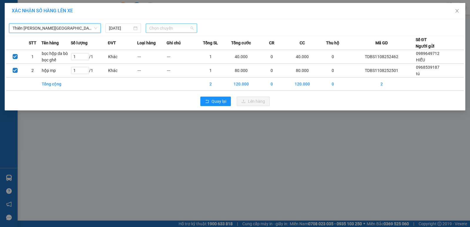
click at [178, 26] on span "Chọn chuyến" at bounding box center [171, 28] width 44 height 9
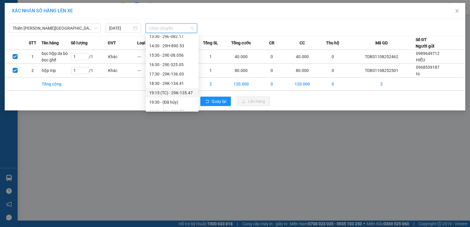
scroll to position [94, 0]
click at [174, 77] on div "18:30 - 29K-134.41" at bounding box center [172, 77] width 46 height 6
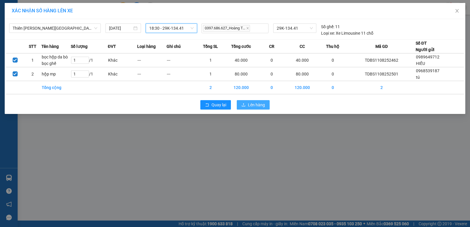
click at [253, 105] on span "Lên hàng" at bounding box center [256, 105] width 17 height 6
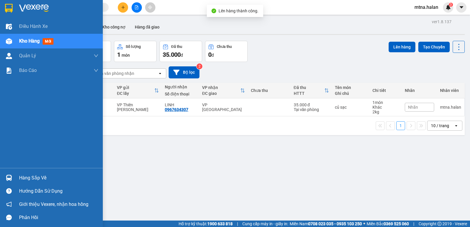
click at [10, 175] on img at bounding box center [9, 178] width 6 height 6
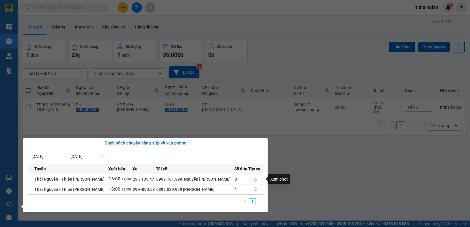
click at [255, 176] on button "button" at bounding box center [255, 178] width 14 height 9
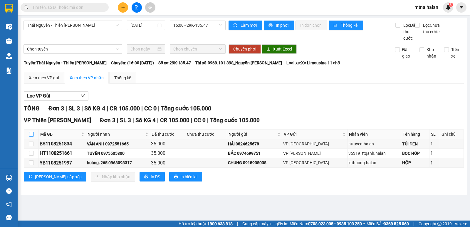
click at [31, 137] on input "checkbox" at bounding box center [31, 134] width 5 height 5
checkbox input "true"
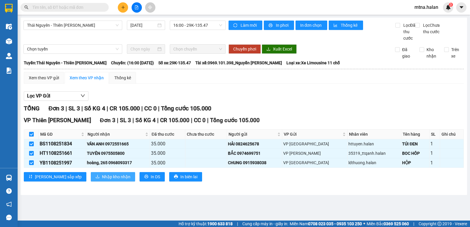
click at [102, 180] on span "Nhập kho nhận" at bounding box center [116, 177] width 28 height 6
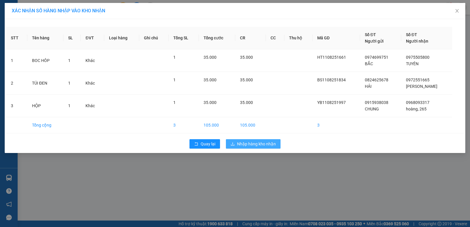
click at [265, 143] on span "Nhập hàng kho nhận" at bounding box center [256, 144] width 39 height 6
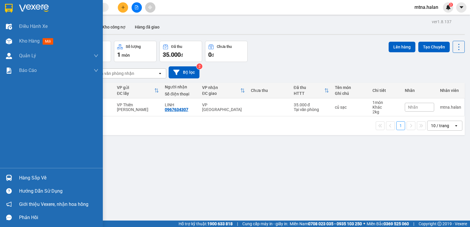
click at [10, 179] on img at bounding box center [9, 178] width 6 height 6
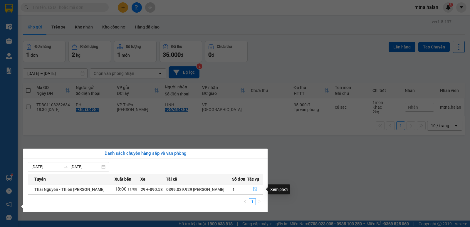
click at [255, 191] on icon "file-done" at bounding box center [255, 189] width 4 height 4
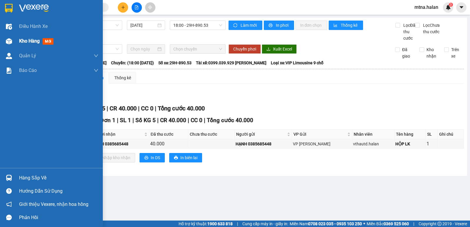
click at [11, 39] on img at bounding box center [9, 41] width 6 height 6
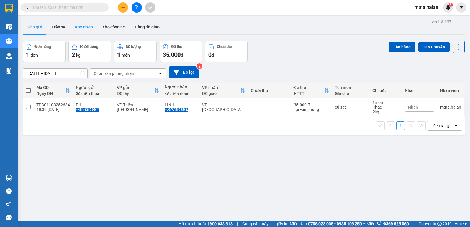
click at [80, 27] on button "Kho nhận" at bounding box center [83, 27] width 27 height 14
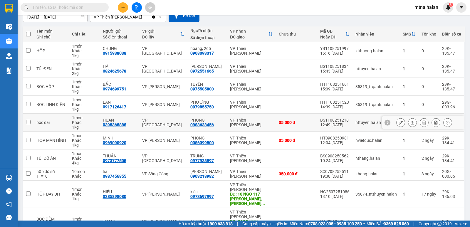
scroll to position [27, 0]
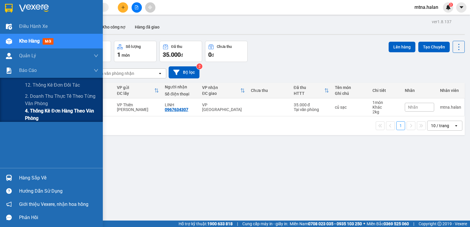
click at [39, 110] on span "4. Thống kê đơn hàng theo văn phòng" at bounding box center [61, 114] width 73 height 15
